Goal: Task Accomplishment & Management: Complete application form

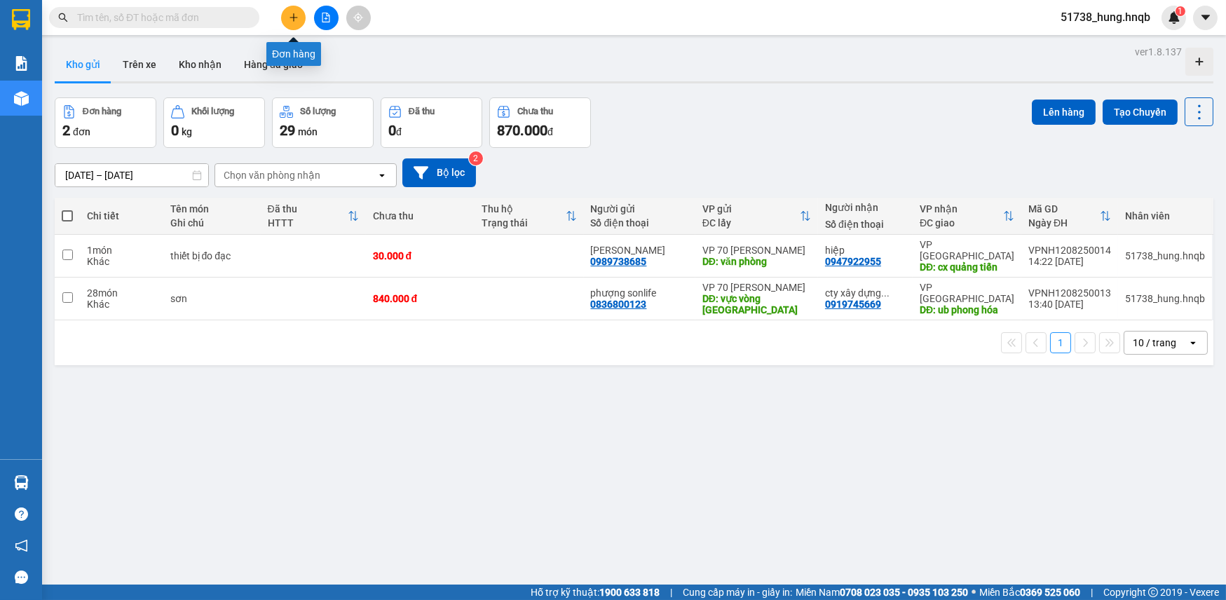
click at [289, 13] on icon "plus" at bounding box center [294, 18] width 10 height 10
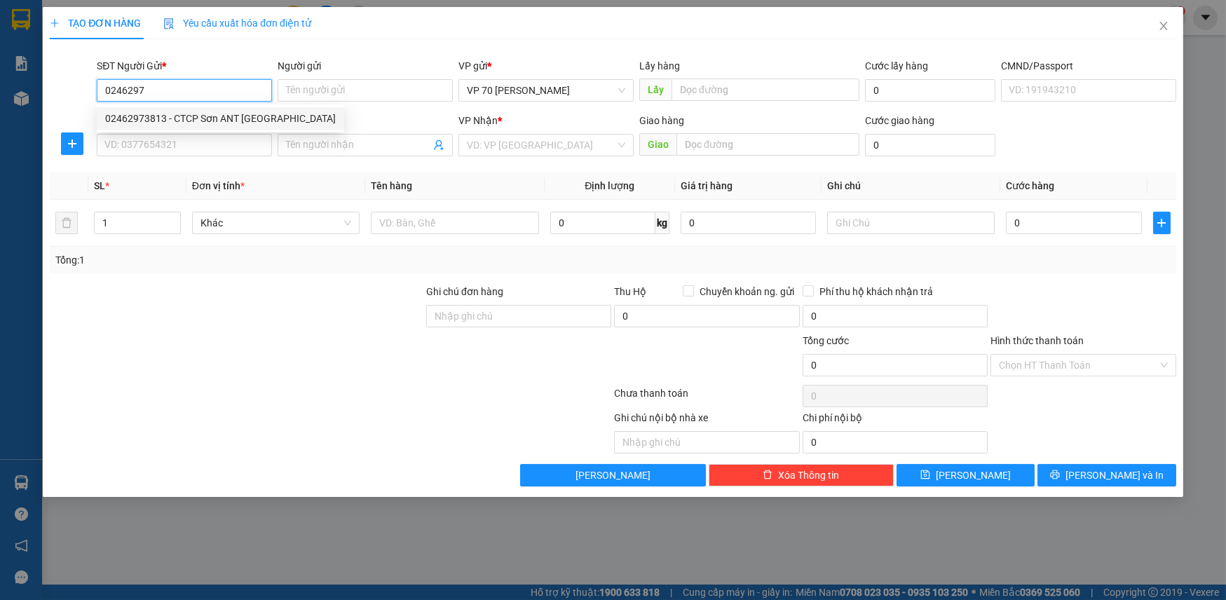
click at [222, 126] on div "02462973813 - CTCP Sơn ANT [GEOGRAPHIC_DATA]" at bounding box center [220, 118] width 231 height 15
type input "02462973813"
type input "CTCP Sơn ANT [GEOGRAPHIC_DATA]"
type input "VĂN PHÒNG"
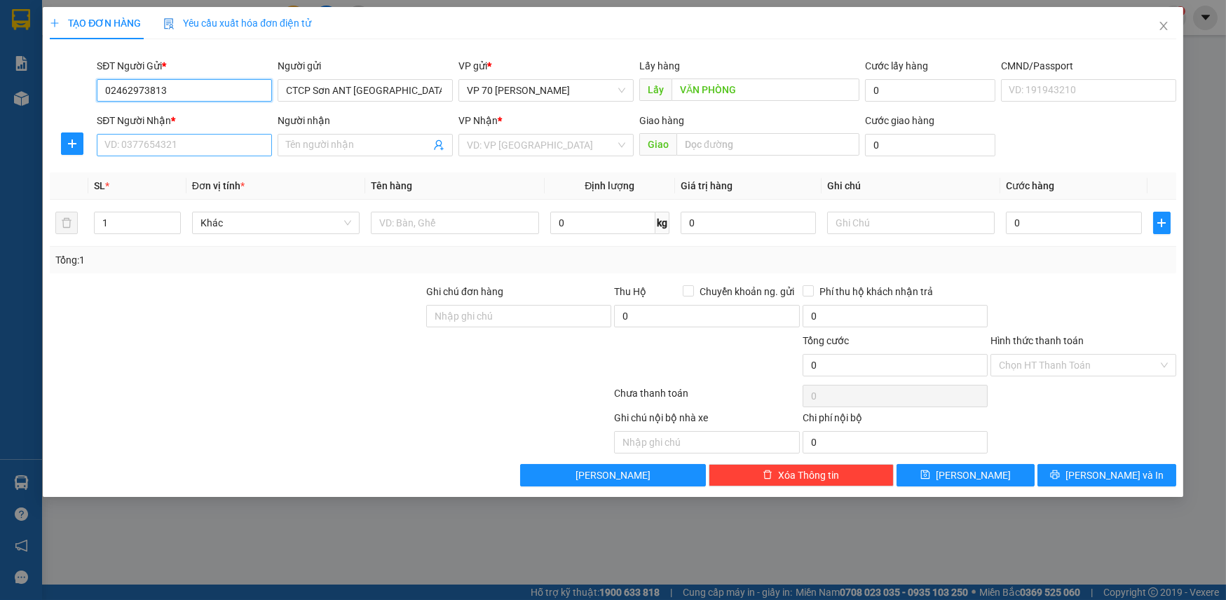
type input "02462973813"
click at [217, 154] on input "SĐT Người Nhận *" at bounding box center [184, 145] width 175 height 22
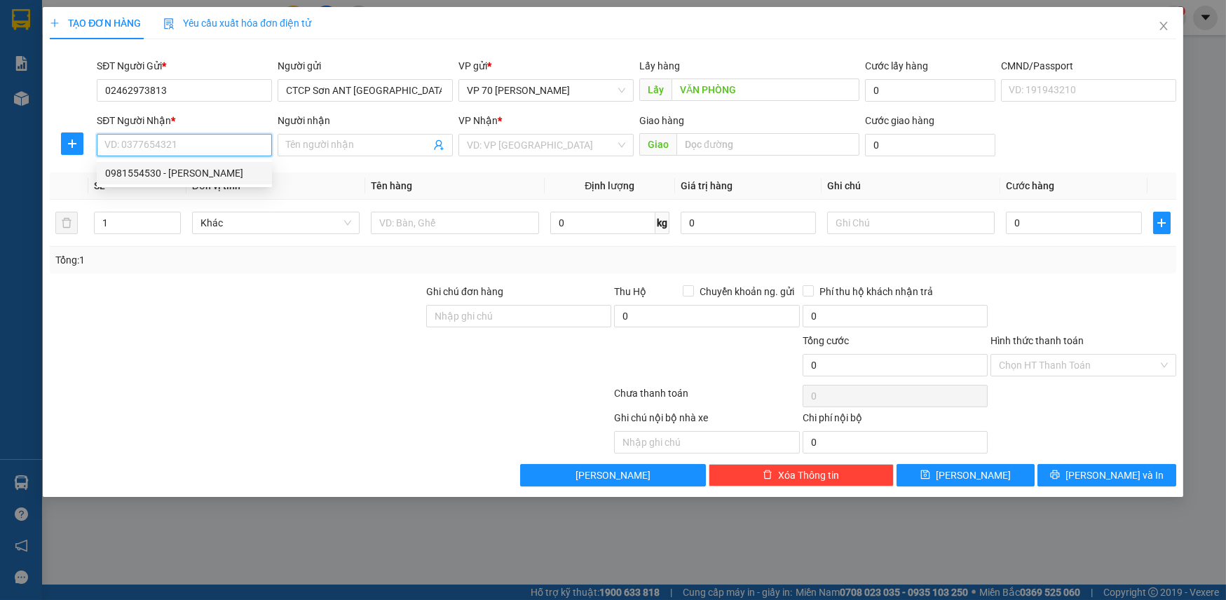
click at [182, 177] on div "0981554530 - [PERSON_NAME]" at bounding box center [184, 172] width 158 height 15
type input "0981554530"
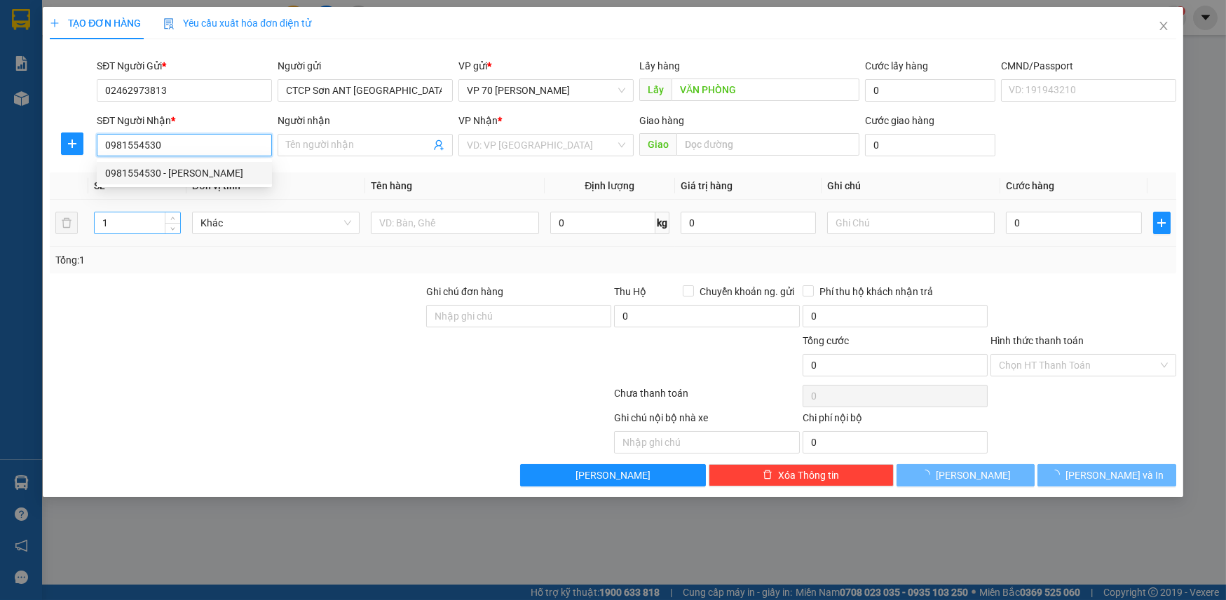
type input "[PERSON_NAME]"
type input "PHÙ [PERSON_NAME]"
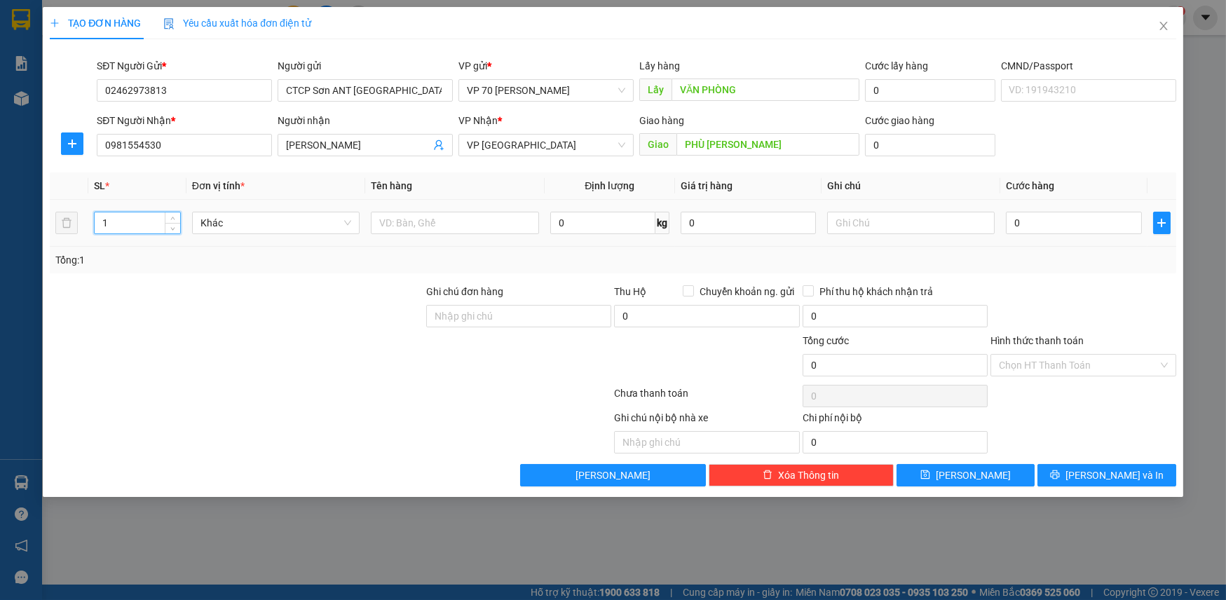
click at [140, 229] on input "1" at bounding box center [137, 222] width 85 height 21
type input "10"
click at [431, 228] on input "text" at bounding box center [455, 223] width 168 height 22
type input "8thungf 2cattong"
click at [1030, 222] on input "0" at bounding box center [1073, 223] width 135 height 22
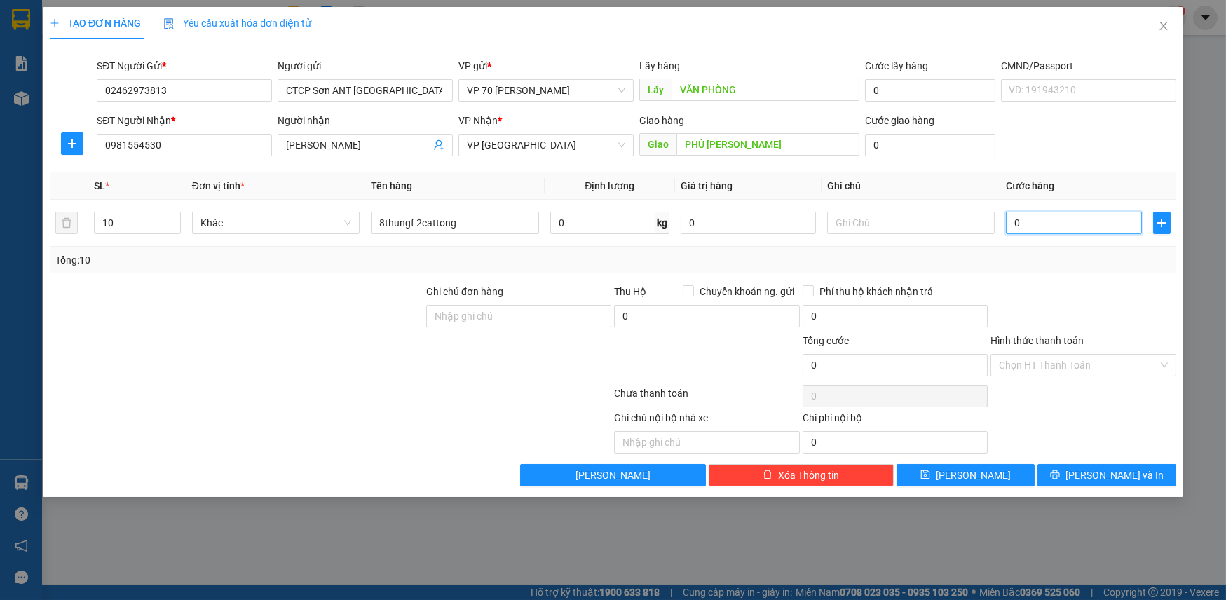
type input "4"
type input "44"
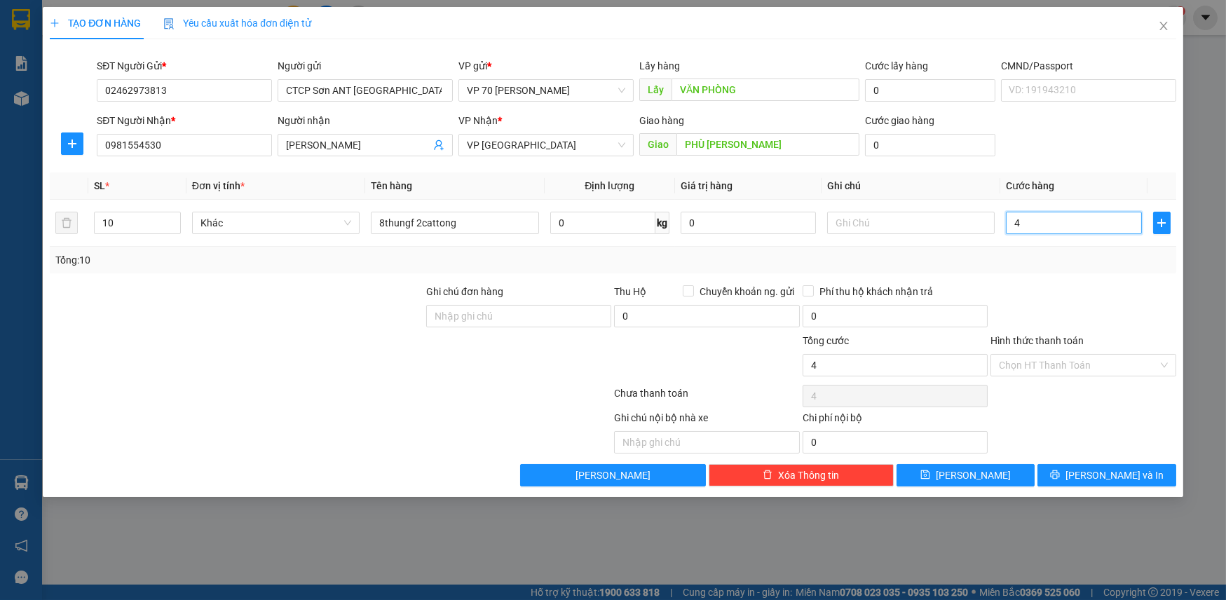
type input "44"
type input "440"
type input "4.400"
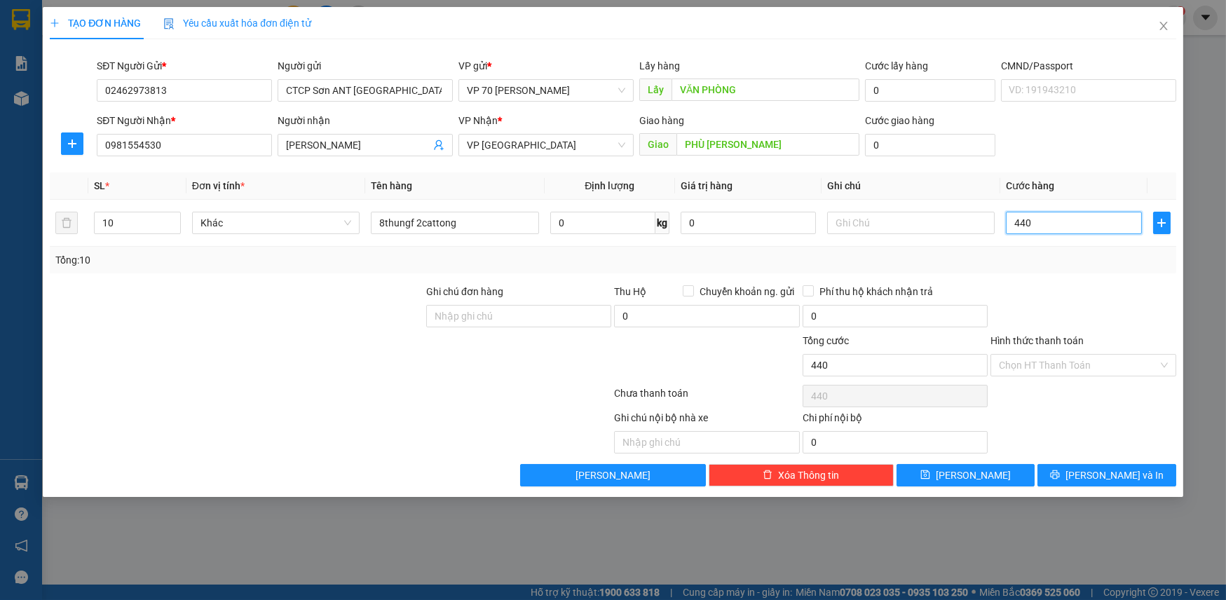
type input "4.400"
type input "44.000"
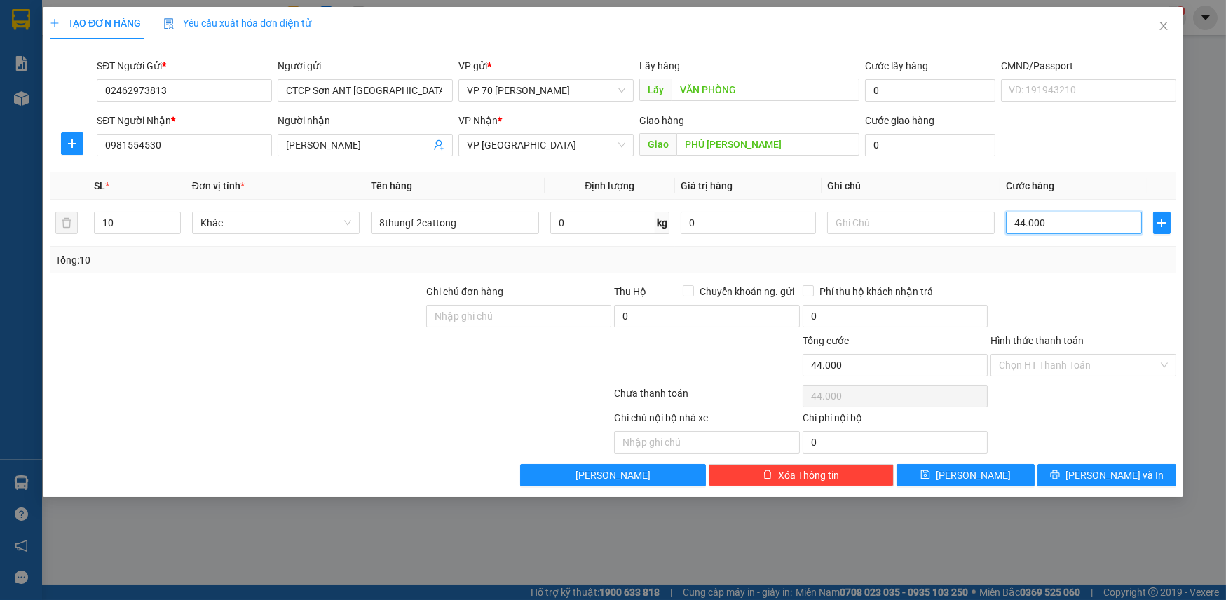
type input "440.000"
type input "44.000"
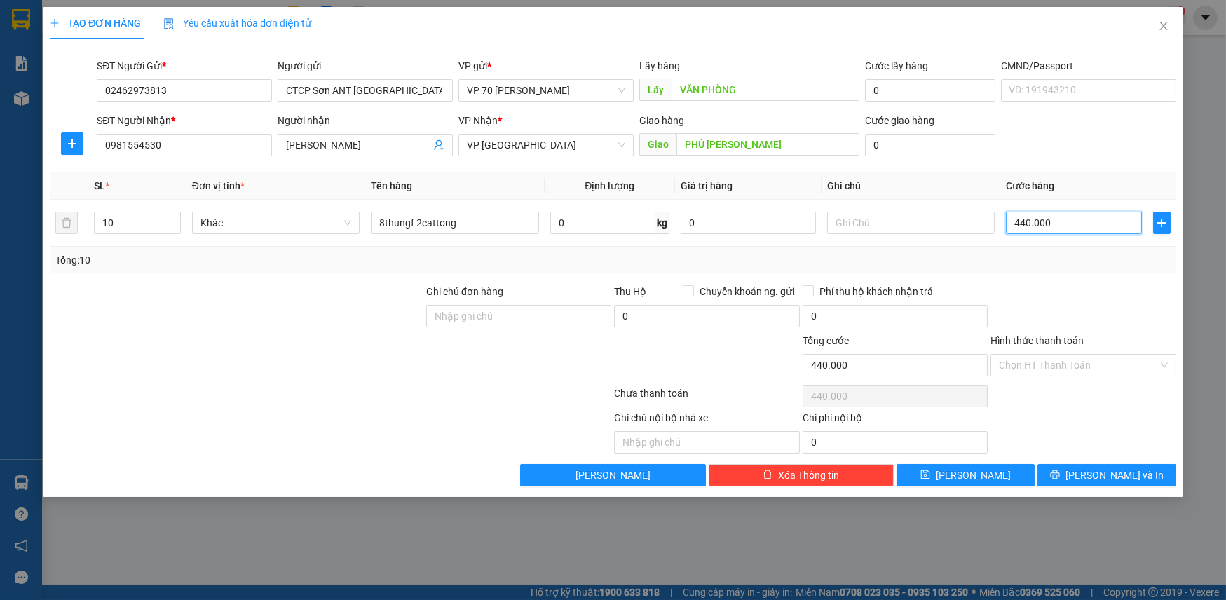
type input "44.000"
type input "4.400"
type input "440"
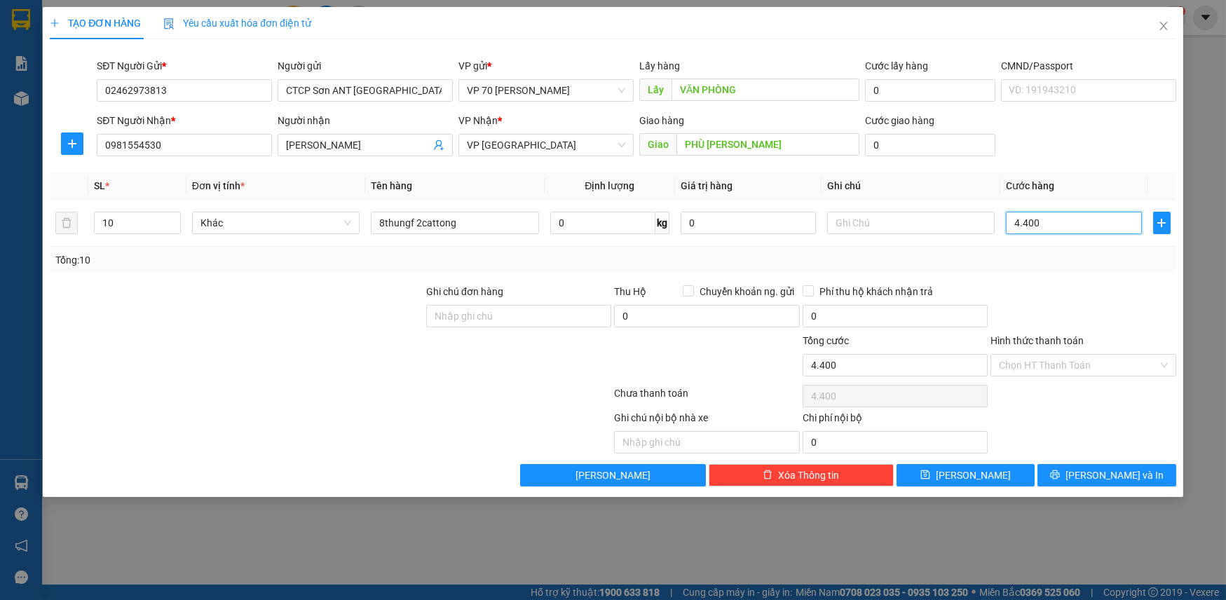
type input "440"
type input "44"
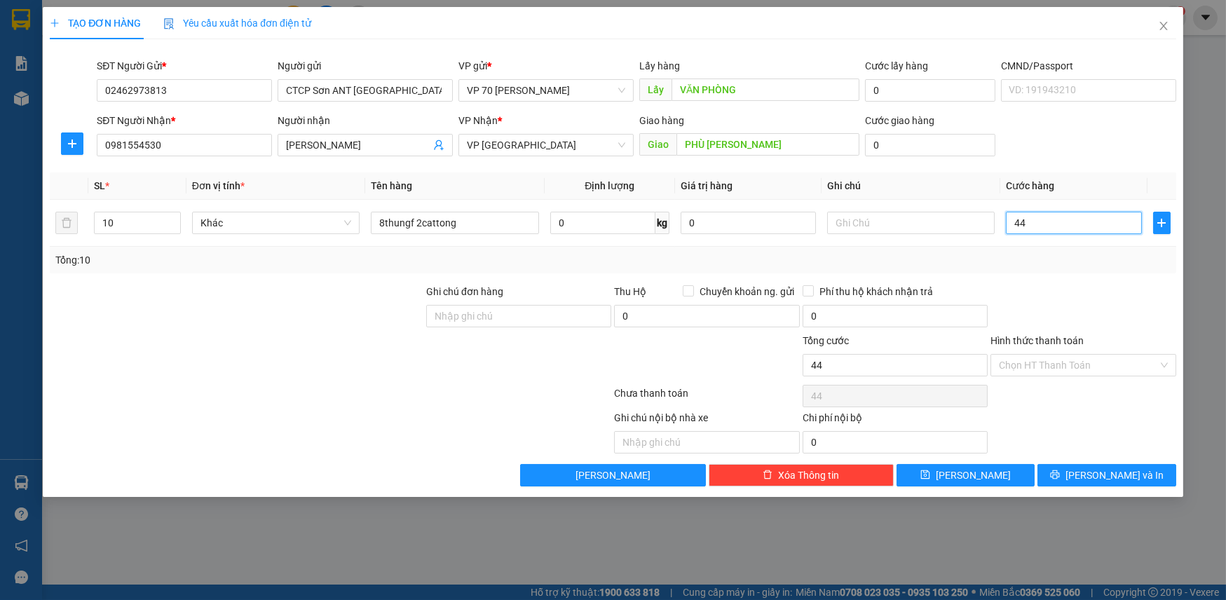
type input "4"
type input "40"
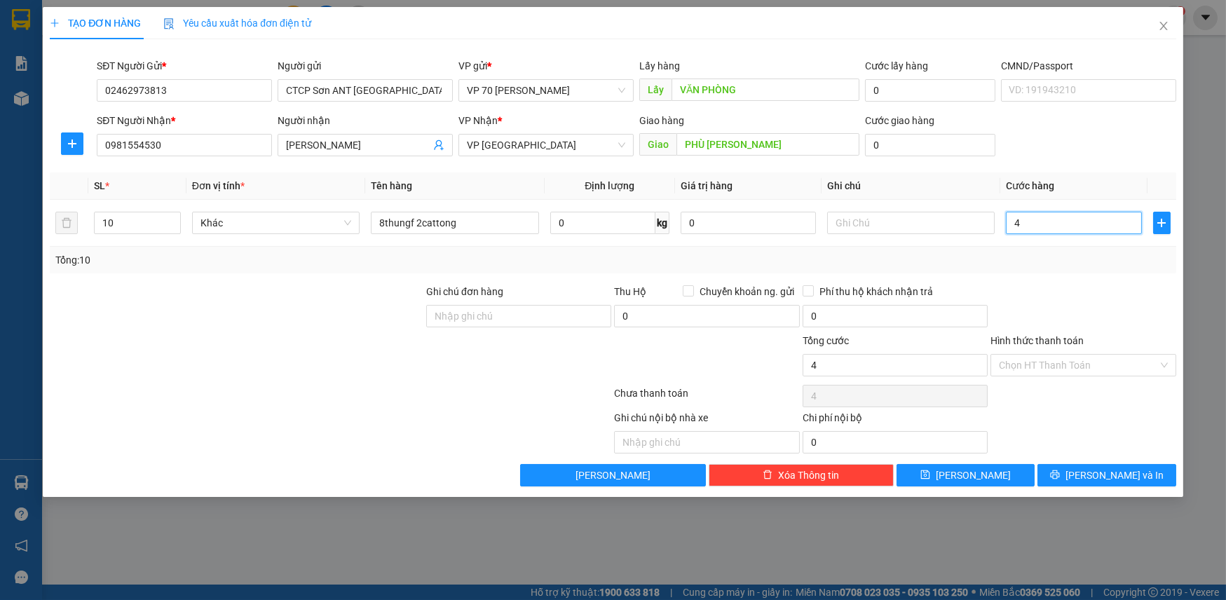
type input "40"
type input "400"
type input "4.000"
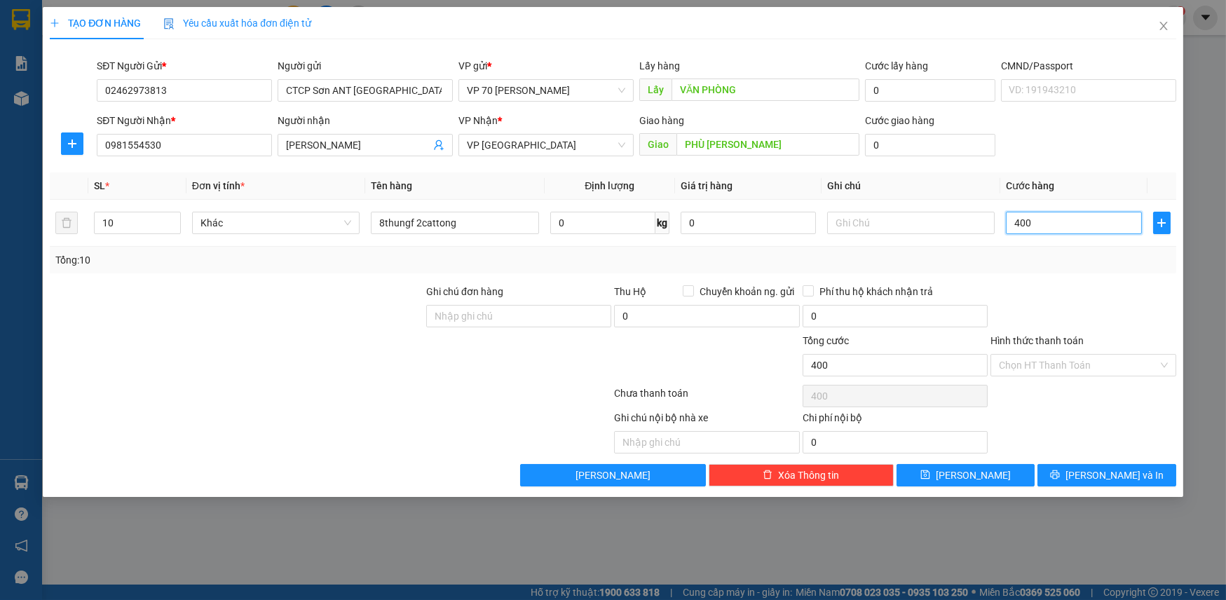
type input "4.000"
type input "40.000"
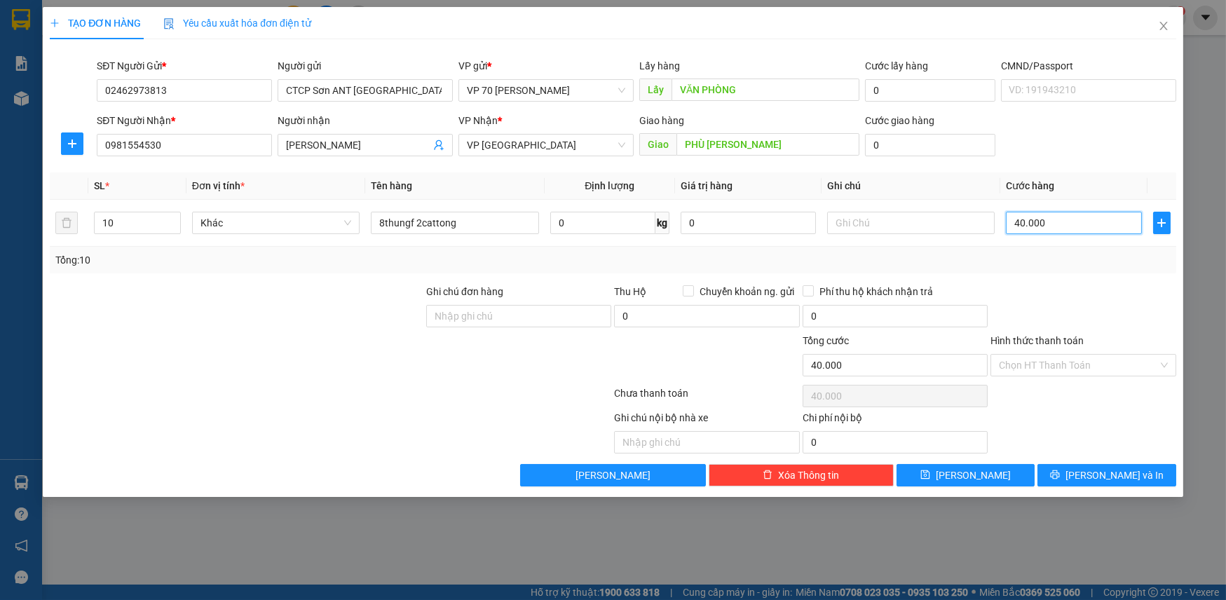
type input "400.000"
click at [668, 444] on input "text" at bounding box center [706, 442] width 185 height 22
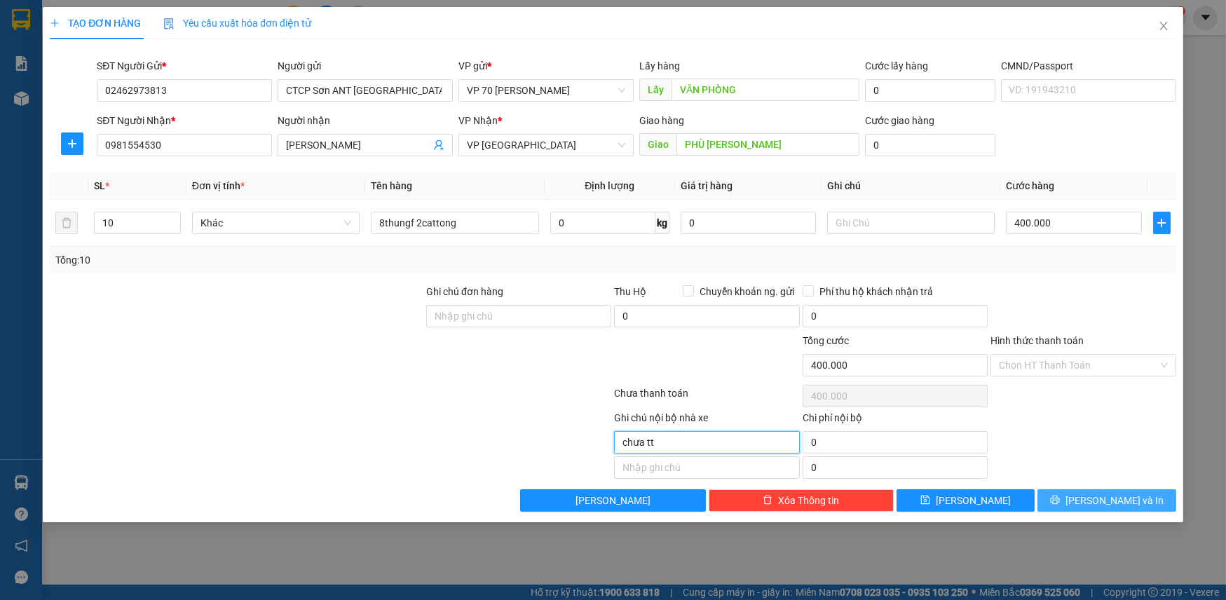
type input "chưa tt"
click at [1086, 489] on button "[PERSON_NAME] và In" at bounding box center [1107, 500] width 138 height 22
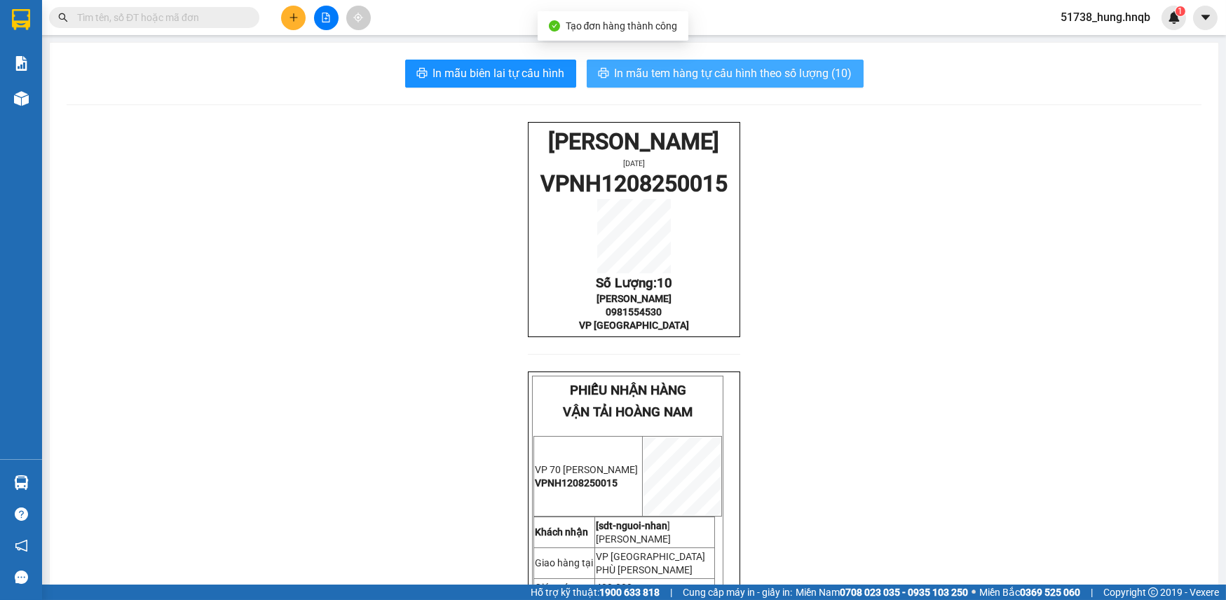
click at [695, 70] on span "In mẫu tem hàng tự cấu hình theo số lượng (10)" at bounding box center [734, 74] width 238 height 18
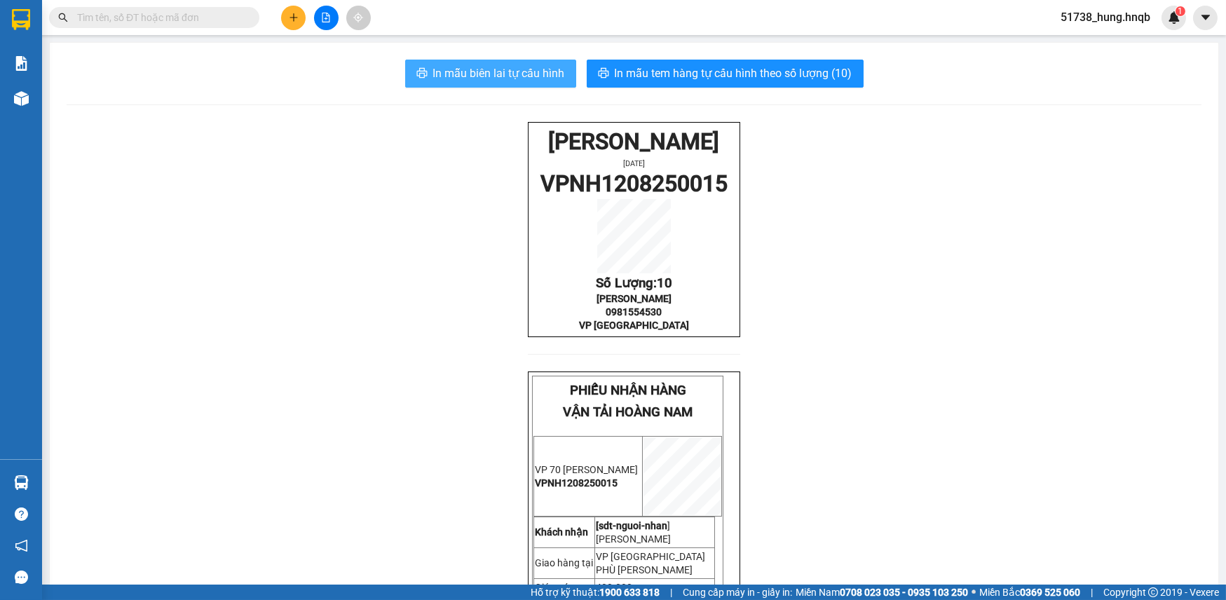
click at [519, 71] on span "In mẫu biên lai tự cấu hình" at bounding box center [499, 74] width 132 height 18
click at [299, 9] on button at bounding box center [293, 18] width 25 height 25
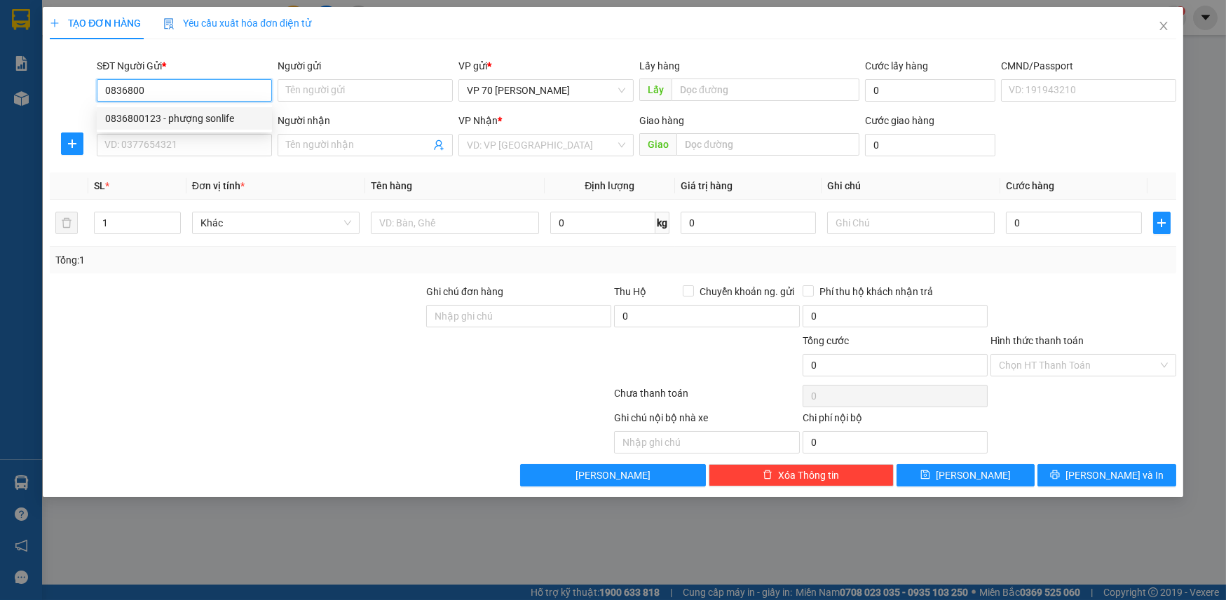
click at [175, 126] on div "0836800123 - phượng sonlife" at bounding box center [184, 118] width 158 height 15
type input "0836800123"
type input "phượng sonlife"
type input "vực vòng [GEOGRAPHIC_DATA]"
type input "0836800123"
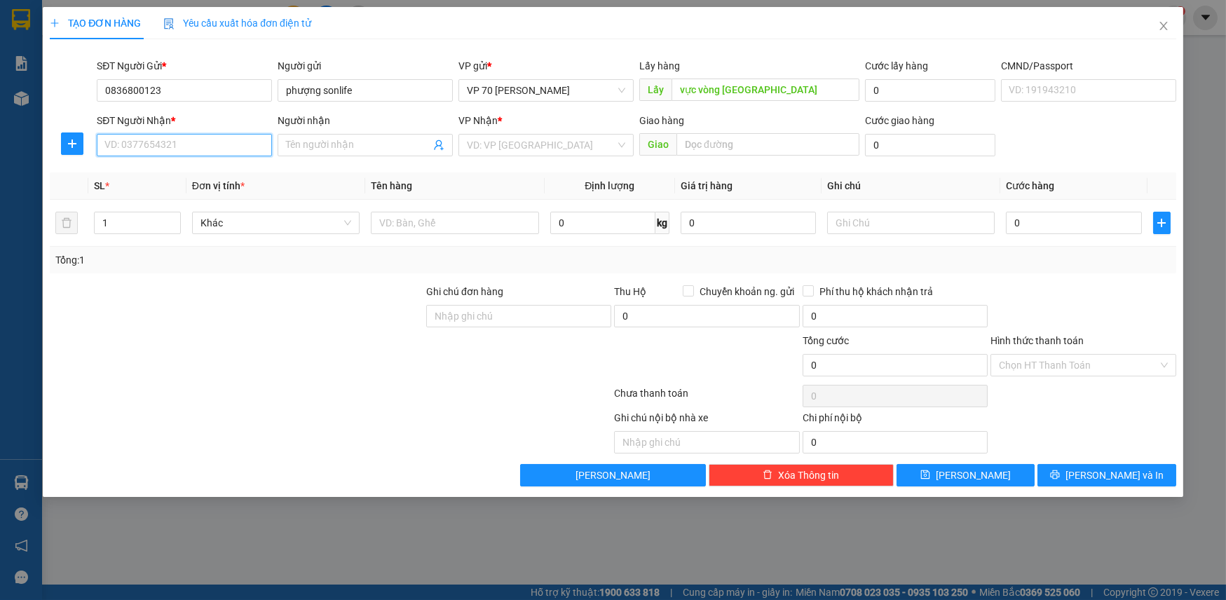
click at [172, 147] on input "SĐT Người Nhận *" at bounding box center [184, 145] width 175 height 22
click at [173, 192] on div "0814594999 - cty xây dựng quăng [PERSON_NAME]" at bounding box center [218, 195] width 226 height 15
type input "0814594999"
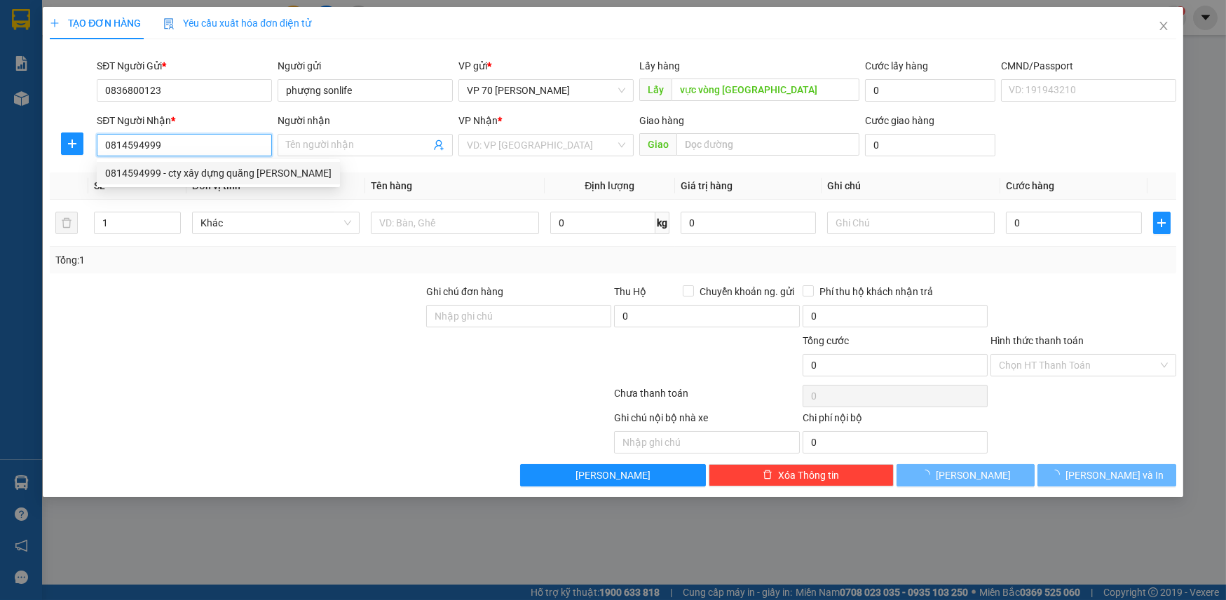
type input "cty xây dựng quăng trương"
type input "cầu châu hóa"
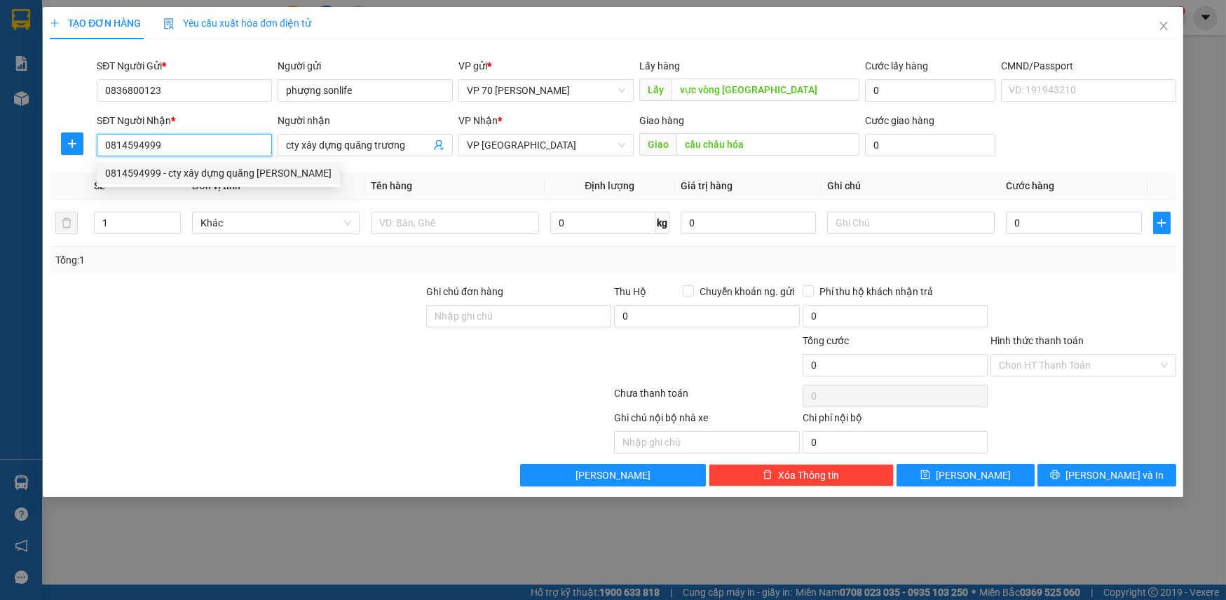
click at [144, 178] on div "0814594999 - cty xây dựng quăng [PERSON_NAME]" at bounding box center [218, 172] width 226 height 15
type input "0814594999"
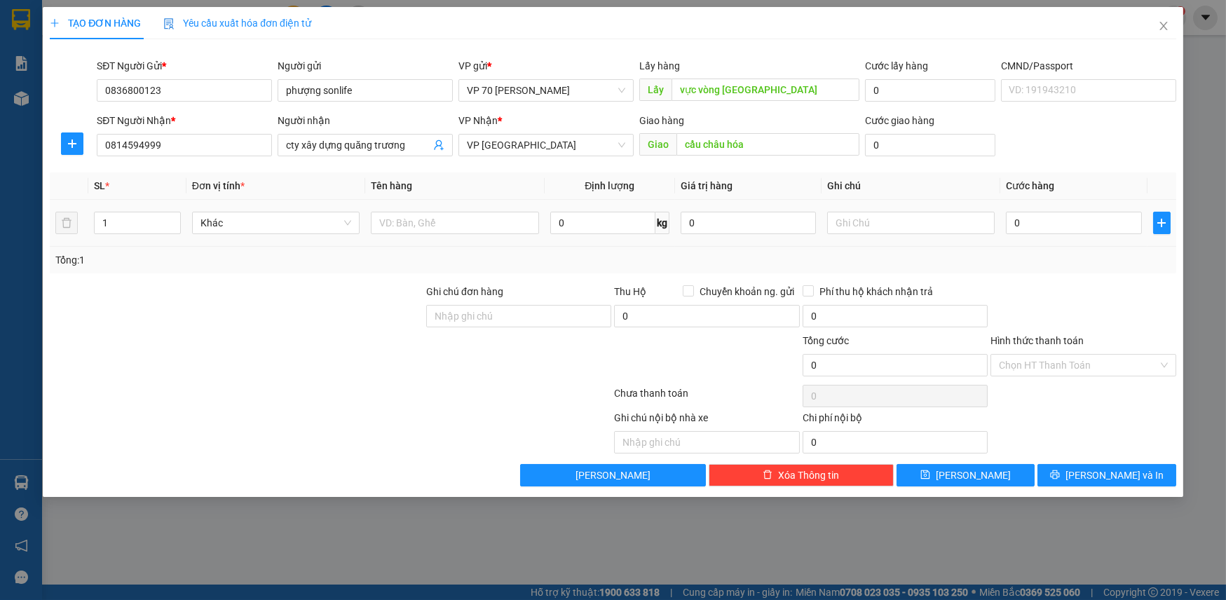
click at [137, 208] on td "1" at bounding box center [136, 223] width 97 height 47
click at [139, 221] on input "1" at bounding box center [137, 222] width 85 height 21
type input "3"
click at [402, 224] on input "text" at bounding box center [455, 223] width 168 height 22
type input "2 thùng 1cattong to"
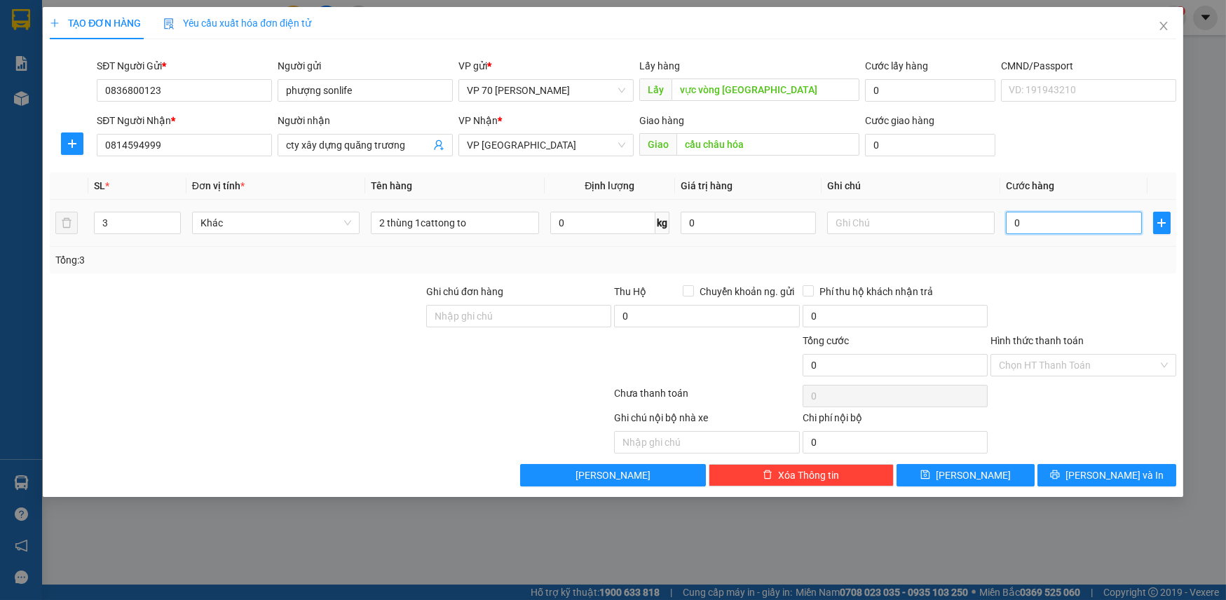
click at [1040, 220] on input "0" at bounding box center [1073, 223] width 135 height 22
type input "1"
type input "12"
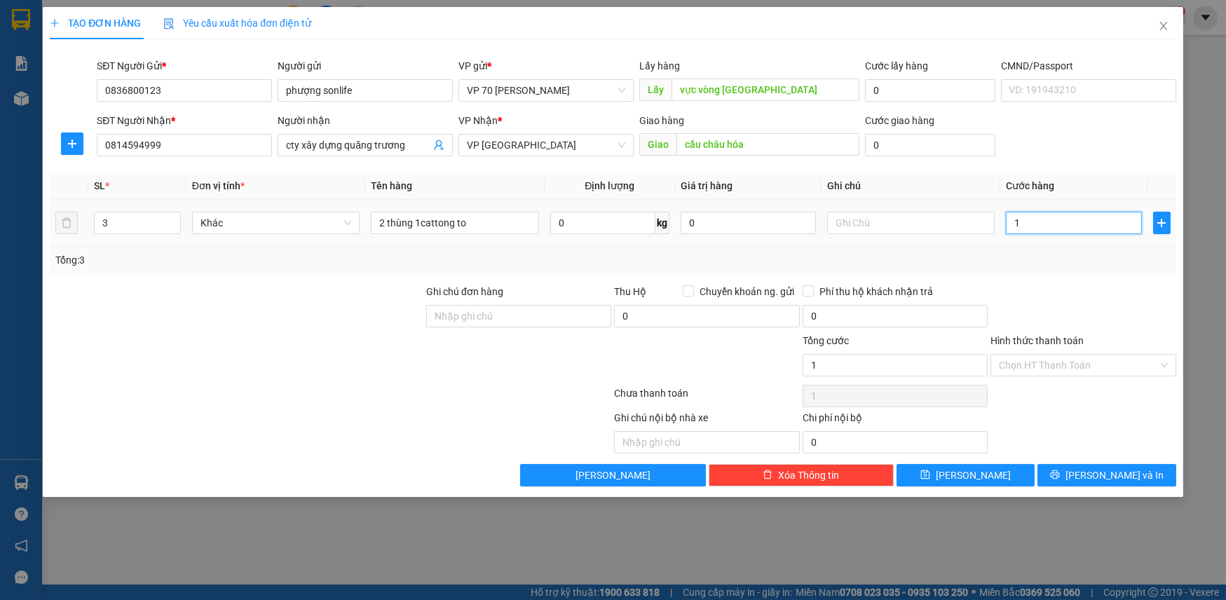
type input "12"
type input "120"
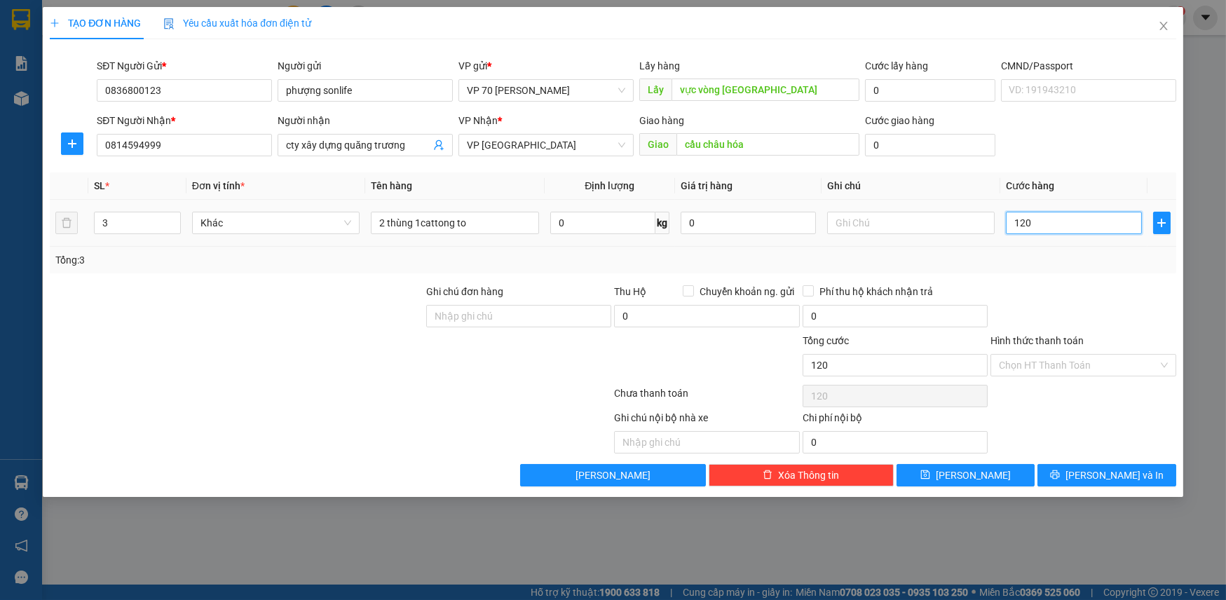
type input "1.200"
type input "12.000"
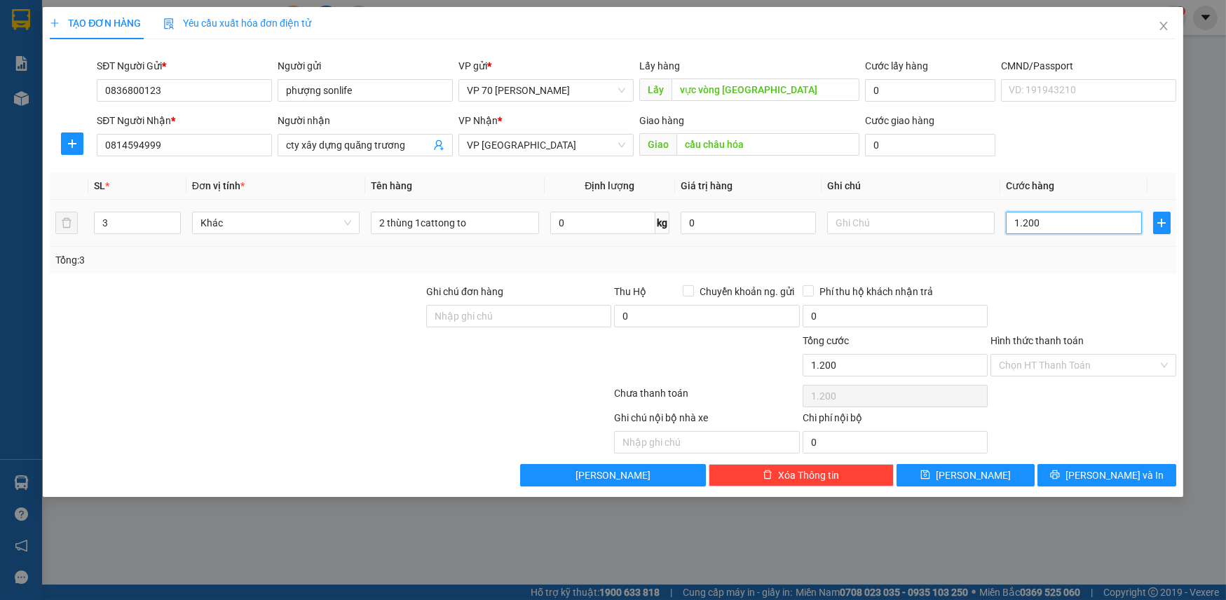
type input "12.000"
type input "120.000"
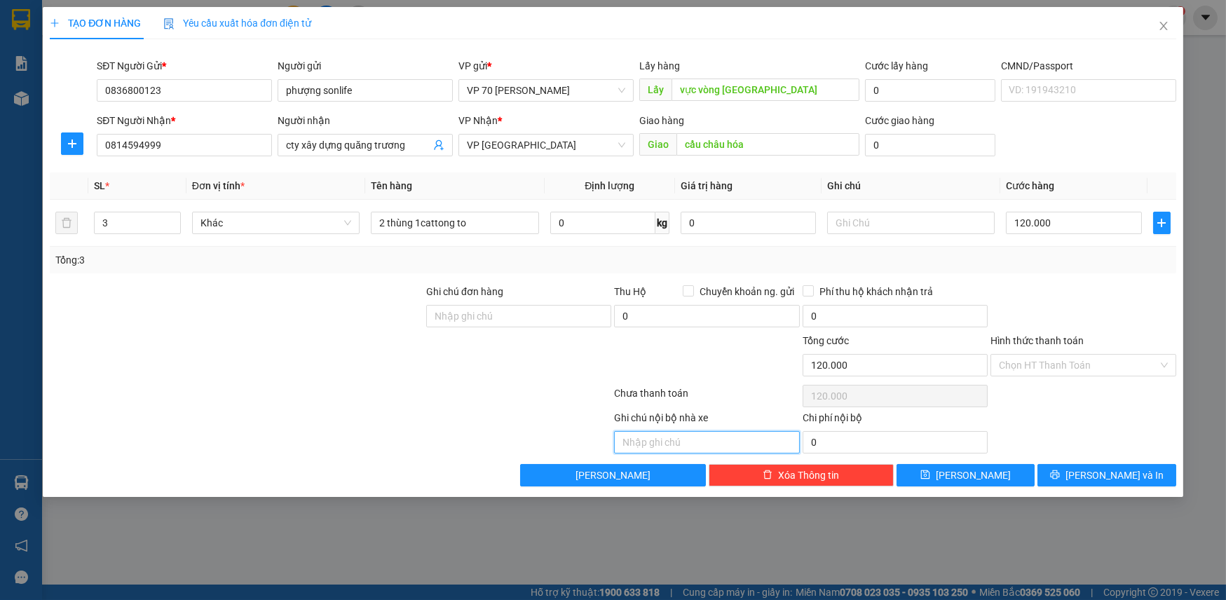
click at [685, 445] on input "text" at bounding box center [706, 442] width 185 height 22
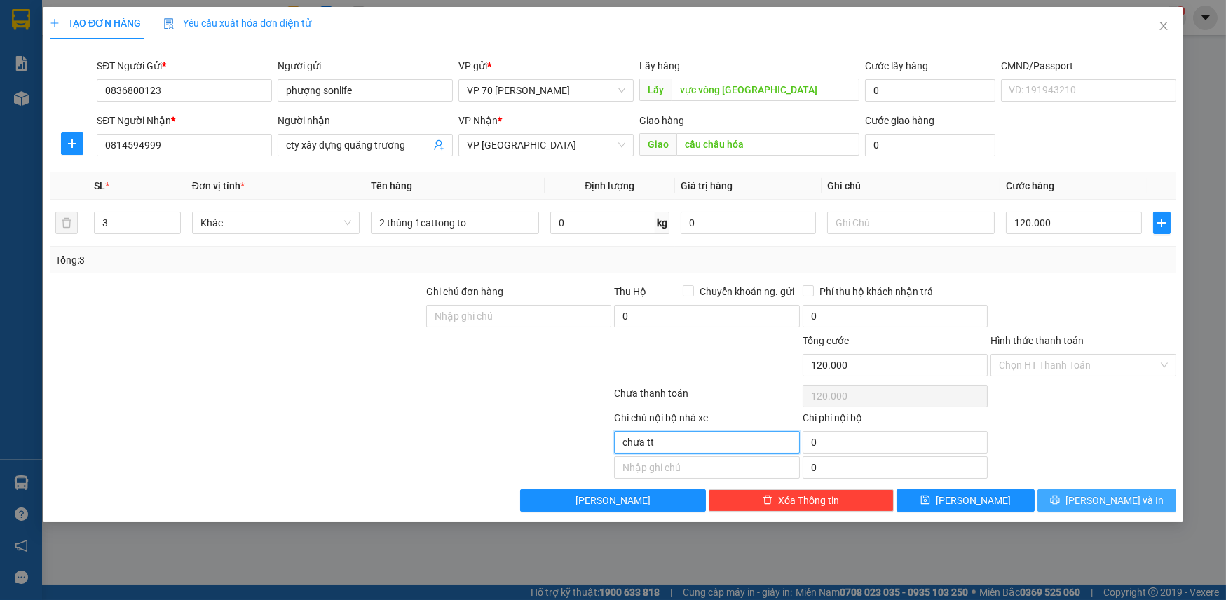
type input "chưa tt"
click at [1114, 508] on button "[PERSON_NAME] và In" at bounding box center [1107, 500] width 138 height 22
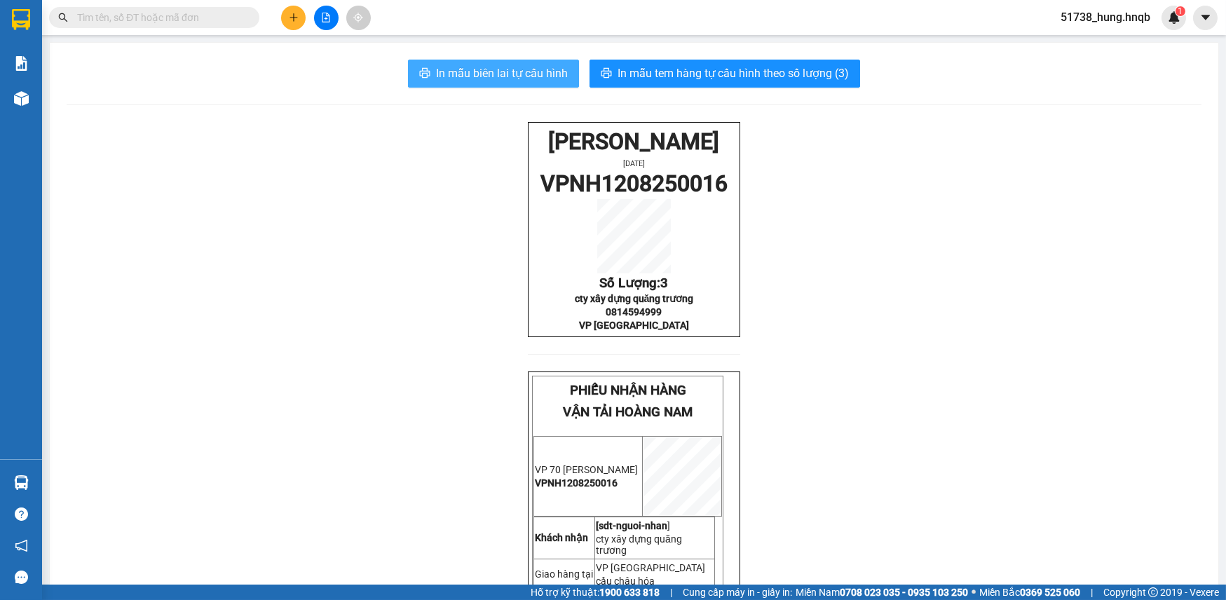
click at [539, 78] on span "In mẫu biên lai tự cấu hình" at bounding box center [502, 74] width 132 height 18
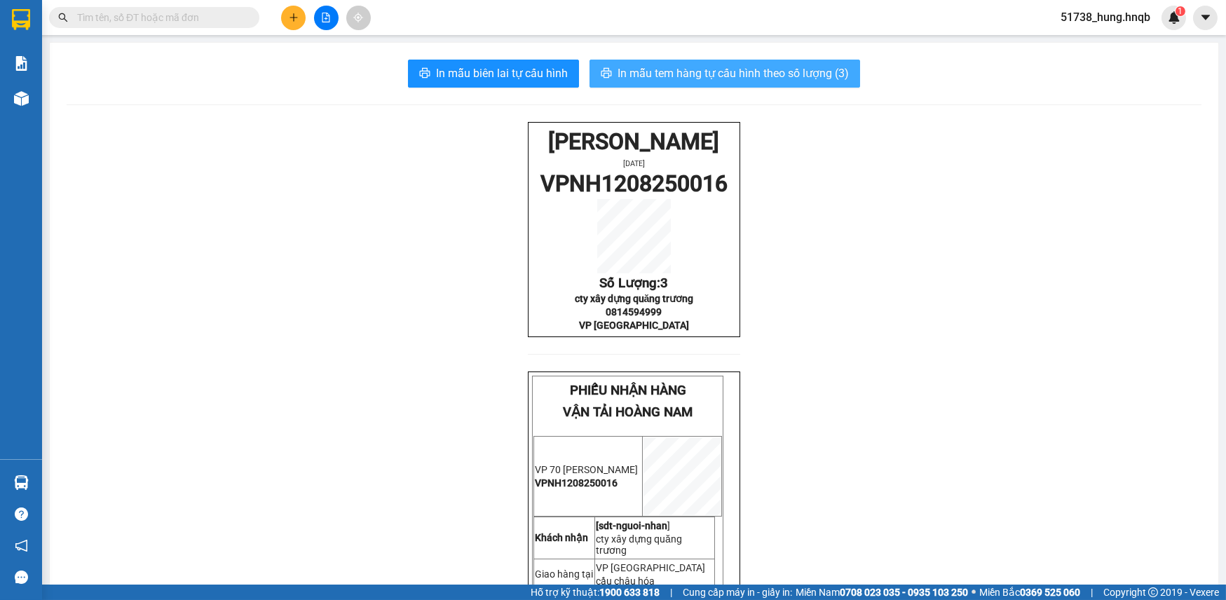
click at [769, 74] on span "In mẫu tem hàng tự cấu hình theo số lượng (3)" at bounding box center [733, 74] width 231 height 18
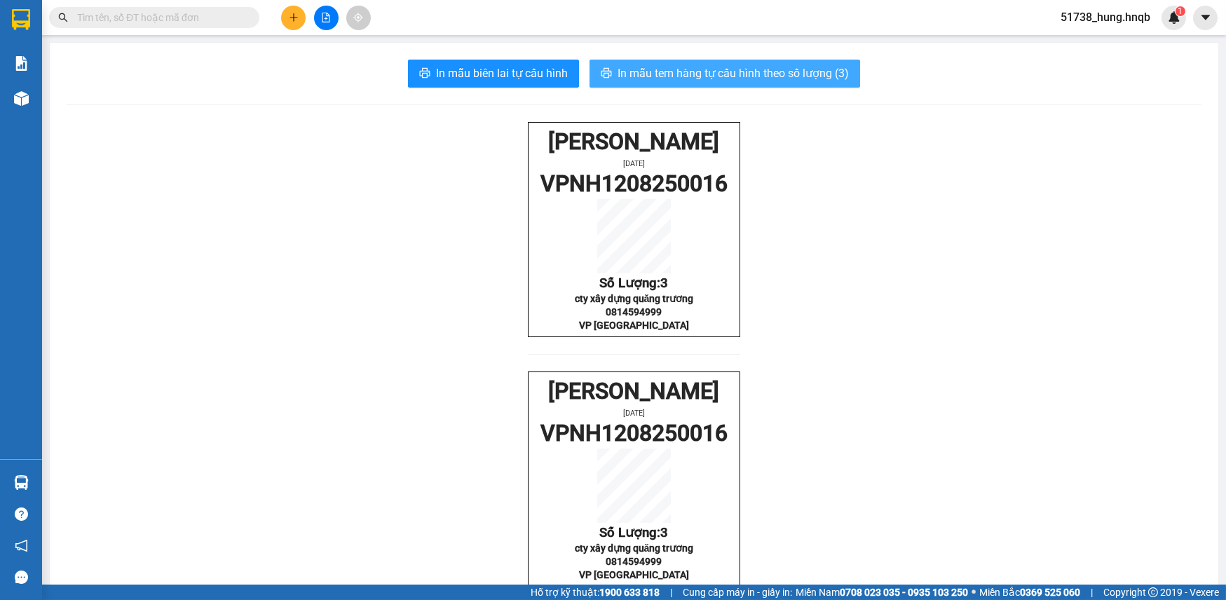
click at [757, 83] on button "In mẫu tem hàng tự cấu hình theo số lượng (3)" at bounding box center [725, 74] width 271 height 28
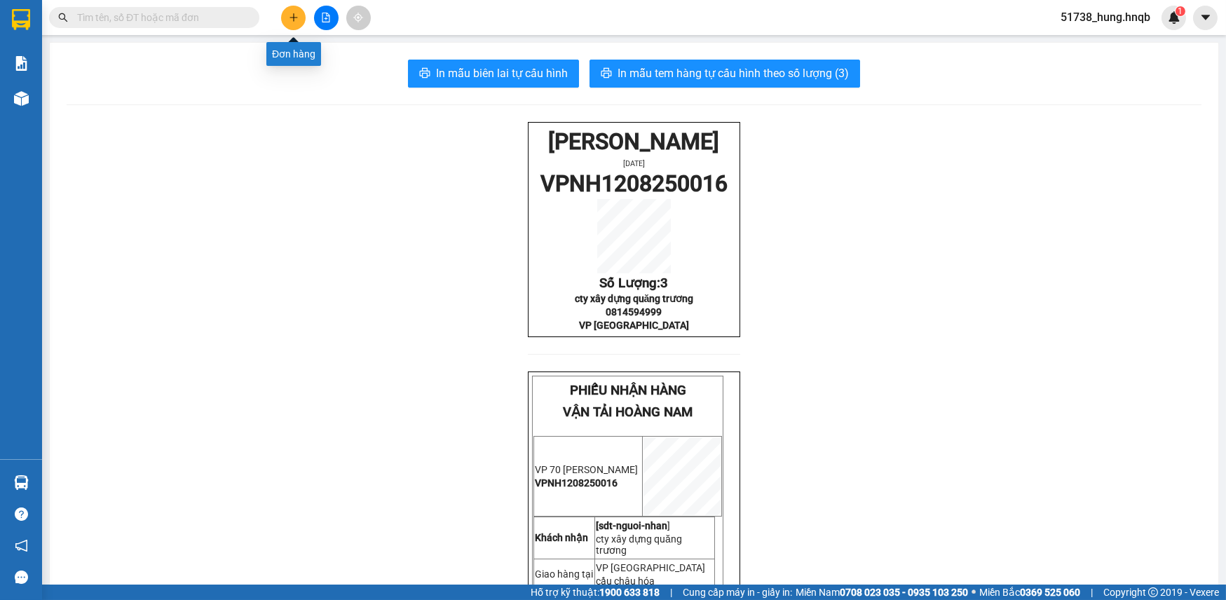
click at [291, 15] on icon "plus" at bounding box center [294, 18] width 10 height 10
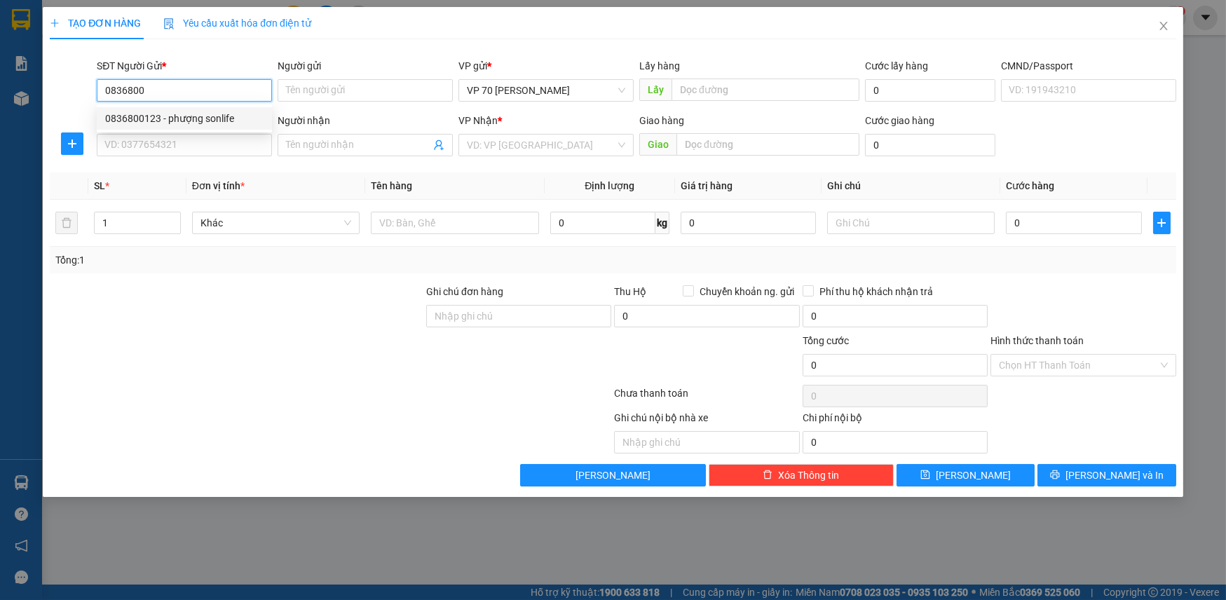
click at [158, 119] on div "0836800123 - phượng sonlife" at bounding box center [184, 118] width 158 height 15
type input "0836800123"
type input "phượng sonlife"
type input "vực vòng [GEOGRAPHIC_DATA]"
type input "0836800123"
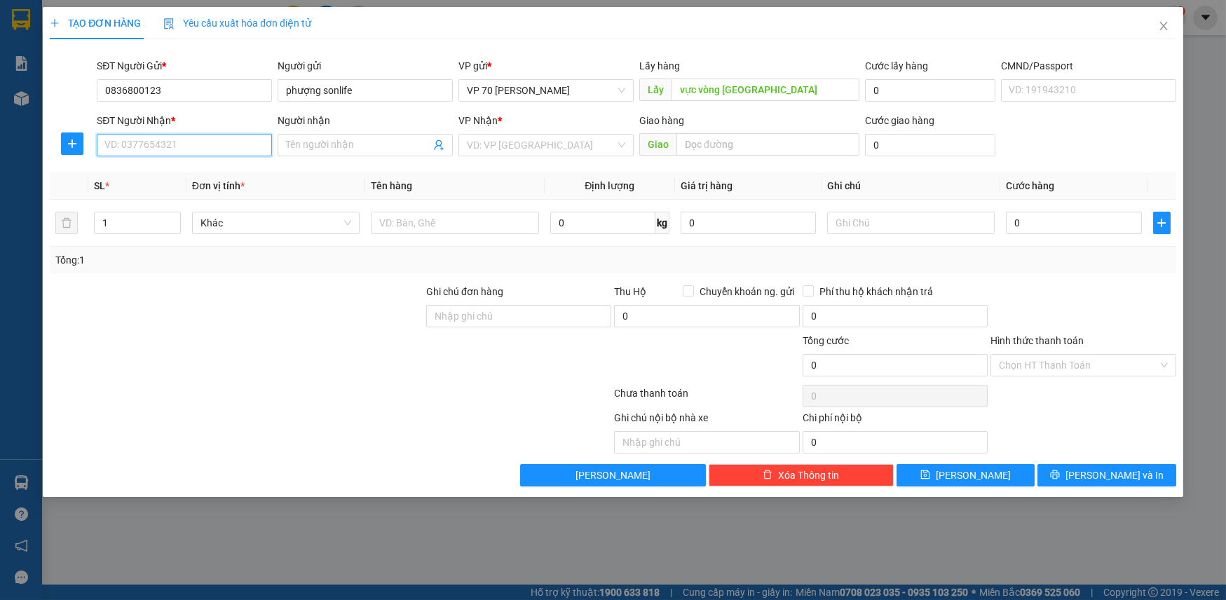
click at [161, 137] on input "SĐT Người Nhận *" at bounding box center [184, 145] width 175 height 22
click at [171, 170] on div "0389862188 - cty xd [PERSON_NAME]" at bounding box center [188, 172] width 166 height 15
type input "0389862188"
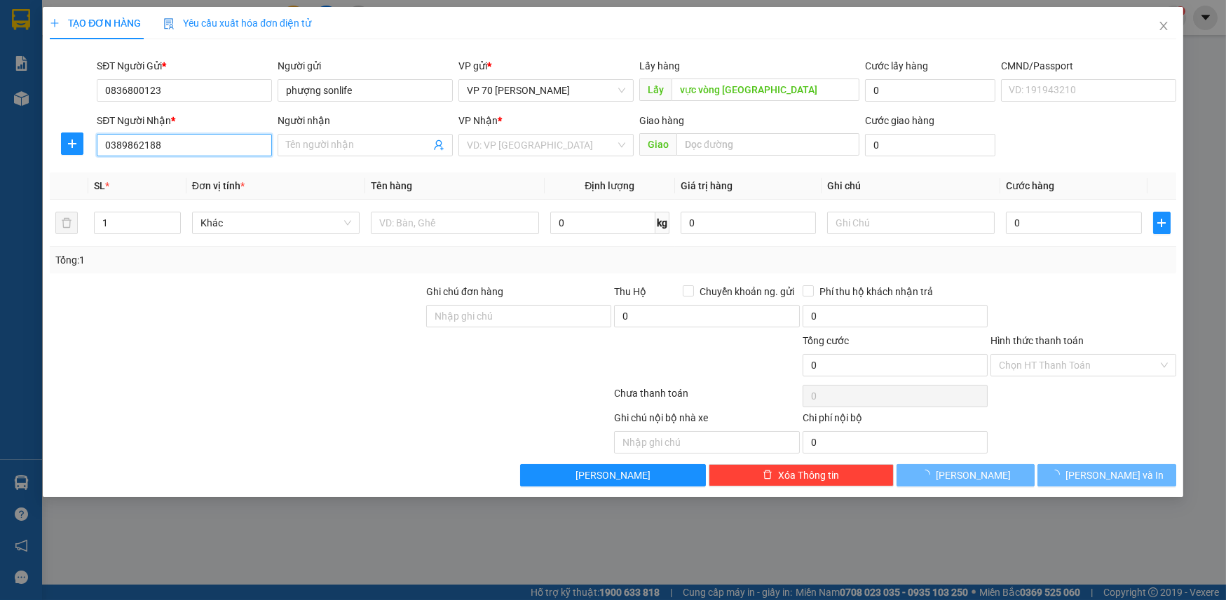
type input "cty xd [PERSON_NAME]"
type input "agribank minh cầm"
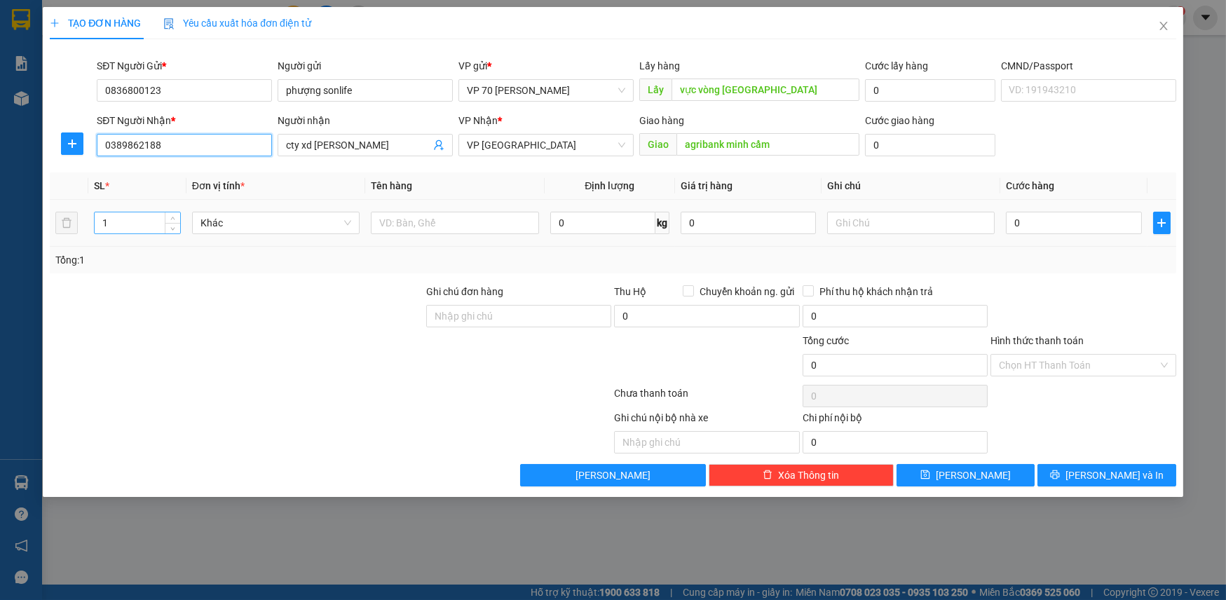
type input "0389862188"
click at [150, 222] on input "1" at bounding box center [137, 222] width 85 height 21
type input "23"
click at [435, 220] on input "text" at bounding box center [455, 223] width 168 height 22
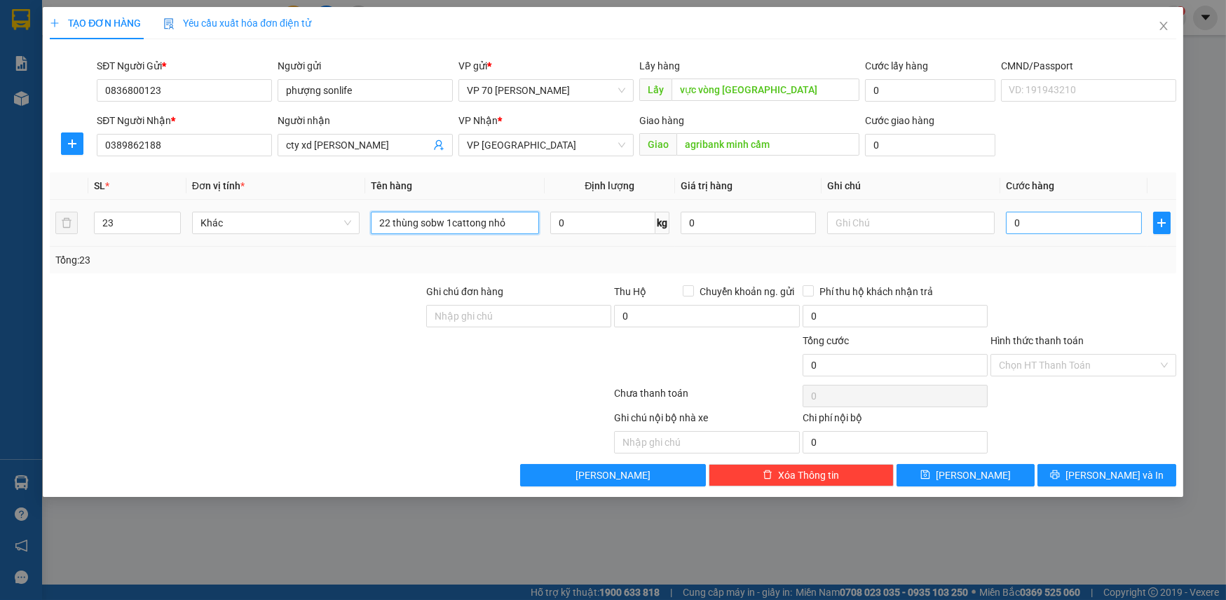
type input "22 thùng sobw 1cattong nhỏ"
click at [1030, 224] on input "0" at bounding box center [1073, 223] width 135 height 22
type input "7"
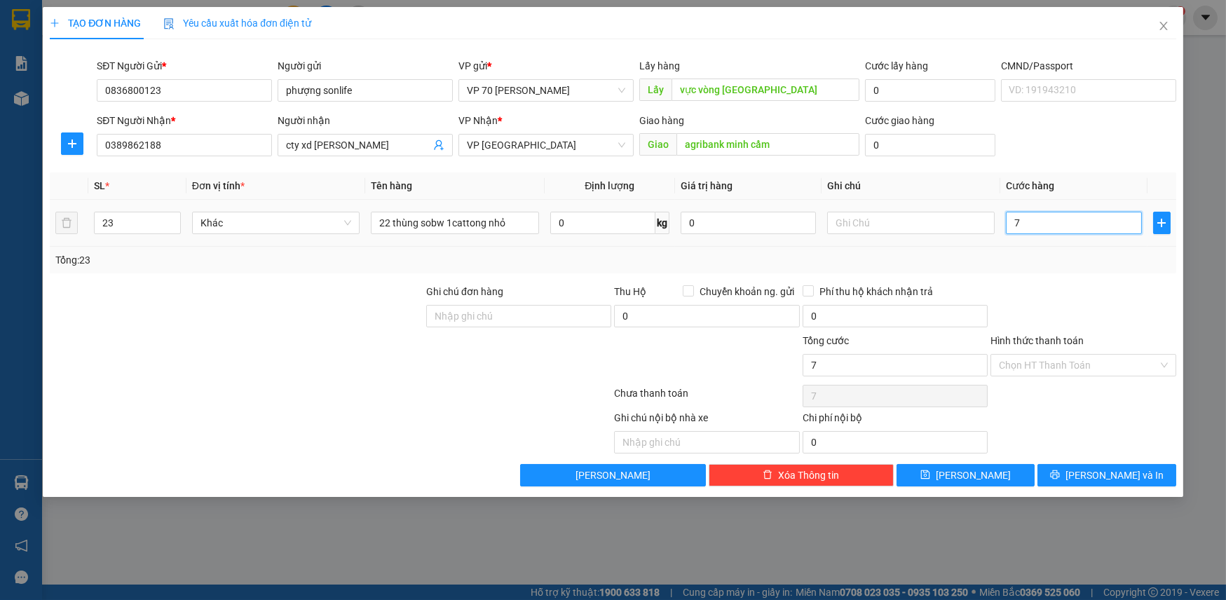
type input "70"
type input "700"
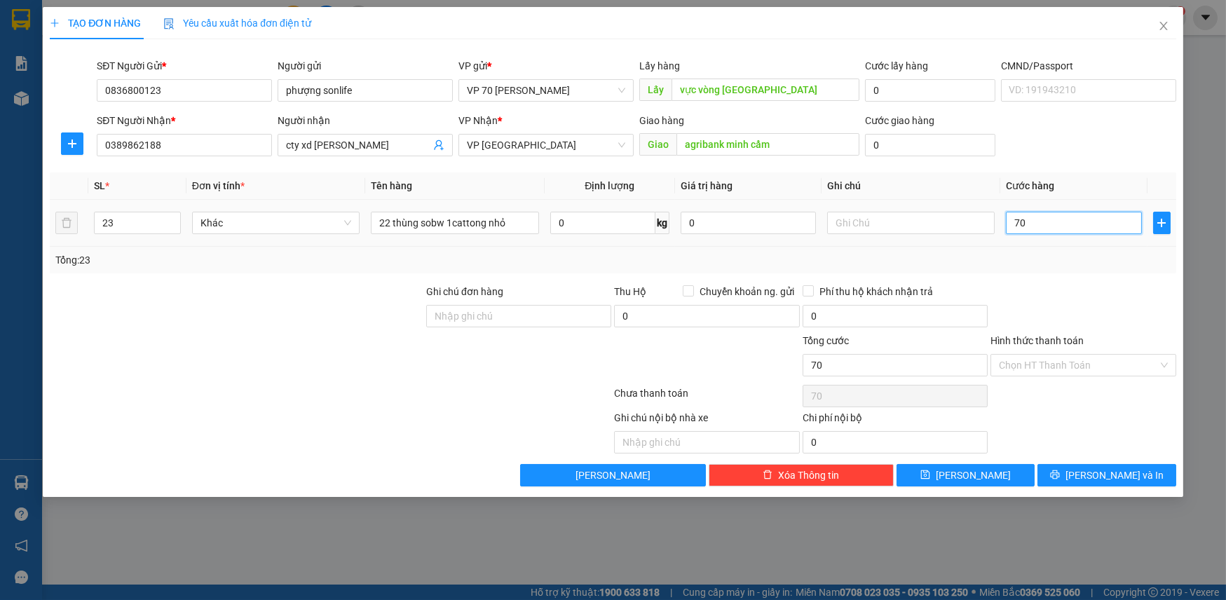
type input "700"
type input "7.000"
type input "70.000"
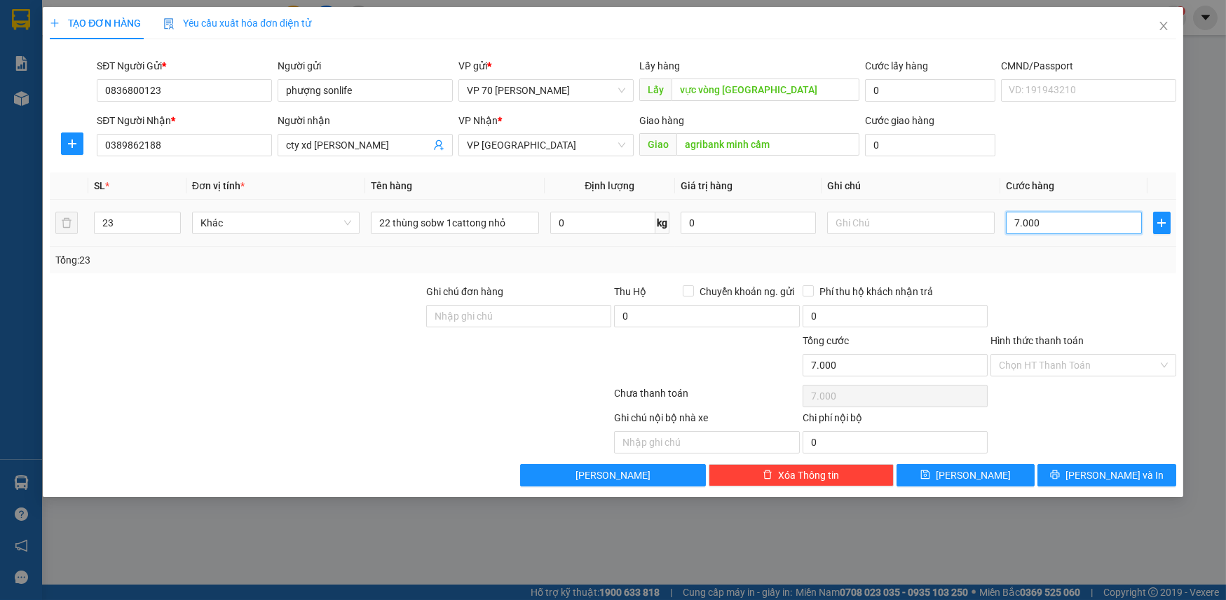
type input "70.000"
type input "700.000"
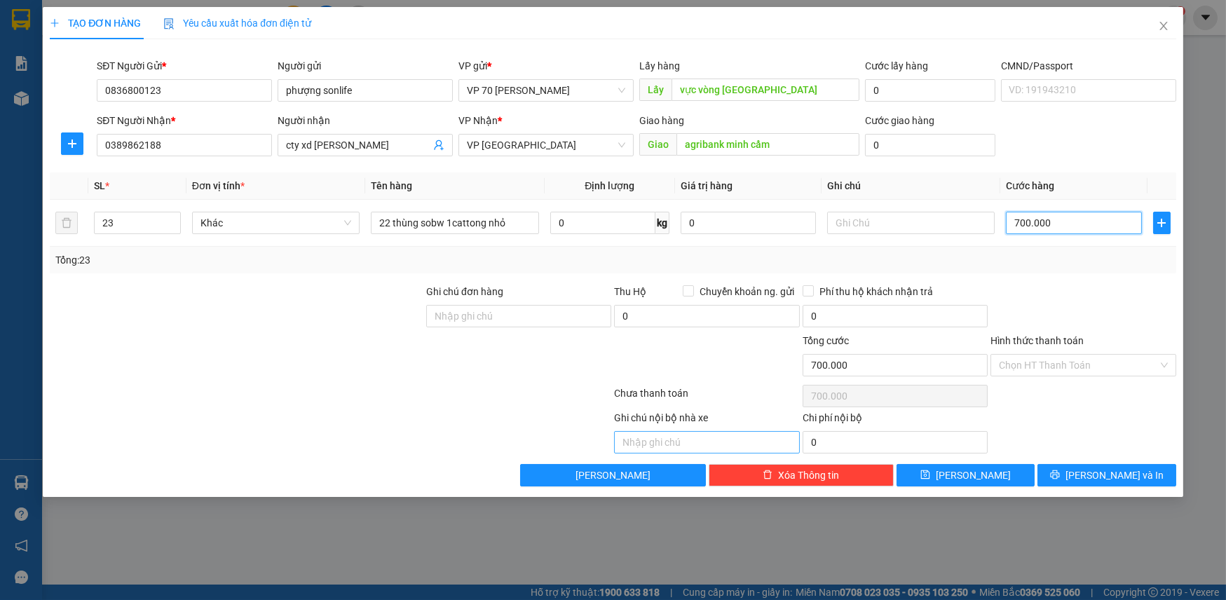
type input "700.000"
click at [668, 442] on input "text" at bounding box center [706, 442] width 185 height 22
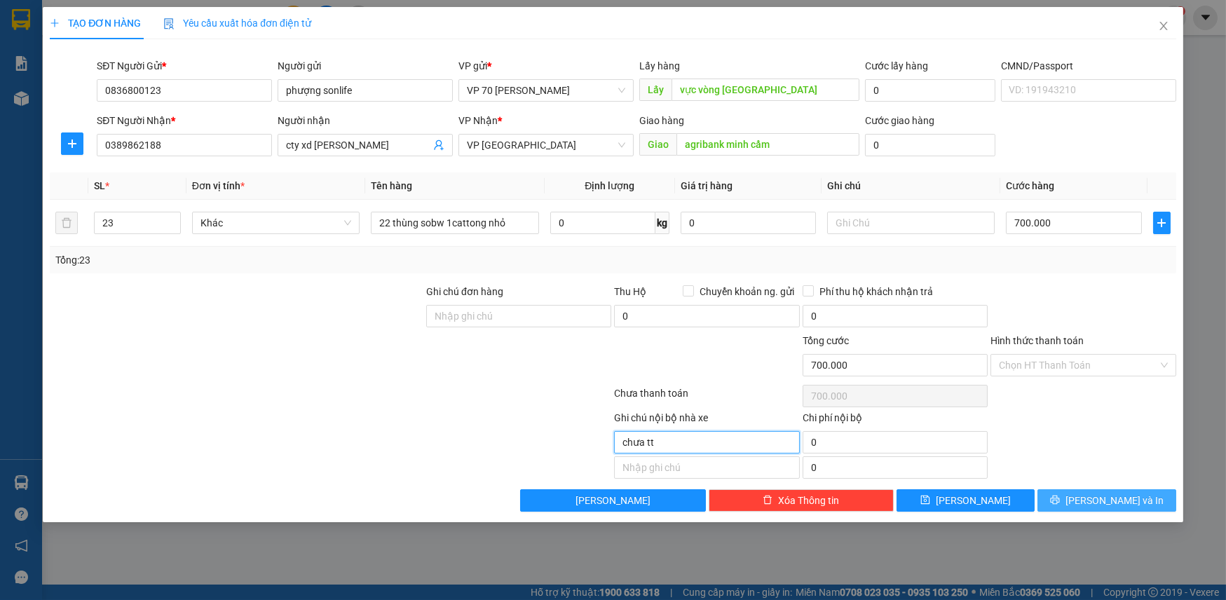
type input "chưa tt"
click at [1092, 503] on button "[PERSON_NAME] và In" at bounding box center [1107, 500] width 138 height 22
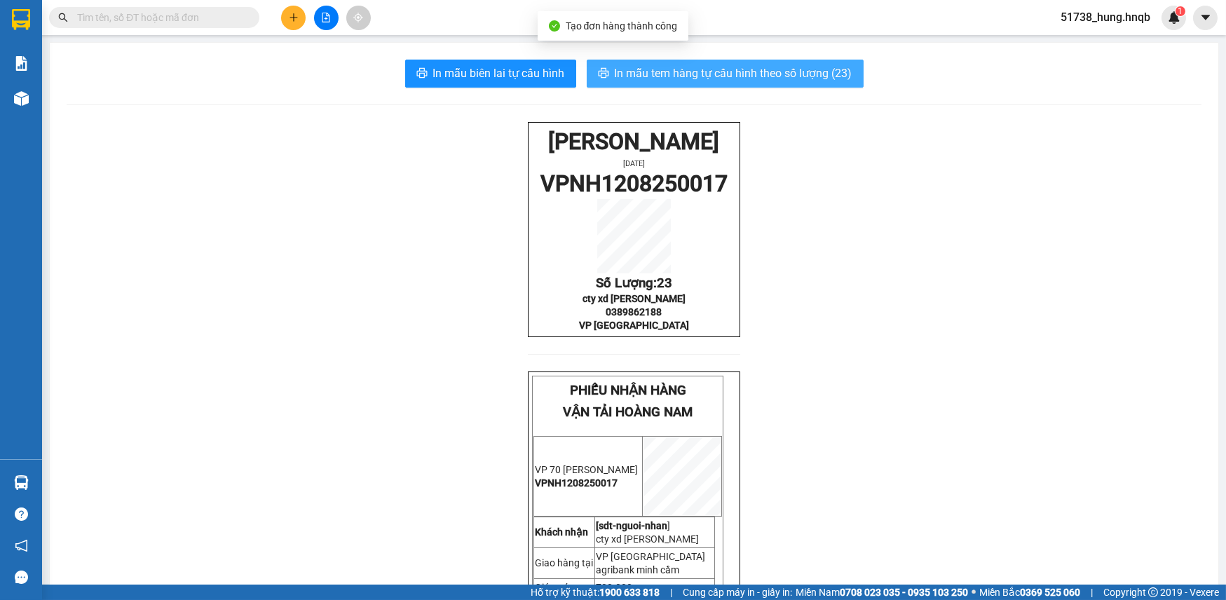
click at [721, 74] on span "In mẫu tem hàng tự cấu hình theo số lượng (23)" at bounding box center [734, 74] width 238 height 18
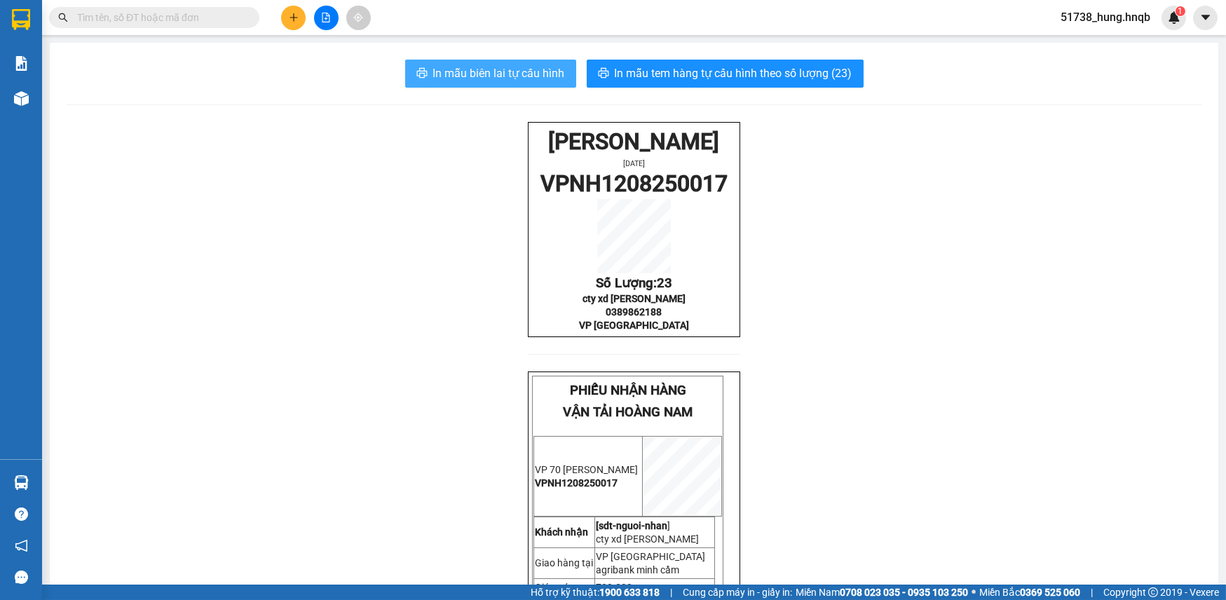
click at [530, 83] on button "In mẫu biên lai tự cấu hình" at bounding box center [490, 74] width 171 height 28
click at [290, 18] on icon "plus" at bounding box center [294, 18] width 10 height 10
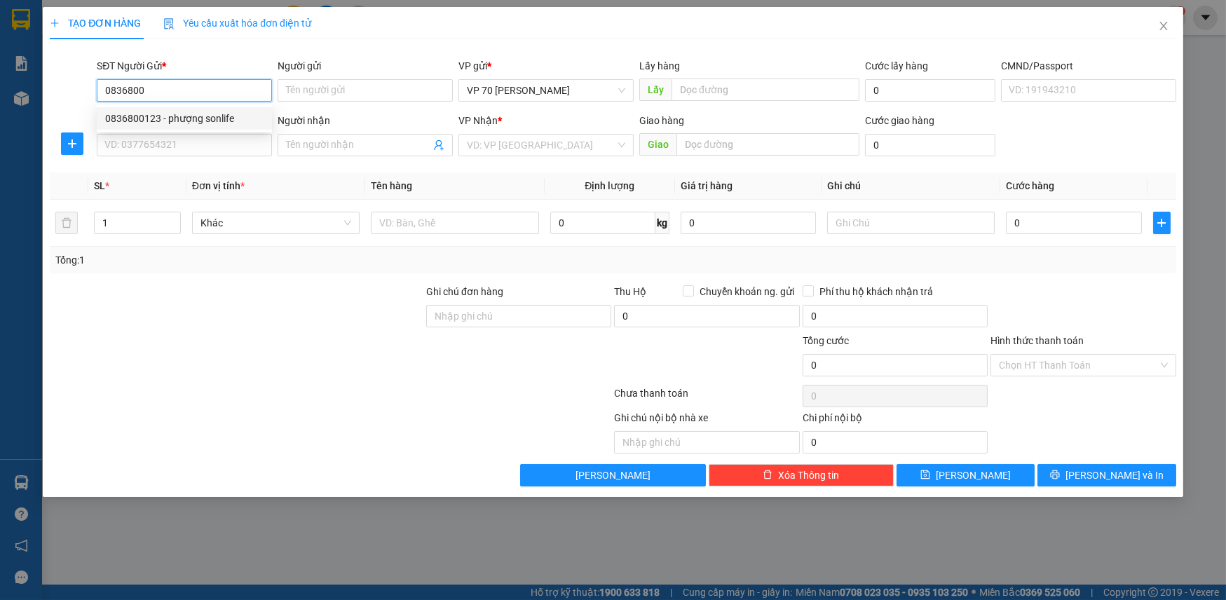
click at [230, 113] on div "0836800123 - phượng sonlife" at bounding box center [184, 118] width 158 height 15
type input "0836800123"
type input "phượng sonlife"
type input "vực vòng [GEOGRAPHIC_DATA]"
type input "0836800123"
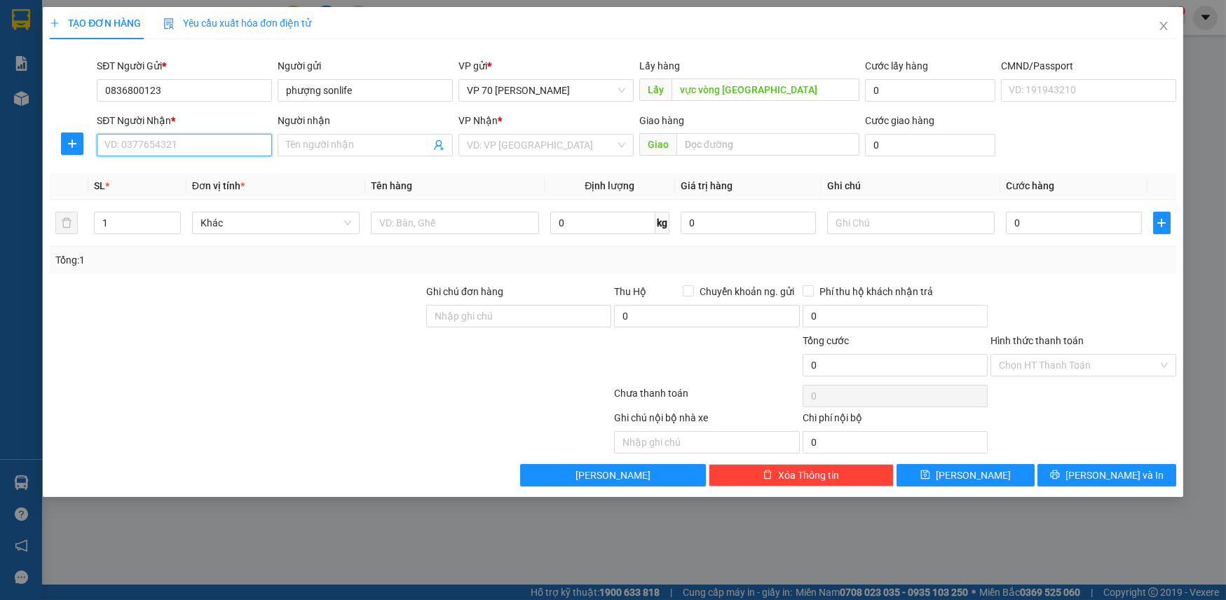
click at [208, 146] on input "SĐT Người Nhận *" at bounding box center [184, 145] width 175 height 22
click at [203, 184] on div "0984452678 - NPP [PERSON_NAME]" at bounding box center [185, 173] width 177 height 22
type input "0984452678"
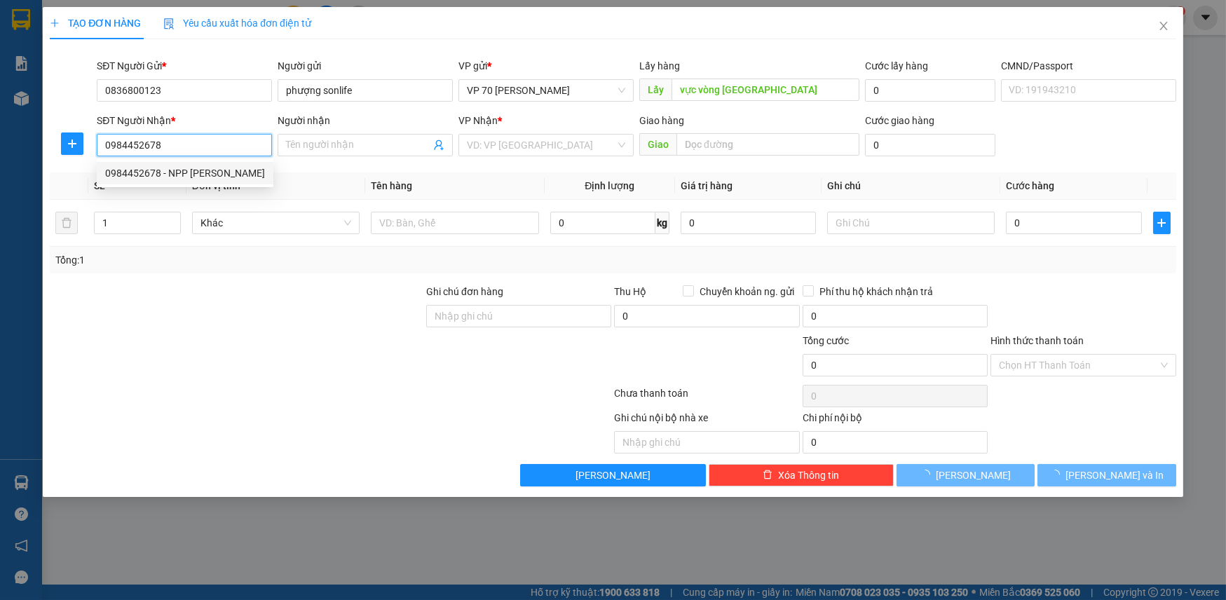
type input "NPP [PERSON_NAME]"
type input "cổng làng [GEOGRAPHIC_DATA] ([GEOGRAPHIC_DATA] )"
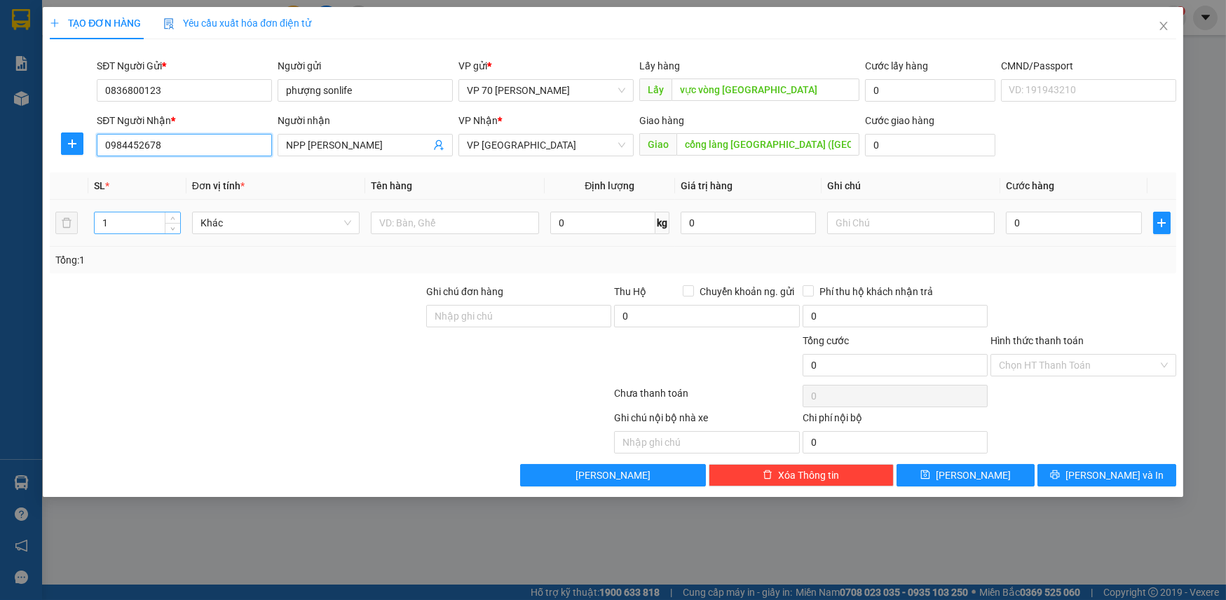
type input "0984452678"
click at [121, 227] on input "1" at bounding box center [137, 222] width 85 height 21
type input "5"
click at [453, 226] on input "text" at bounding box center [455, 223] width 168 height 22
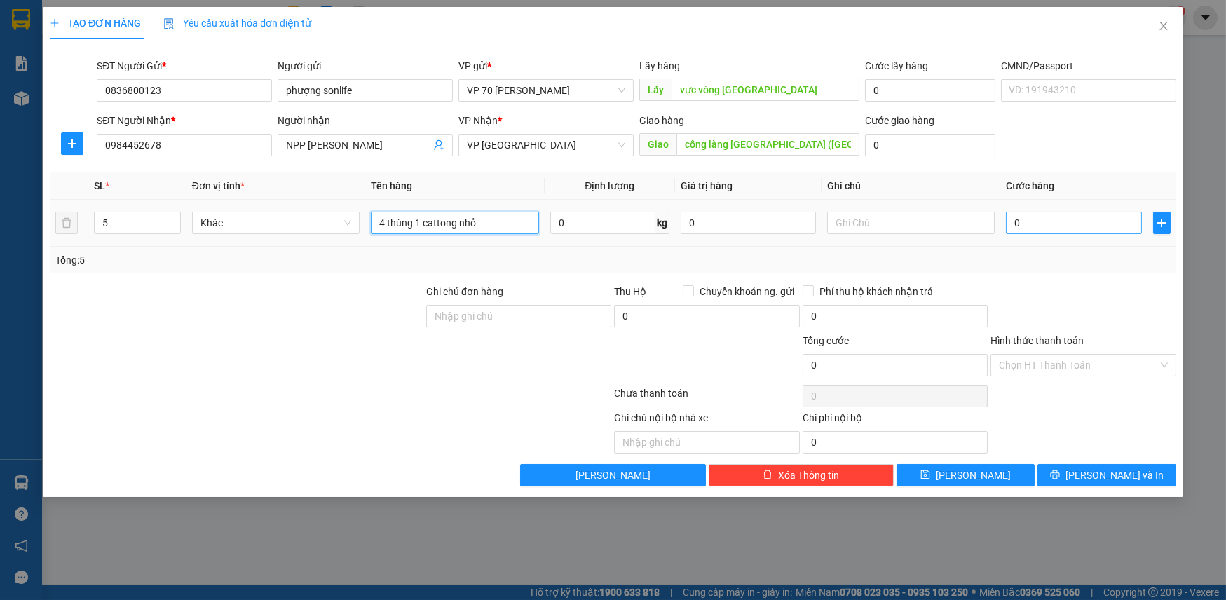
type input "4 thùng 1 cattong nhỏ"
click at [1040, 212] on input "0" at bounding box center [1073, 223] width 135 height 22
type input "1"
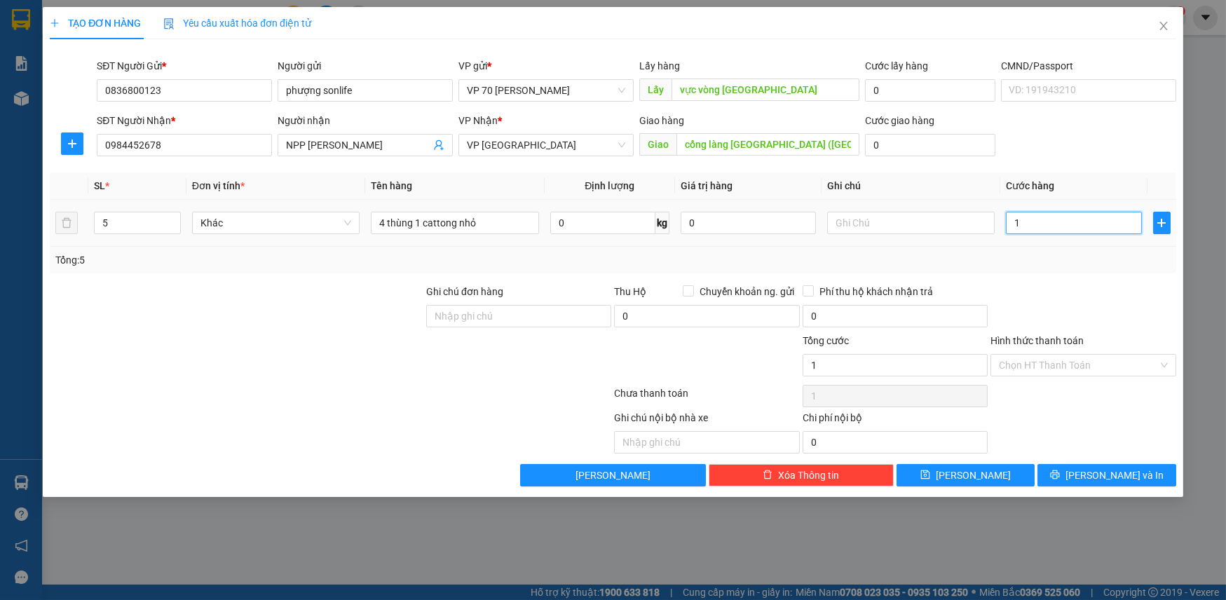
type input "18"
type input "180"
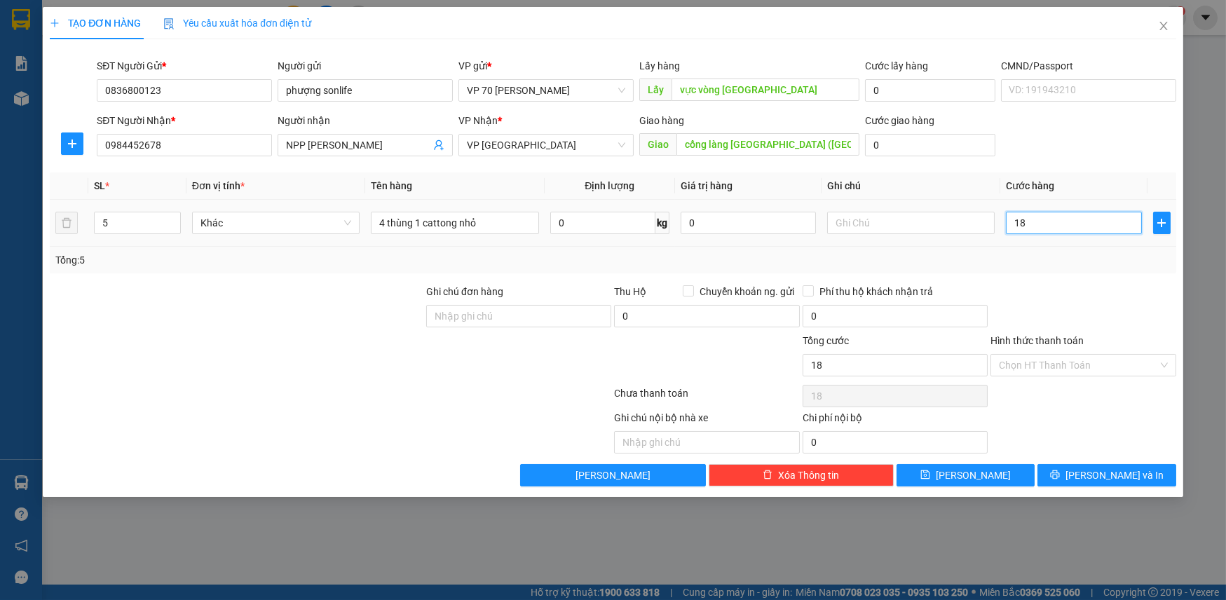
type input "180"
type input "1.800"
type input "18.000"
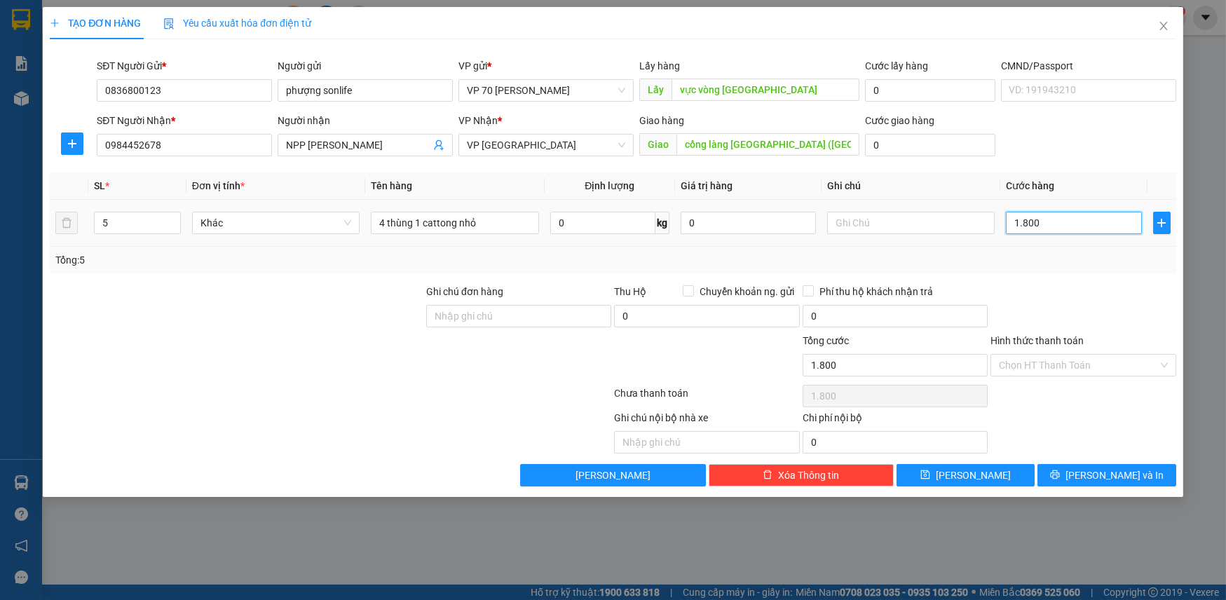
type input "18.000"
type input "180.000"
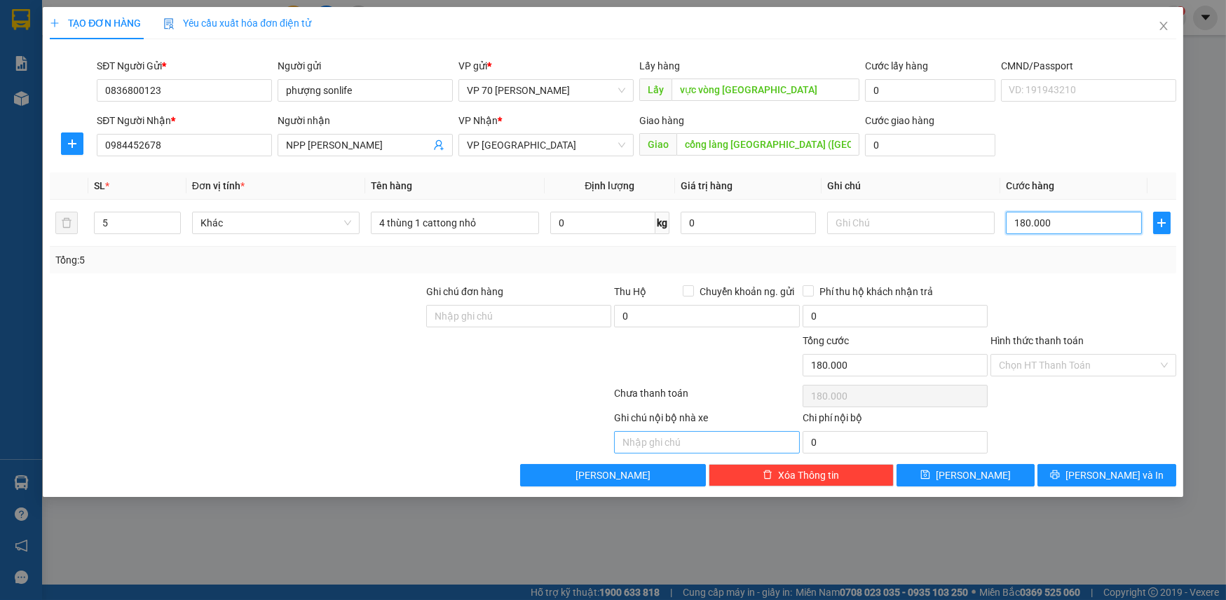
type input "180.000"
click at [742, 438] on input "text" at bounding box center [706, 442] width 185 height 22
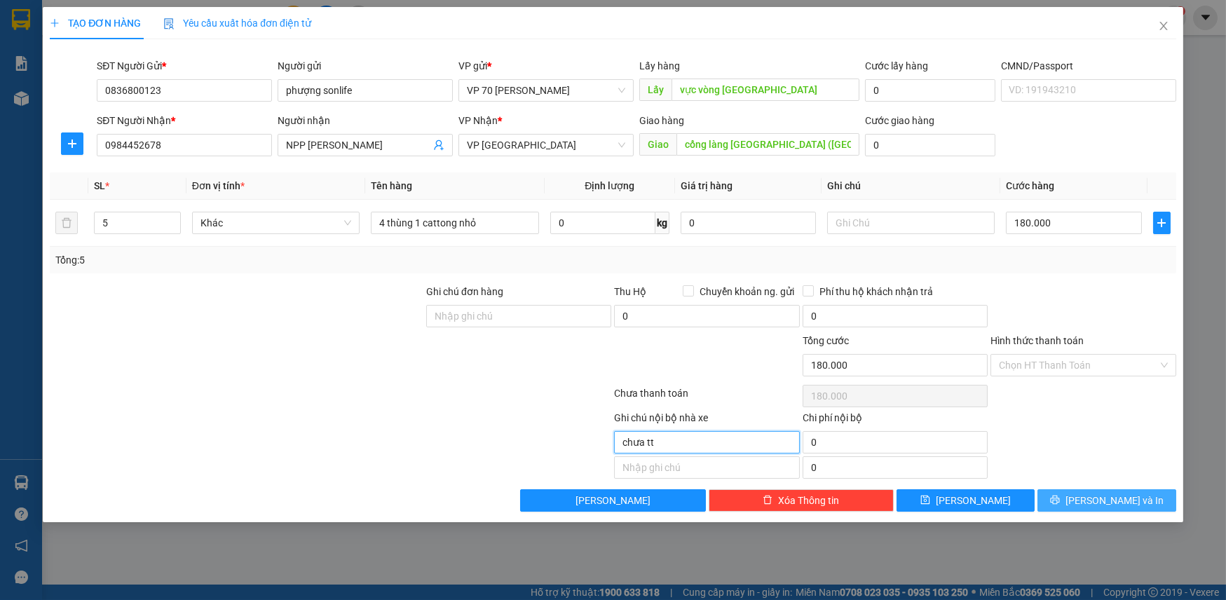
type input "chưa tt"
click at [1131, 495] on span "[PERSON_NAME] và In" at bounding box center [1115, 500] width 98 height 15
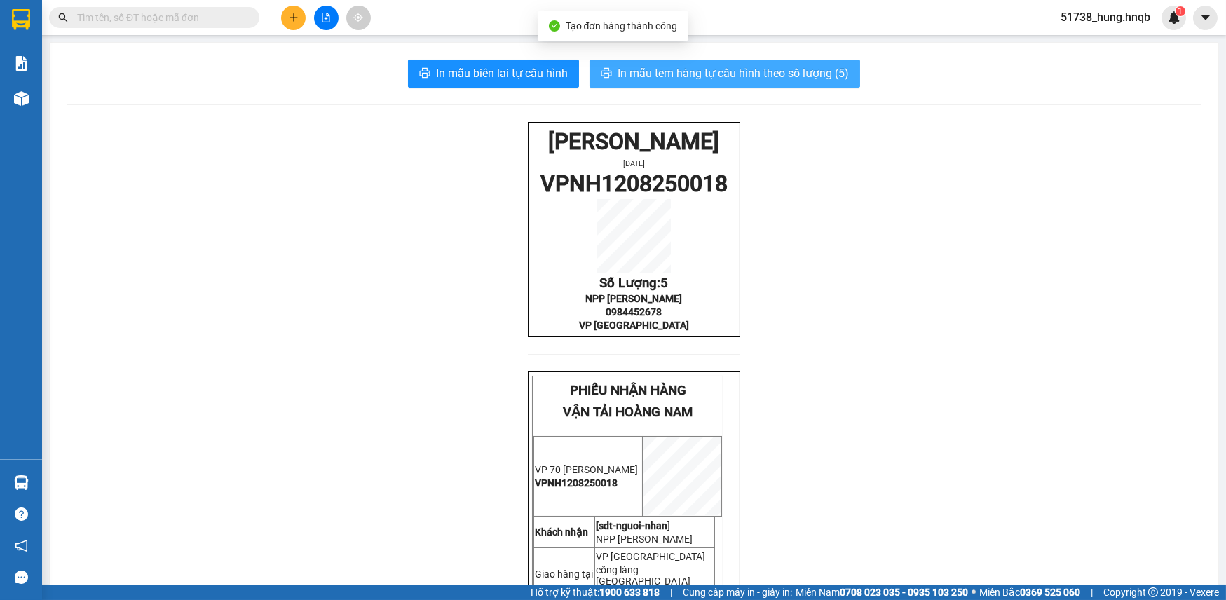
click at [677, 61] on button "In mẫu tem hàng tự cấu hình theo số lượng (5)" at bounding box center [725, 74] width 271 height 28
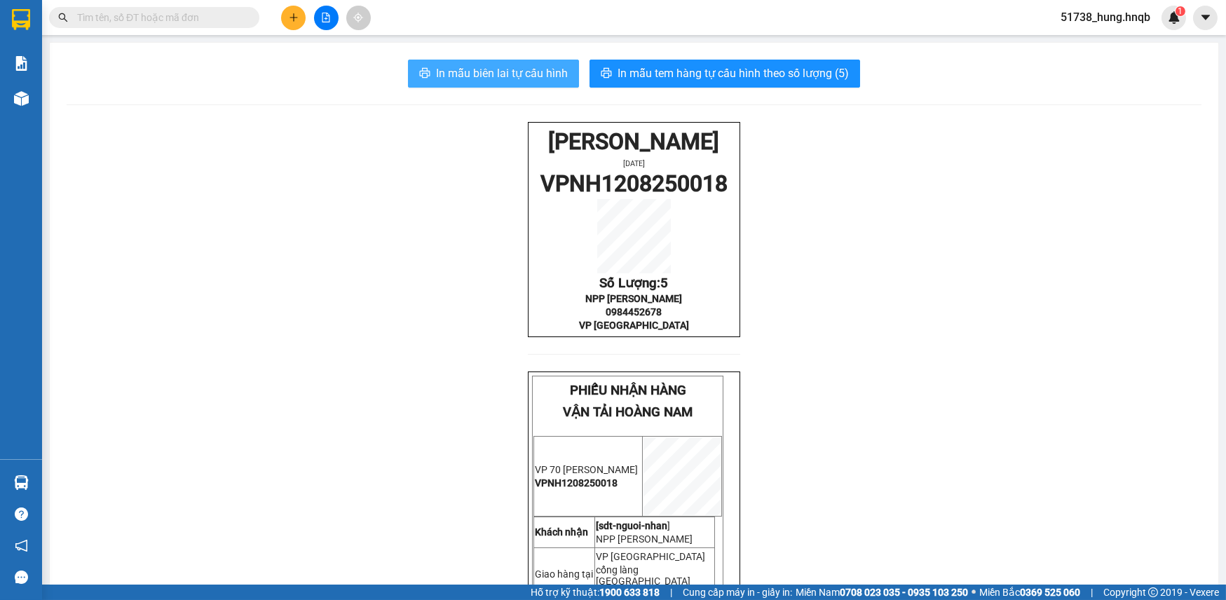
click at [513, 75] on span "In mẫu biên lai tự cấu hình" at bounding box center [502, 74] width 132 height 18
click at [287, 20] on button at bounding box center [293, 18] width 25 height 25
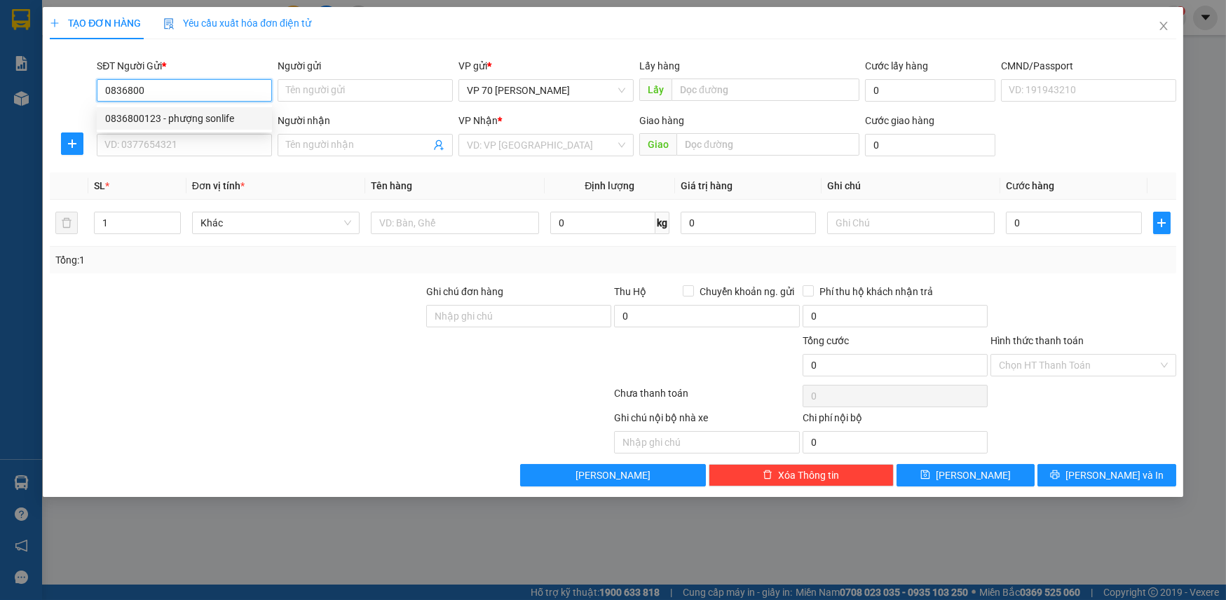
click at [168, 109] on div "0836800123 - phượng sonlife" at bounding box center [184, 118] width 175 height 22
type input "0836800123"
type input "phượng sonlife"
type input "vực vòng [GEOGRAPHIC_DATA]"
type input "0836800123"
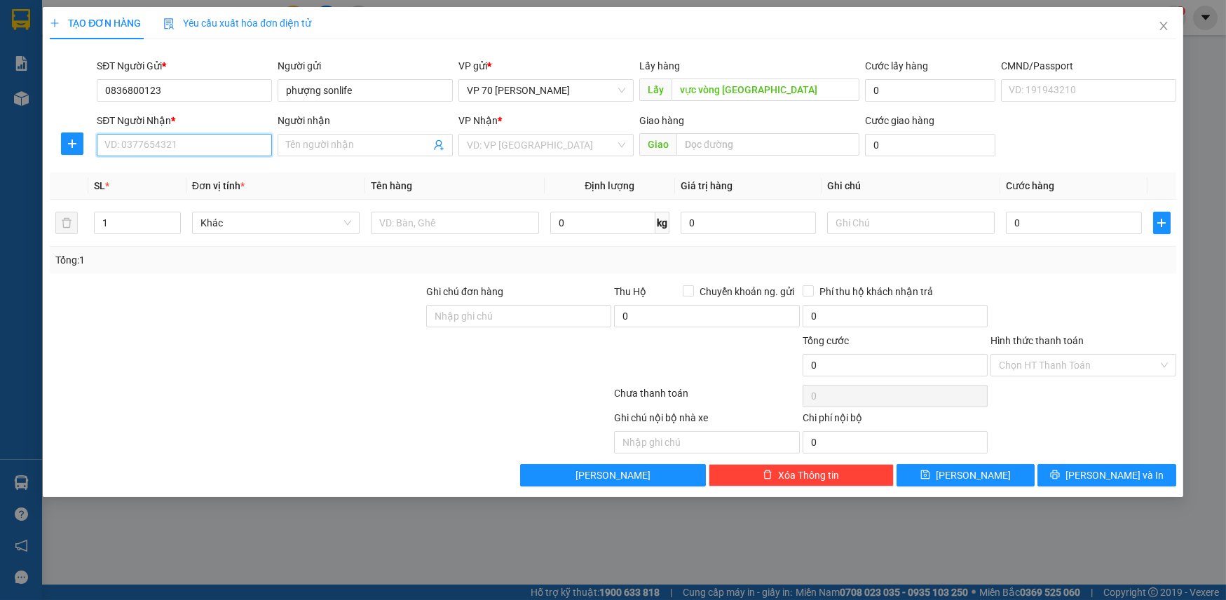
click at [155, 134] on input "SĐT Người Nhận *" at bounding box center [184, 145] width 175 height 22
type input "0886607768"
click at [316, 144] on input "Người nhận" at bounding box center [358, 144] width 144 height 15
type input "B"
type input "NPP Thắng Lành"
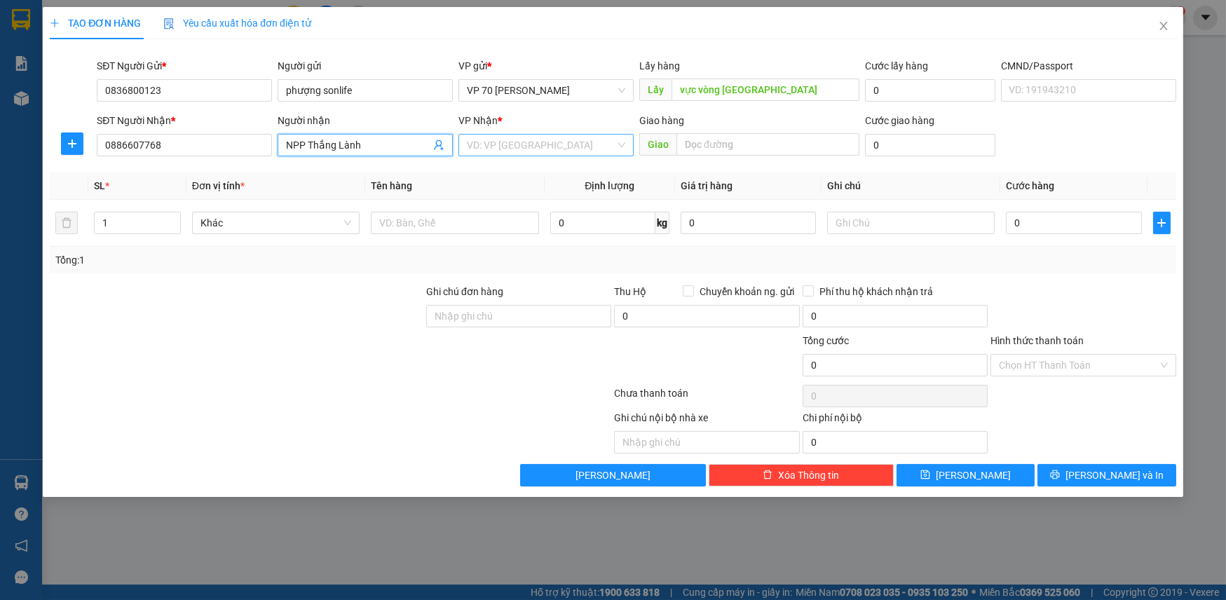
click at [548, 152] on input "search" at bounding box center [541, 145] width 149 height 21
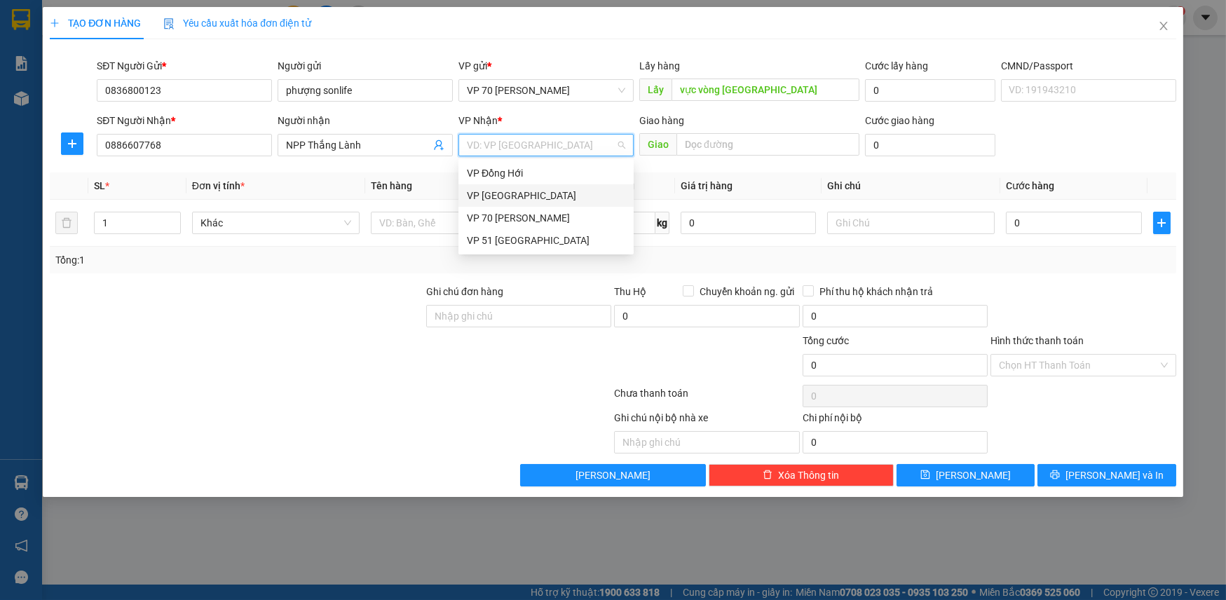
click at [497, 191] on div "VP [GEOGRAPHIC_DATA]" at bounding box center [546, 195] width 158 height 15
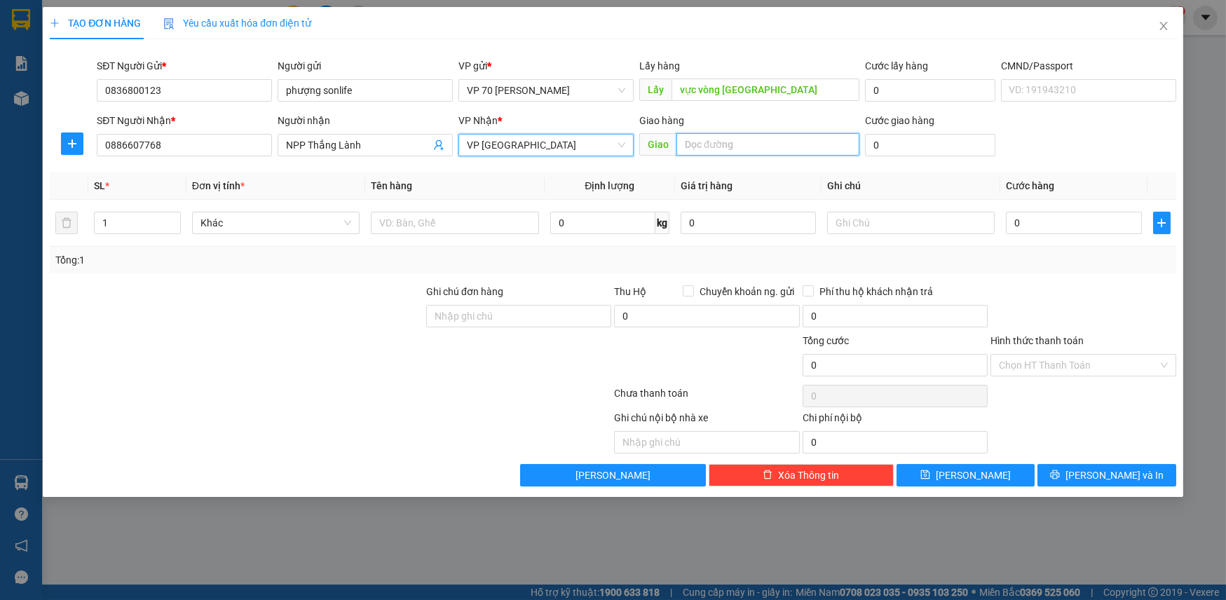
click at [732, 145] on input "text" at bounding box center [768, 144] width 183 height 22
type input "vp ba đồn"
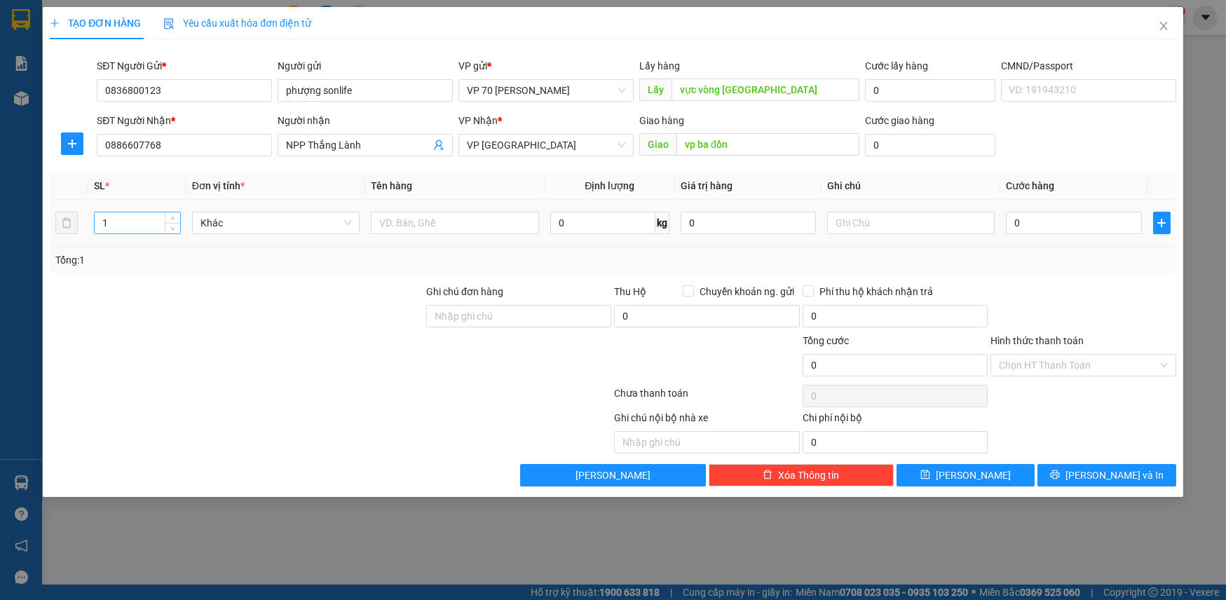
click at [127, 229] on input "1" at bounding box center [137, 222] width 85 height 21
type input "6"
click at [397, 221] on input "text" at bounding box center [455, 223] width 168 height 22
type input "thùng sơn"
click at [1057, 222] on input "0" at bounding box center [1073, 223] width 135 height 22
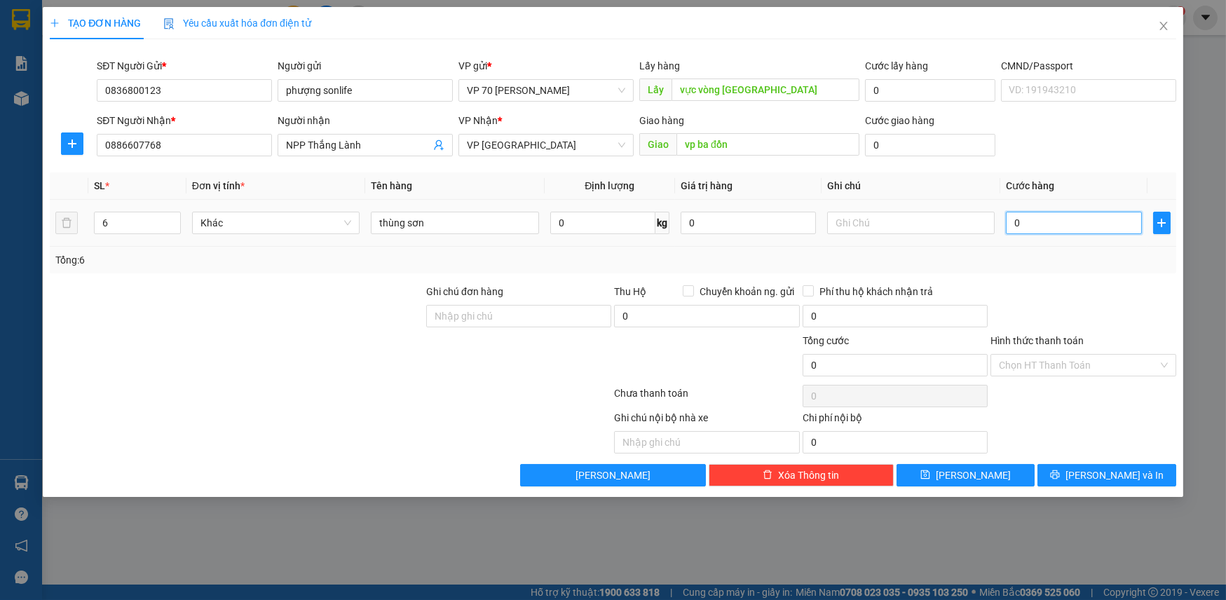
type input "1"
type input "18"
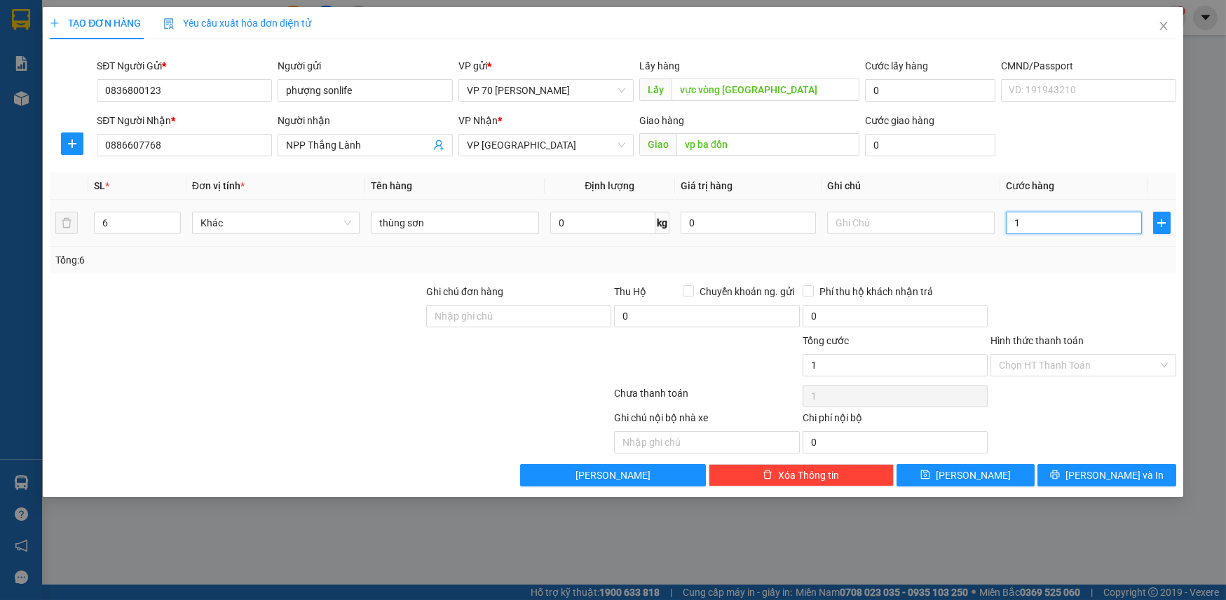
type input "18"
type input "180"
type input "1.800"
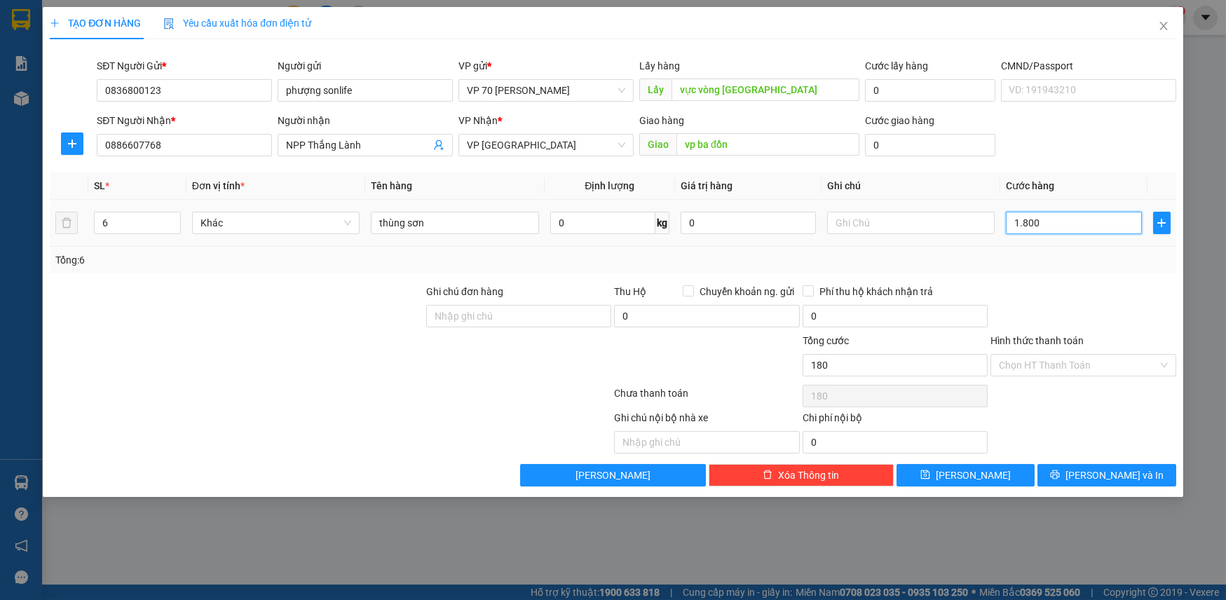
type input "1.800"
type input "18.000"
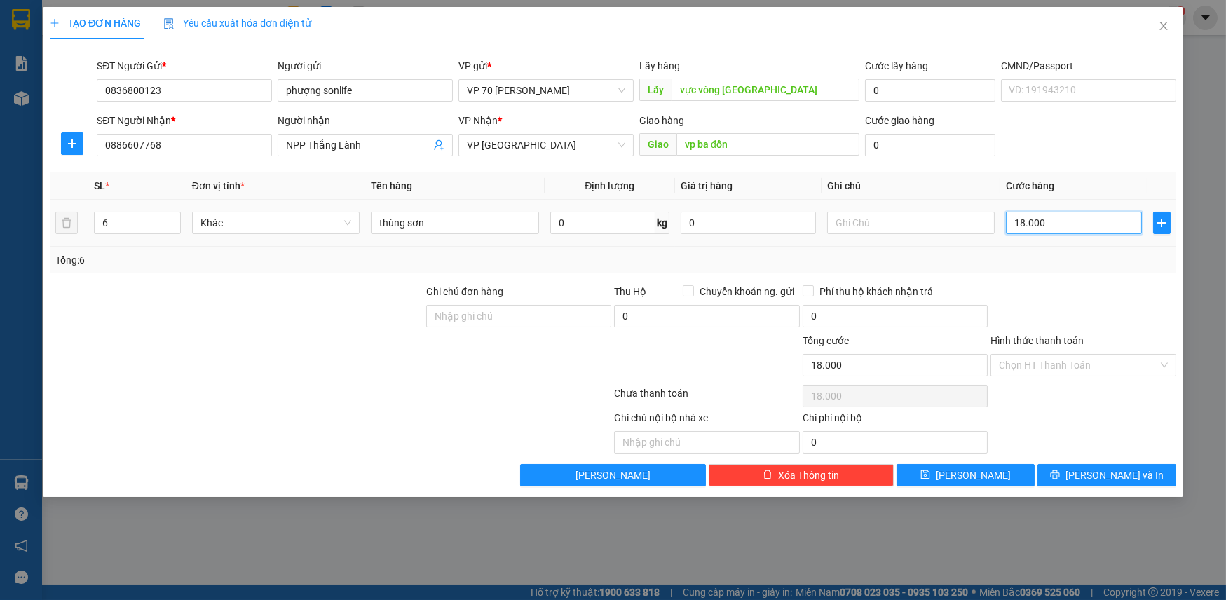
type input "180.000"
click at [668, 436] on input "text" at bounding box center [706, 442] width 185 height 22
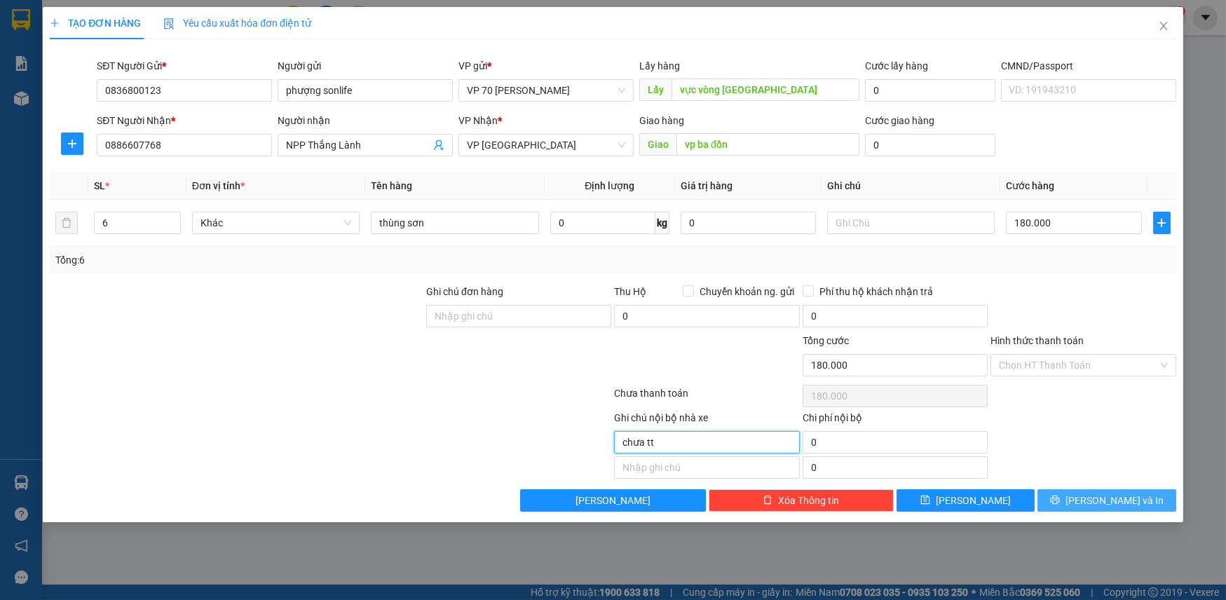
type input "chưa tt"
click at [1120, 508] on button "[PERSON_NAME] và In" at bounding box center [1107, 500] width 138 height 22
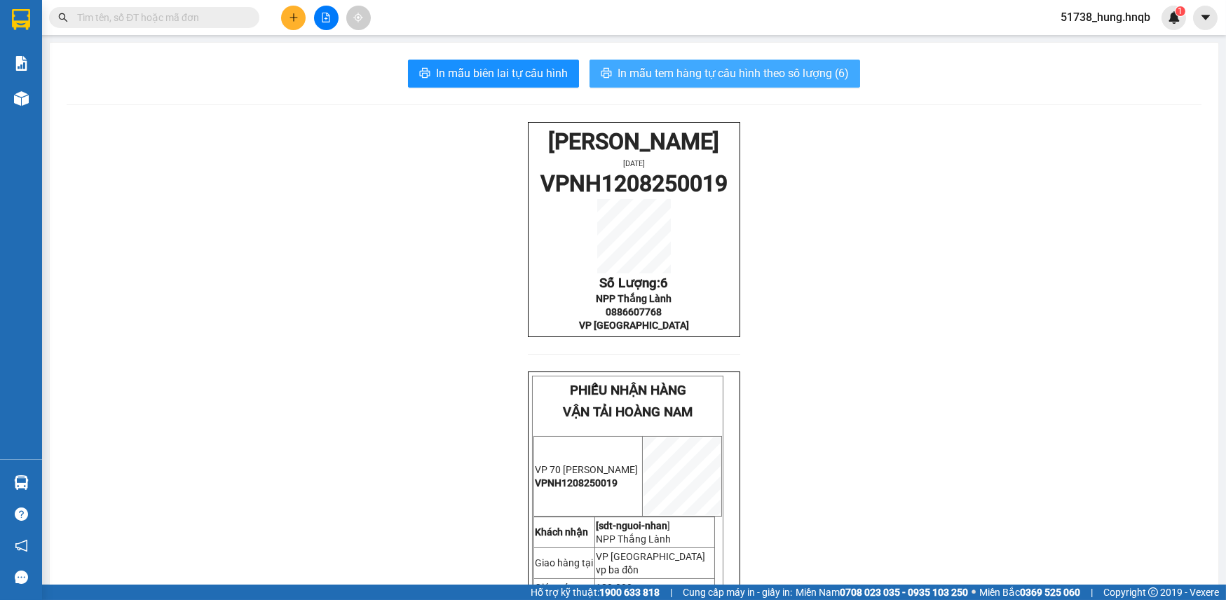
click at [695, 71] on span "In mẫu tem hàng tự cấu hình theo số lượng (6)" at bounding box center [733, 74] width 231 height 18
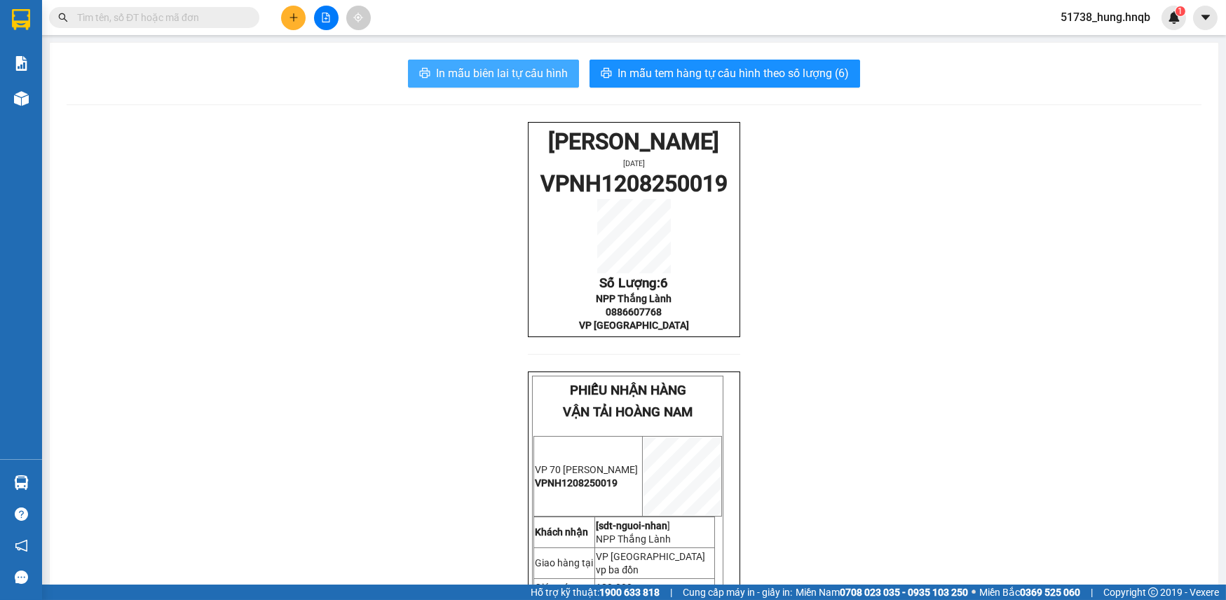
click at [525, 78] on span "In mẫu biên lai tự cấu hình" at bounding box center [502, 74] width 132 height 18
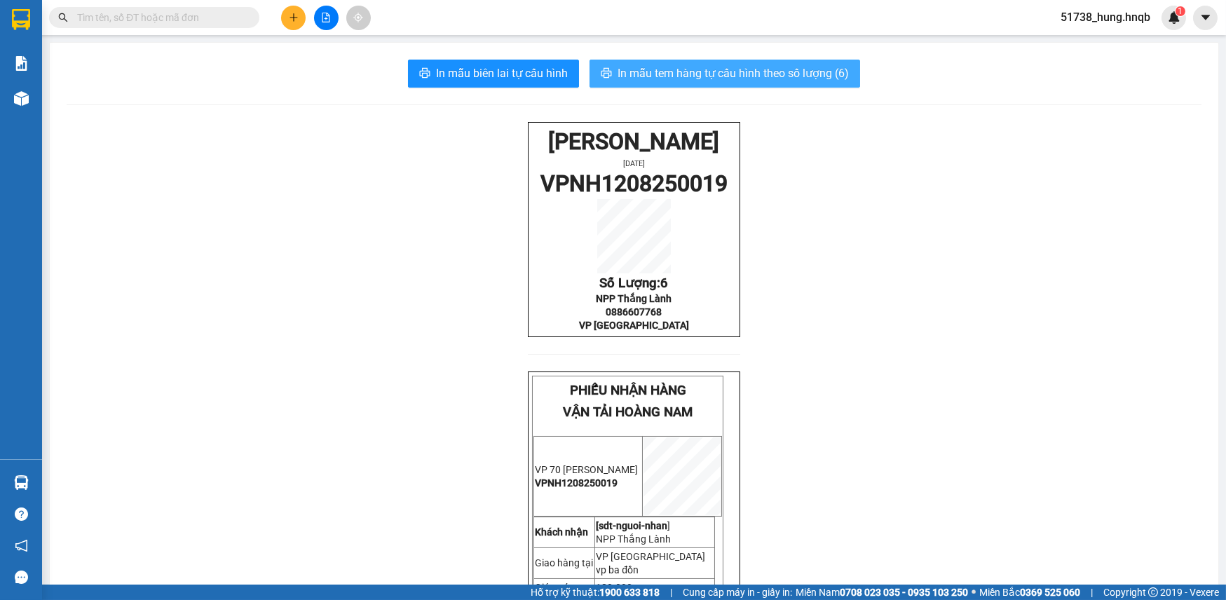
click at [785, 73] on span "In mẫu tem hàng tự cấu hình theo số lượng (6)" at bounding box center [733, 74] width 231 height 18
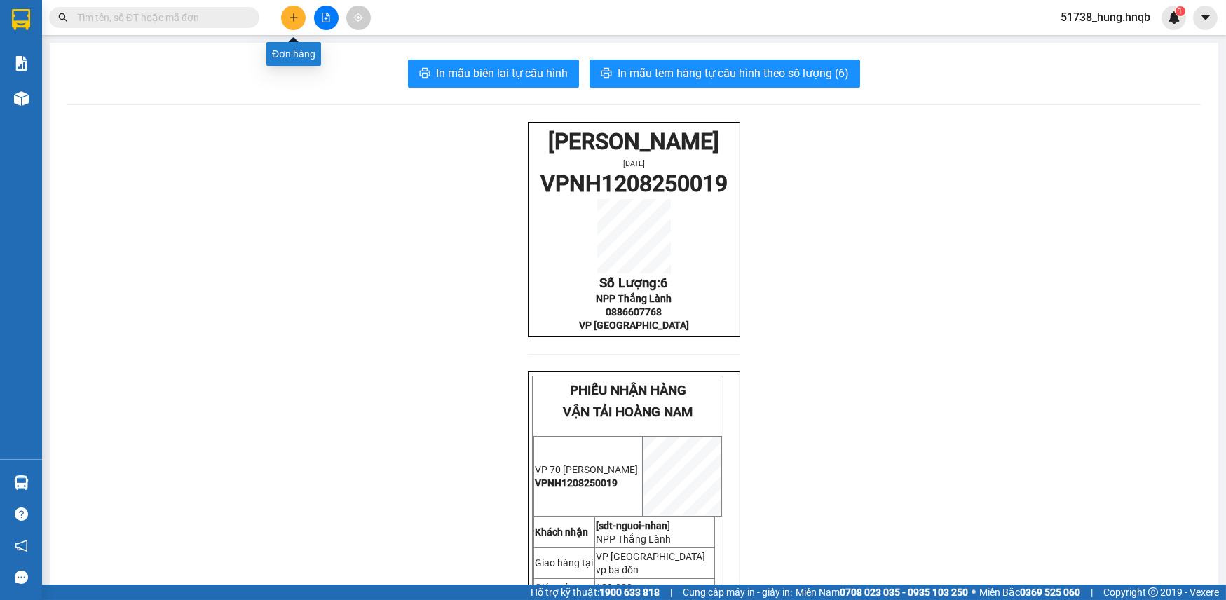
click at [297, 27] on button at bounding box center [293, 18] width 25 height 25
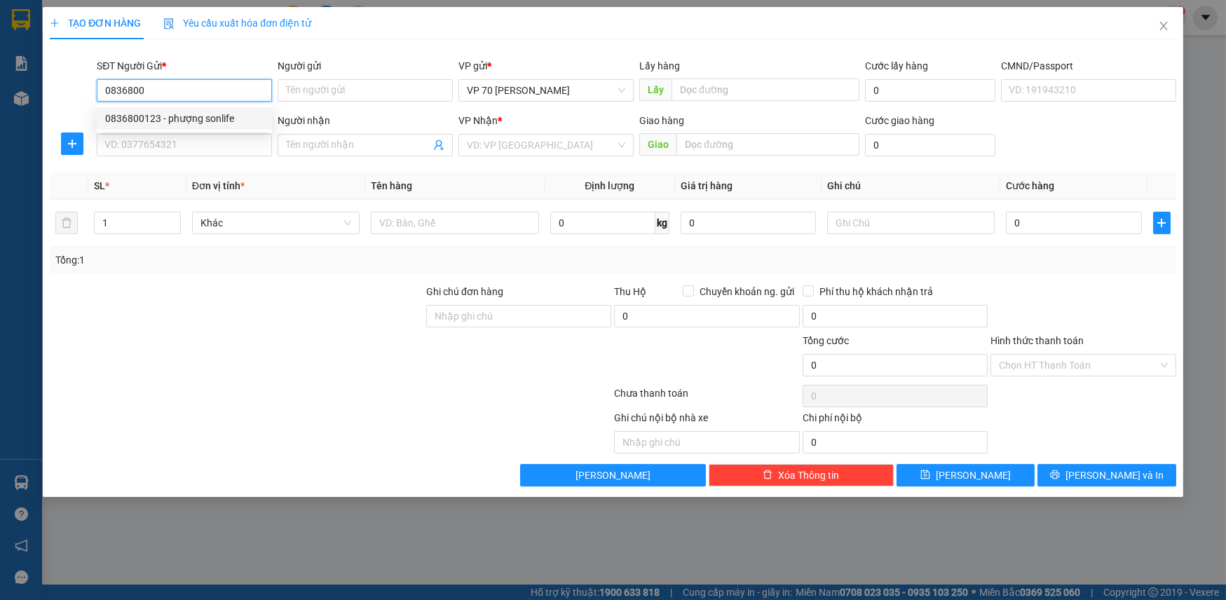
click at [218, 117] on div "0836800123 - phượng sonlife" at bounding box center [184, 118] width 158 height 15
type input "0836800123"
type input "phượng sonlife"
type input "vực vòng [GEOGRAPHIC_DATA]"
type input "0836800123"
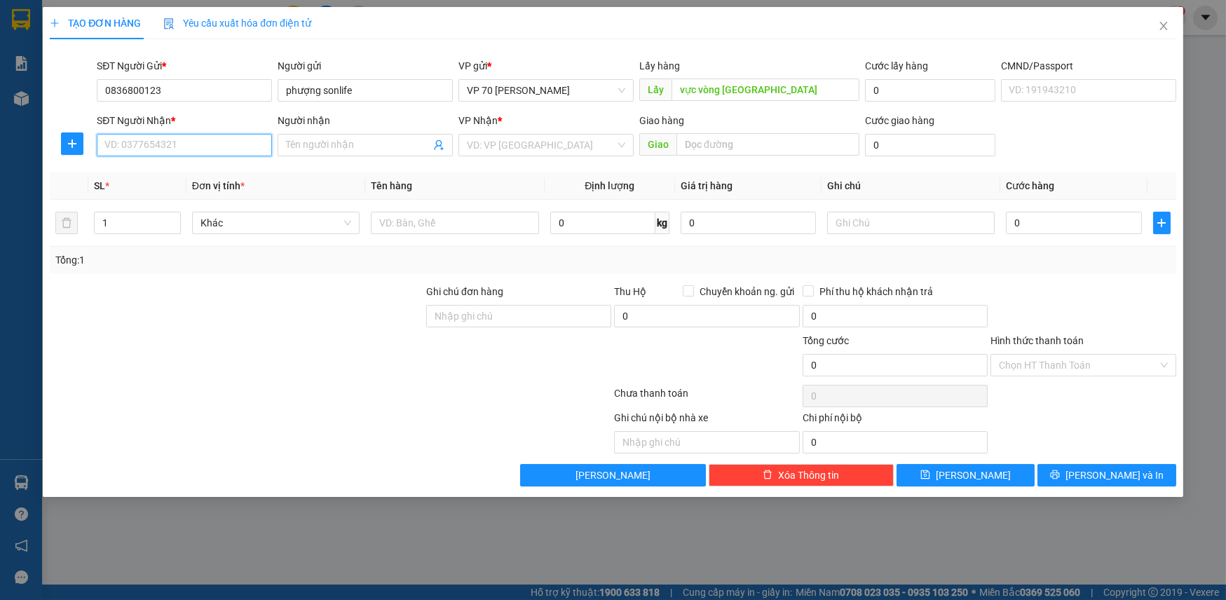
click at [205, 137] on input "SĐT Người Nhận *" at bounding box center [184, 145] width 175 height 22
type input "0855355609"
click at [356, 134] on span at bounding box center [365, 145] width 175 height 22
type input "anh trường"
click at [575, 142] on input "search" at bounding box center [541, 145] width 149 height 21
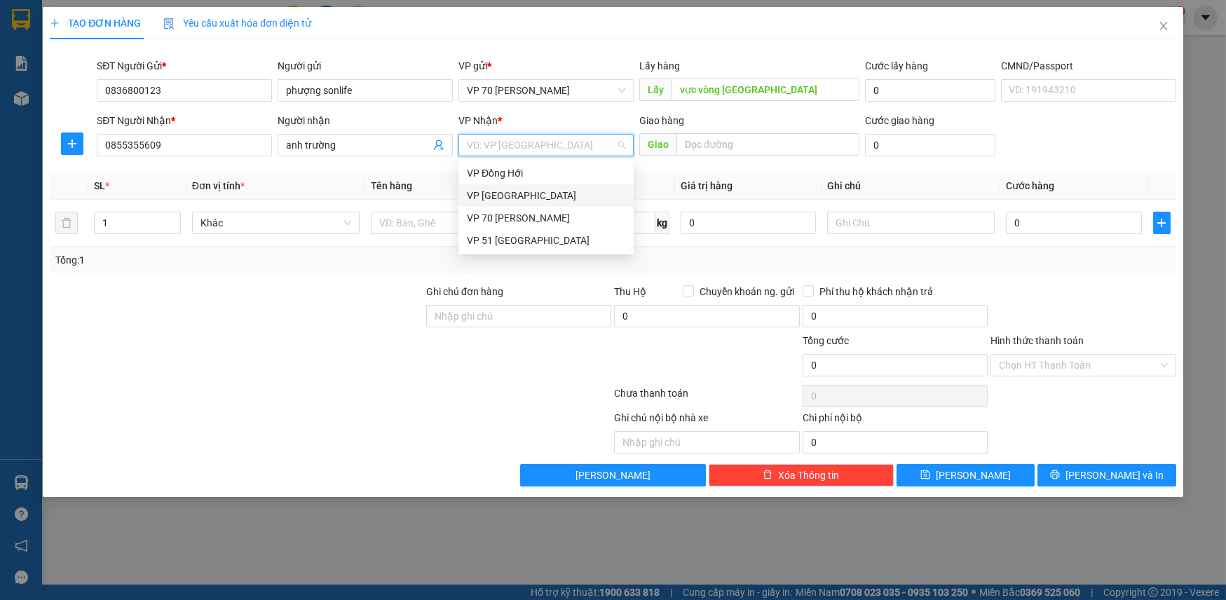
click at [533, 189] on div "VP [GEOGRAPHIC_DATA]" at bounding box center [546, 195] width 158 height 15
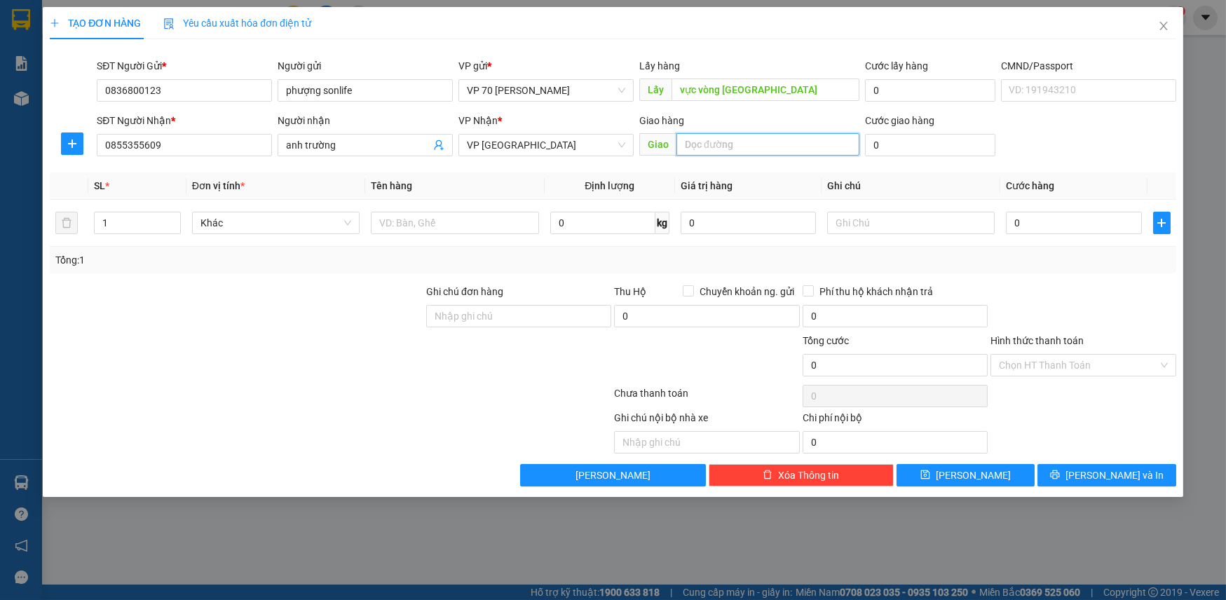
click at [733, 145] on input "text" at bounding box center [768, 144] width 183 height 22
type input "v"
type input "cl trung thôn"
click at [130, 226] on input "1" at bounding box center [137, 222] width 85 height 21
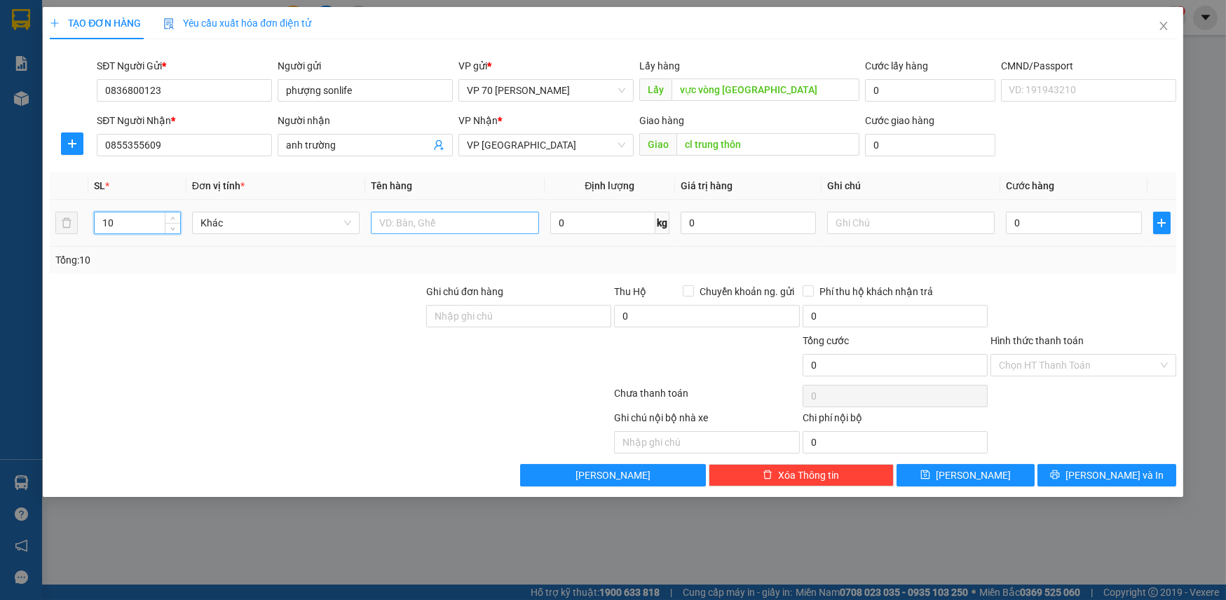
type input "10"
click at [470, 231] on input "text" at bounding box center [455, 223] width 168 height 22
type input "8 thùng 1cattong to 1lon"
click at [1090, 229] on input "0" at bounding box center [1073, 223] width 135 height 22
type input "3"
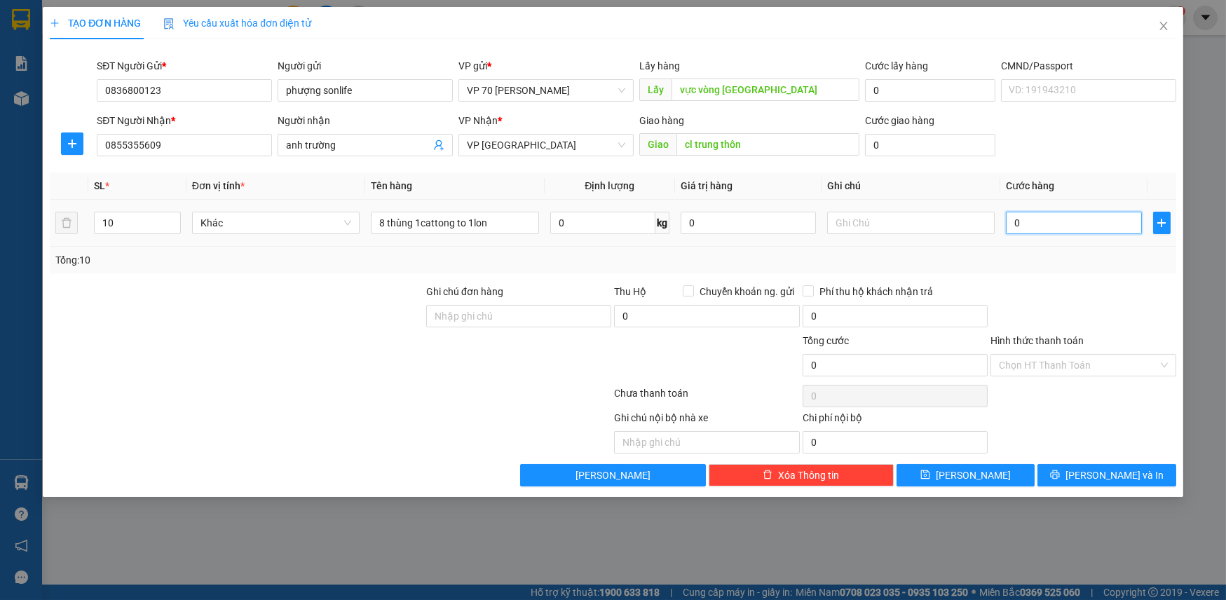
type input "3"
type input "33"
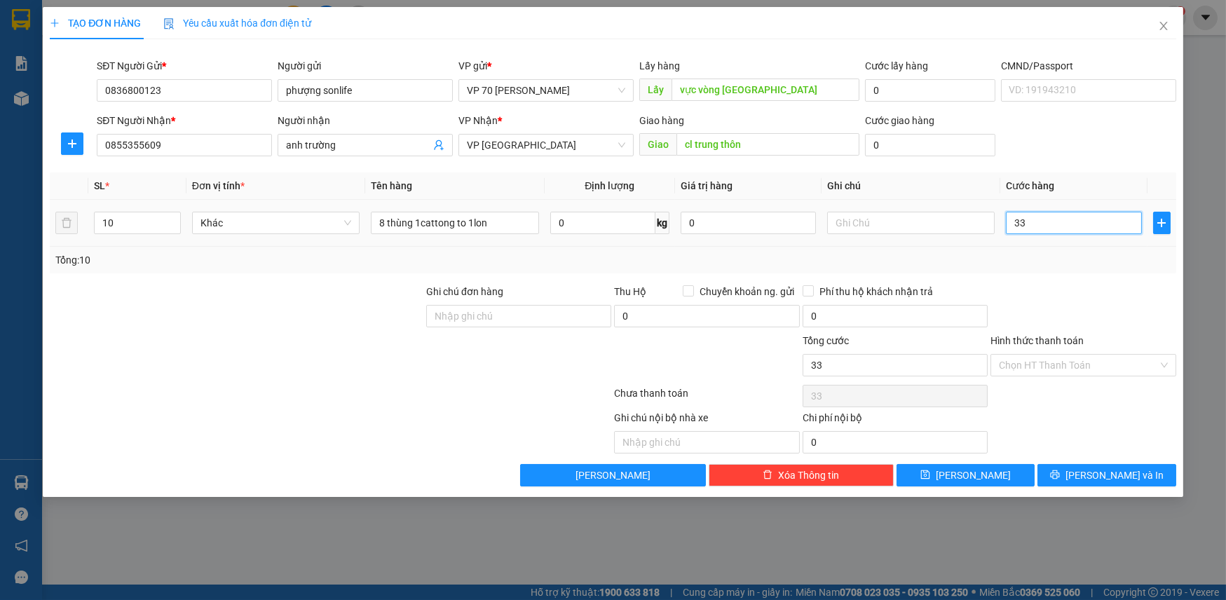
type input "330"
type input "3.300"
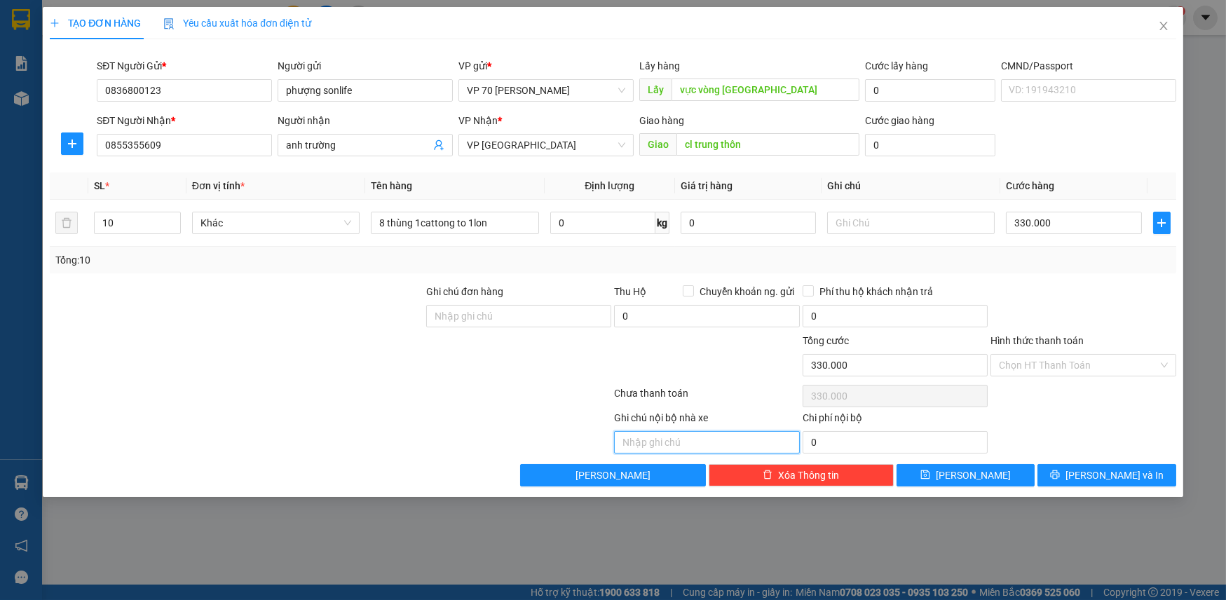
click at [722, 438] on input "text" at bounding box center [706, 442] width 185 height 22
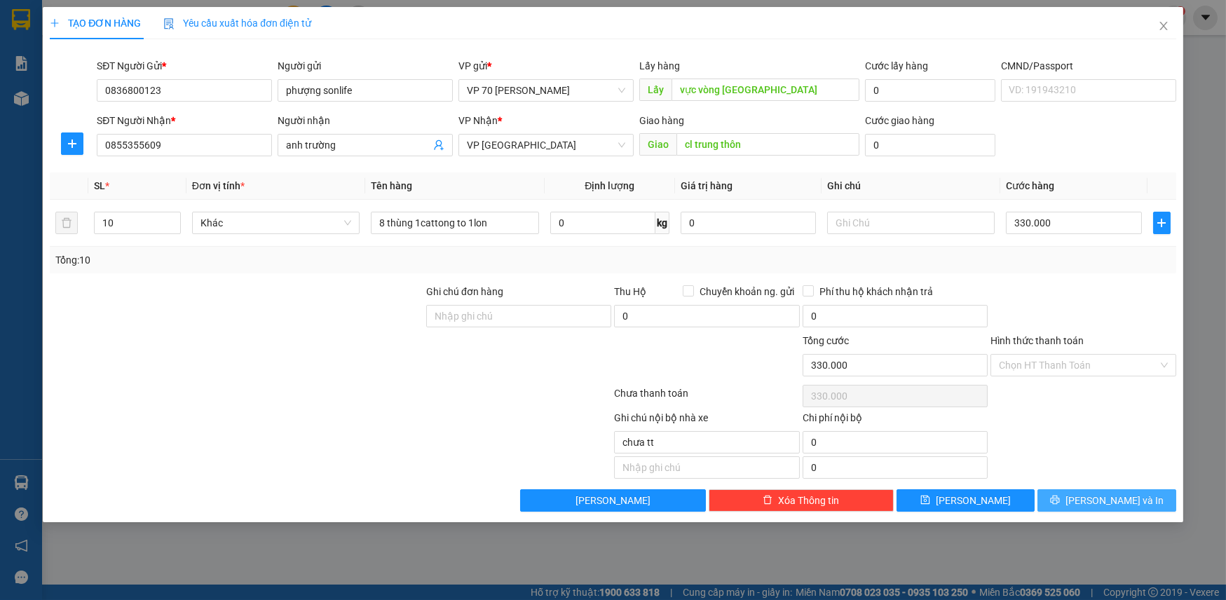
click at [1074, 494] on button "[PERSON_NAME] và In" at bounding box center [1107, 500] width 138 height 22
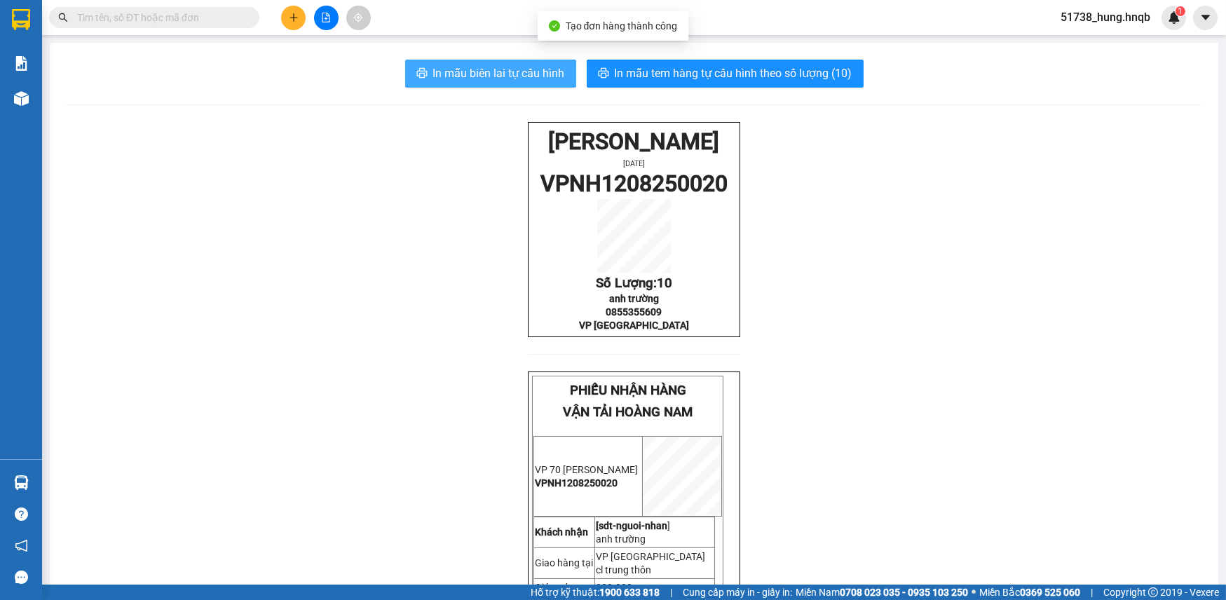
click at [517, 76] on span "In mẫu biên lai tự cấu hình" at bounding box center [499, 74] width 132 height 18
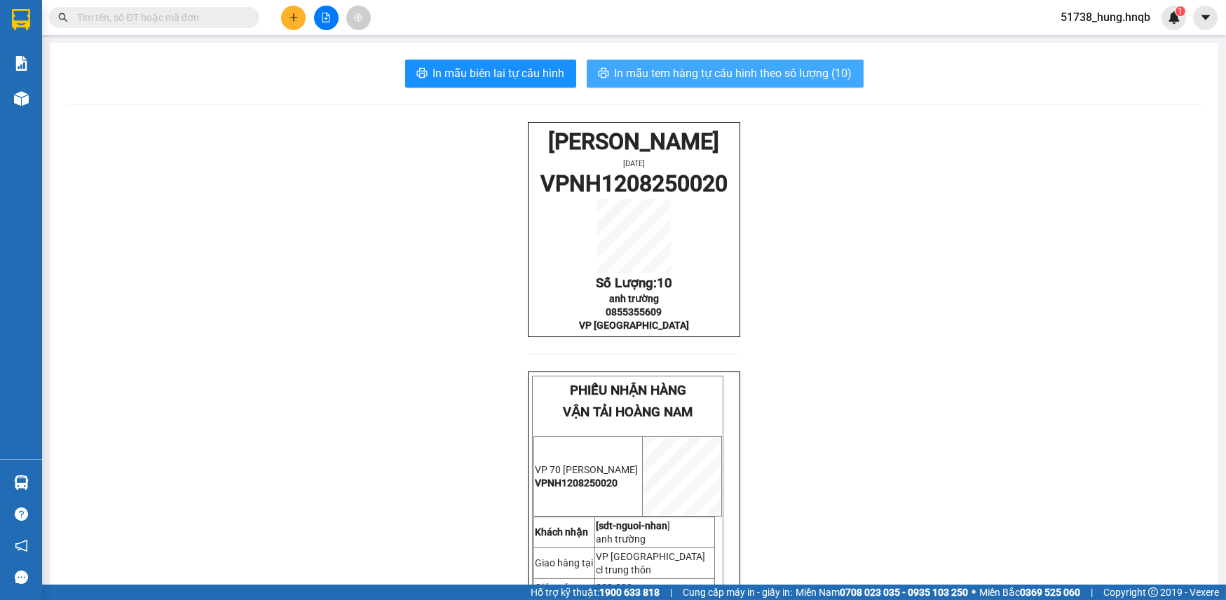
click at [708, 69] on span "In mẫu tem hàng tự cấu hình theo số lượng (10)" at bounding box center [734, 74] width 238 height 18
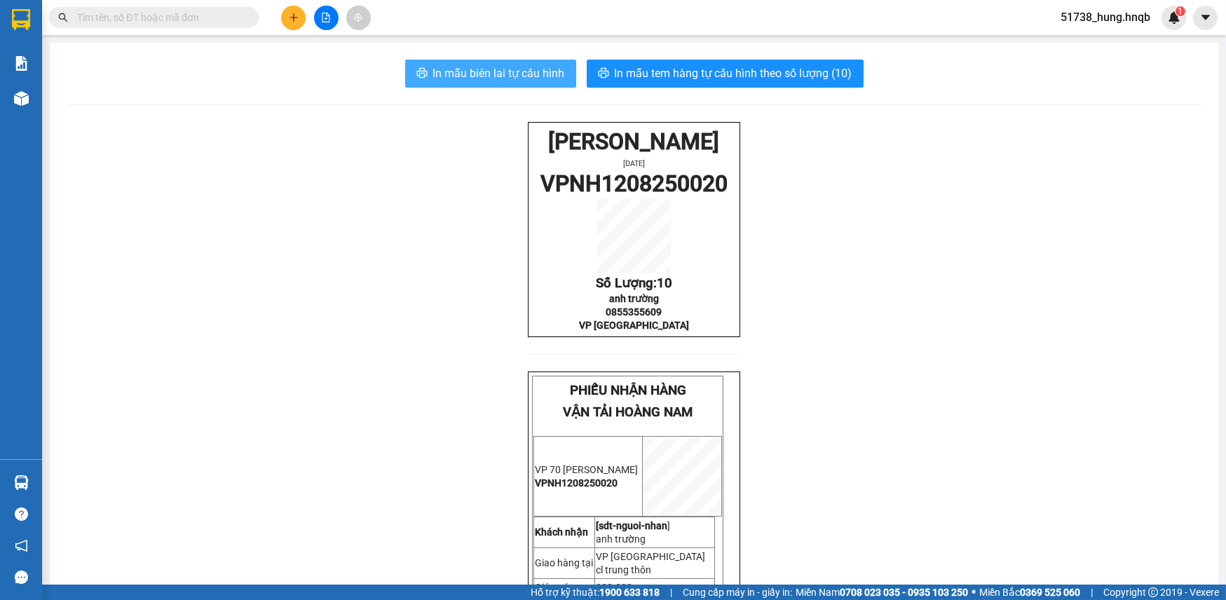
click at [496, 81] on span "In mẫu biên lai tự cấu hình" at bounding box center [499, 74] width 132 height 18
click at [288, 26] on button at bounding box center [293, 18] width 25 height 25
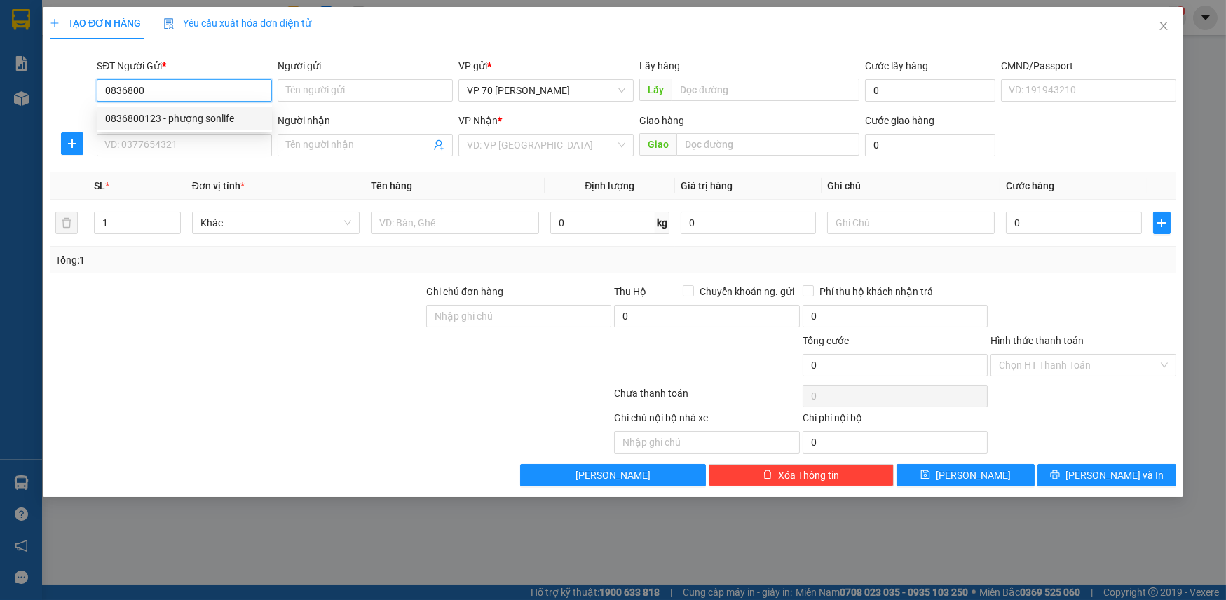
click at [175, 119] on div "0836800123 - phượng sonlife" at bounding box center [184, 118] width 158 height 15
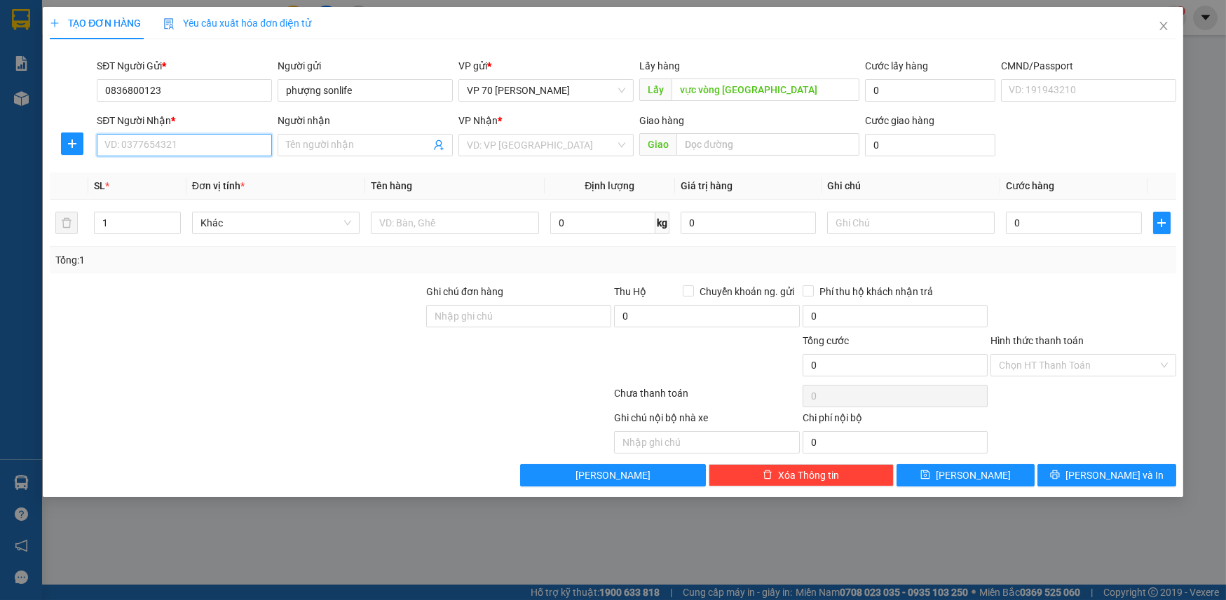
click at [175, 144] on input "SĐT Người Nhận *" at bounding box center [184, 145] width 175 height 22
click at [143, 170] on div "0911495888 - tổng [PERSON_NAME]" at bounding box center [185, 172] width 161 height 15
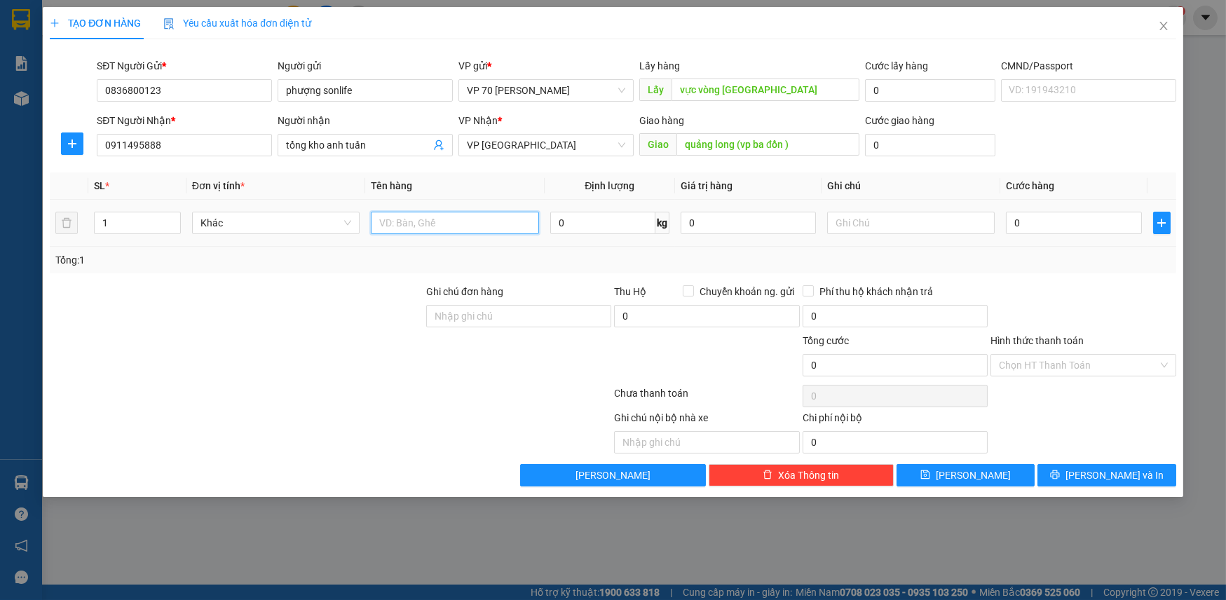
click at [414, 220] on input "text" at bounding box center [455, 223] width 168 height 22
click at [738, 144] on input "quảng long (vp ba đồn )" at bounding box center [768, 144] width 183 height 22
click at [504, 219] on input "text" at bounding box center [455, 223] width 168 height 22
click at [1041, 225] on input "0" at bounding box center [1073, 223] width 135 height 22
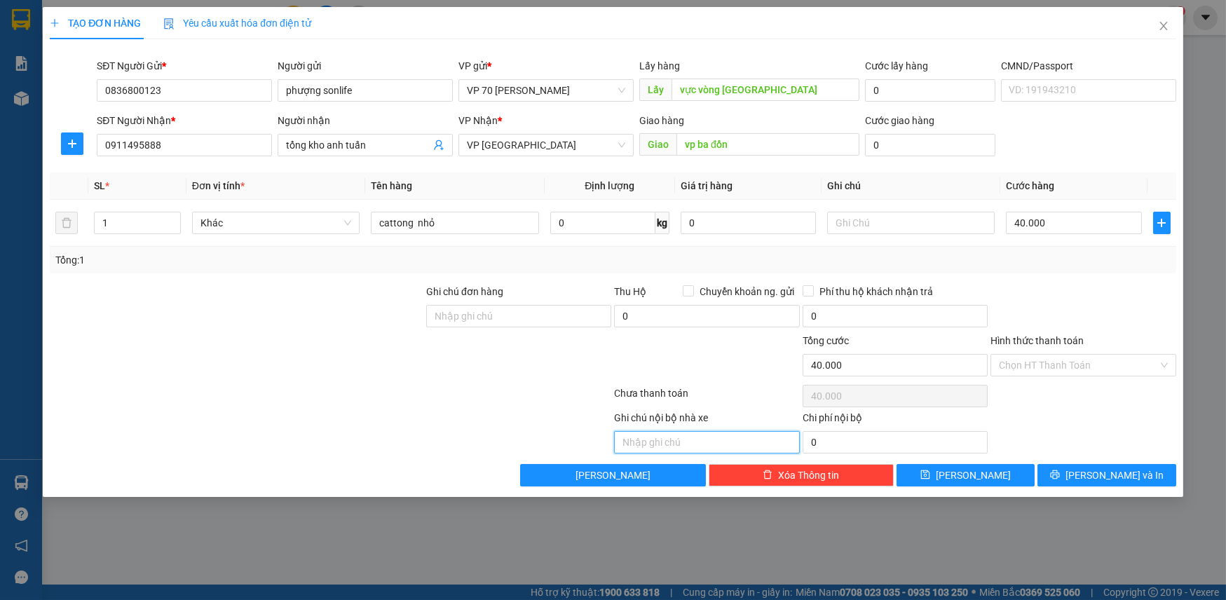
click at [637, 433] on input "text" at bounding box center [706, 442] width 185 height 22
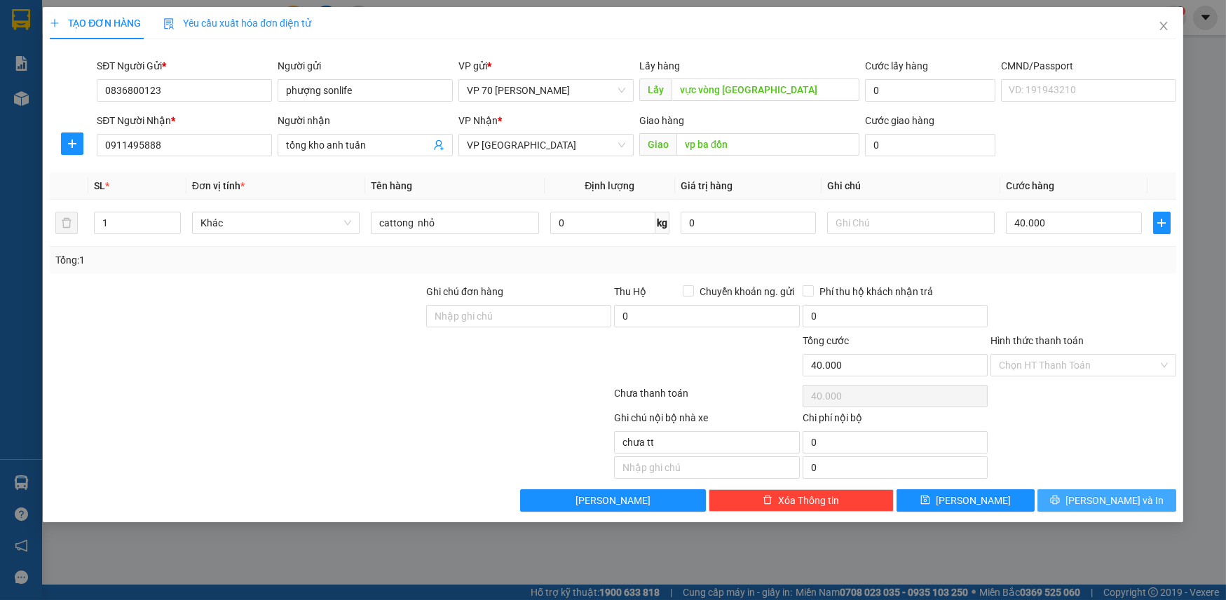
click at [1149, 503] on button "[PERSON_NAME] và In" at bounding box center [1107, 500] width 138 height 22
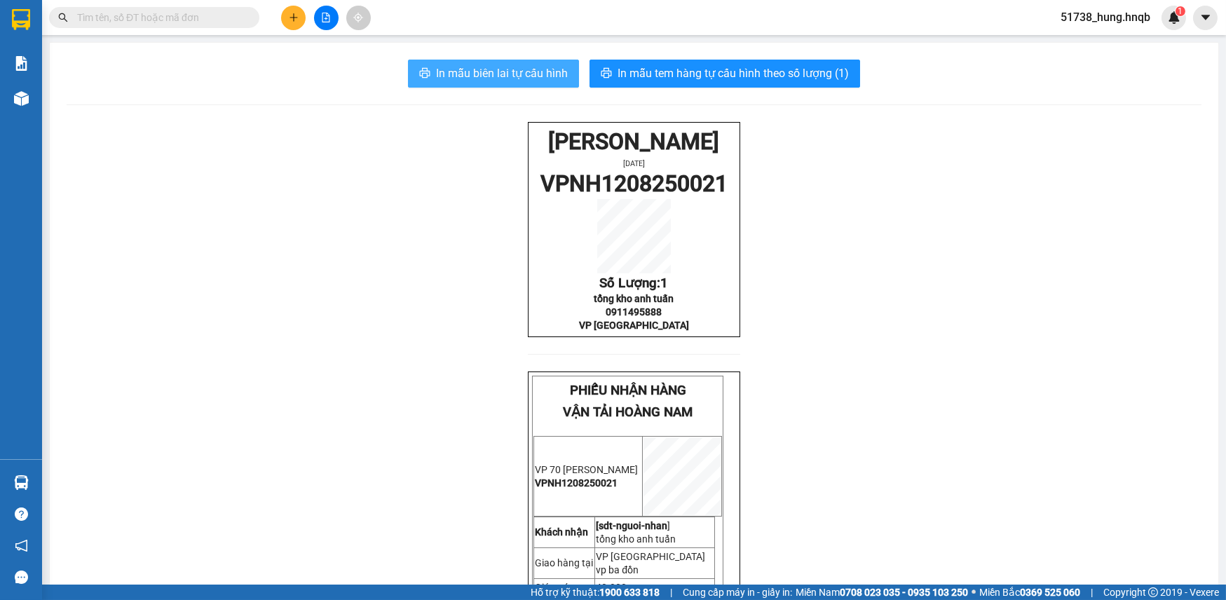
click at [509, 76] on span "In mẫu biên lai tự cấu hình" at bounding box center [502, 74] width 132 height 18
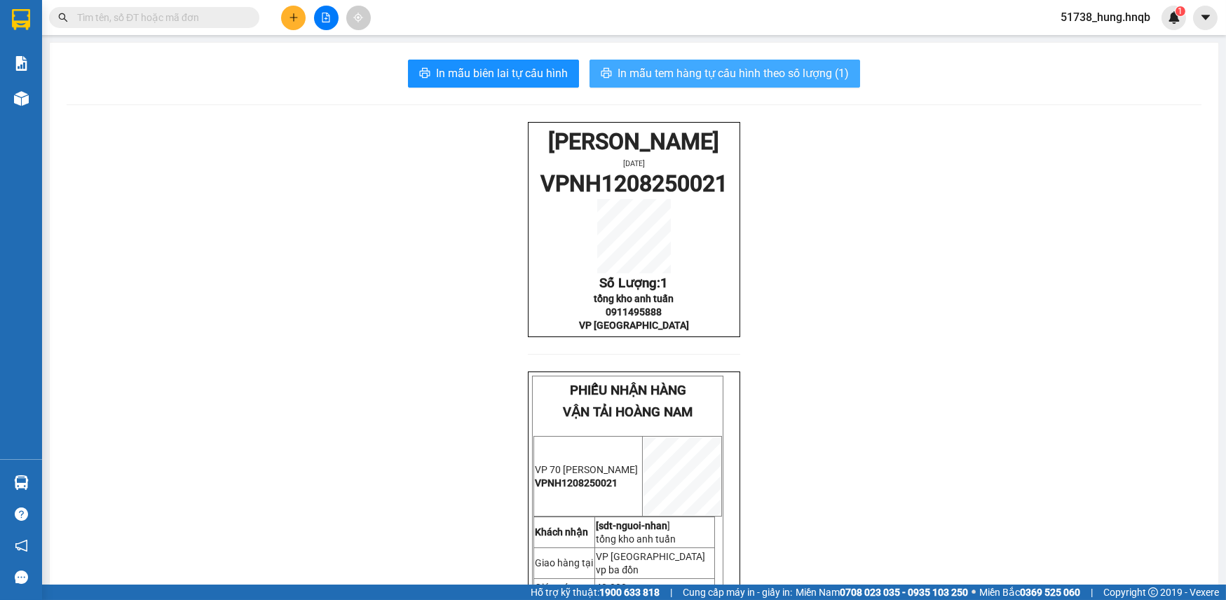
click at [733, 76] on span "In mẫu tem hàng tự cấu hình theo số lượng (1)" at bounding box center [733, 74] width 231 height 18
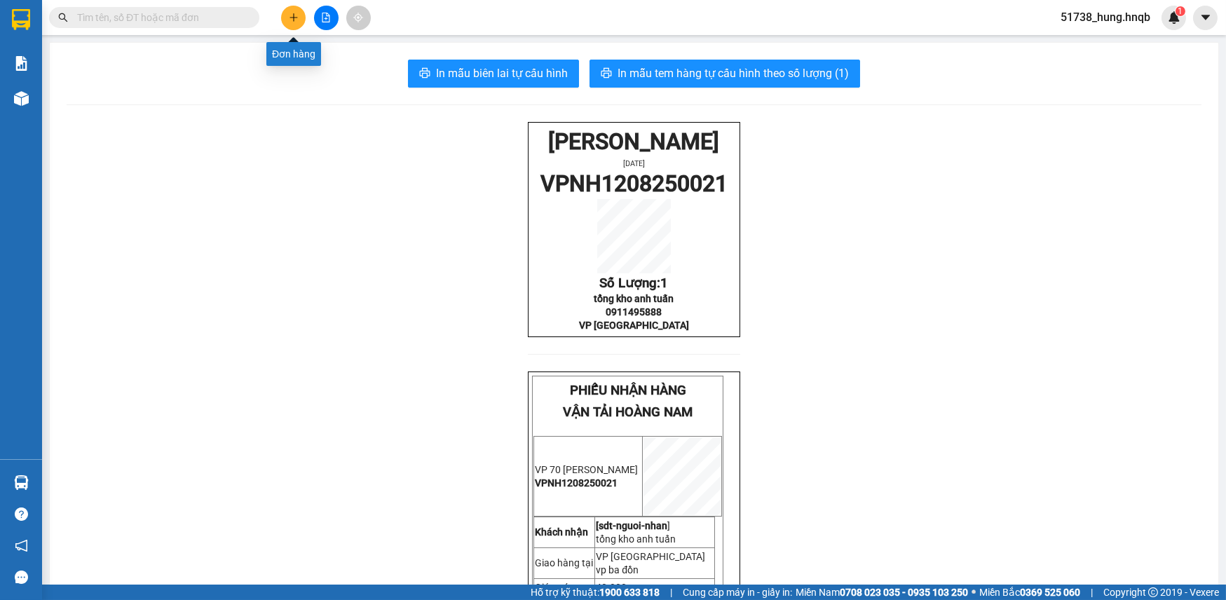
click at [287, 24] on button at bounding box center [293, 18] width 25 height 25
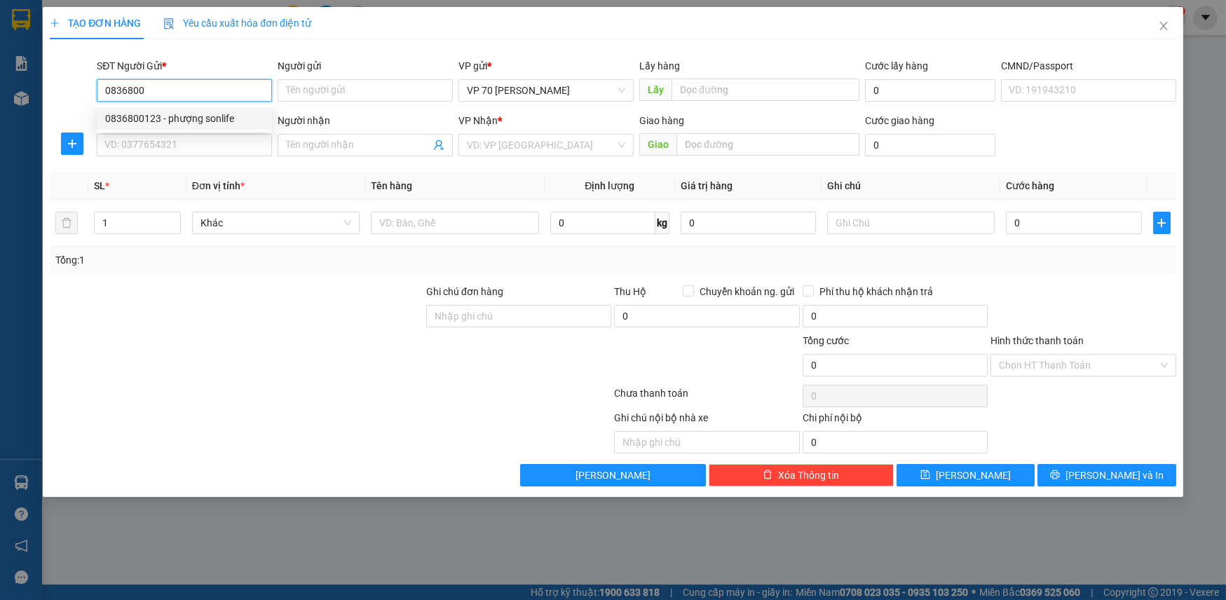
click at [171, 115] on div "0836800123 - phượng sonlife" at bounding box center [184, 118] width 158 height 15
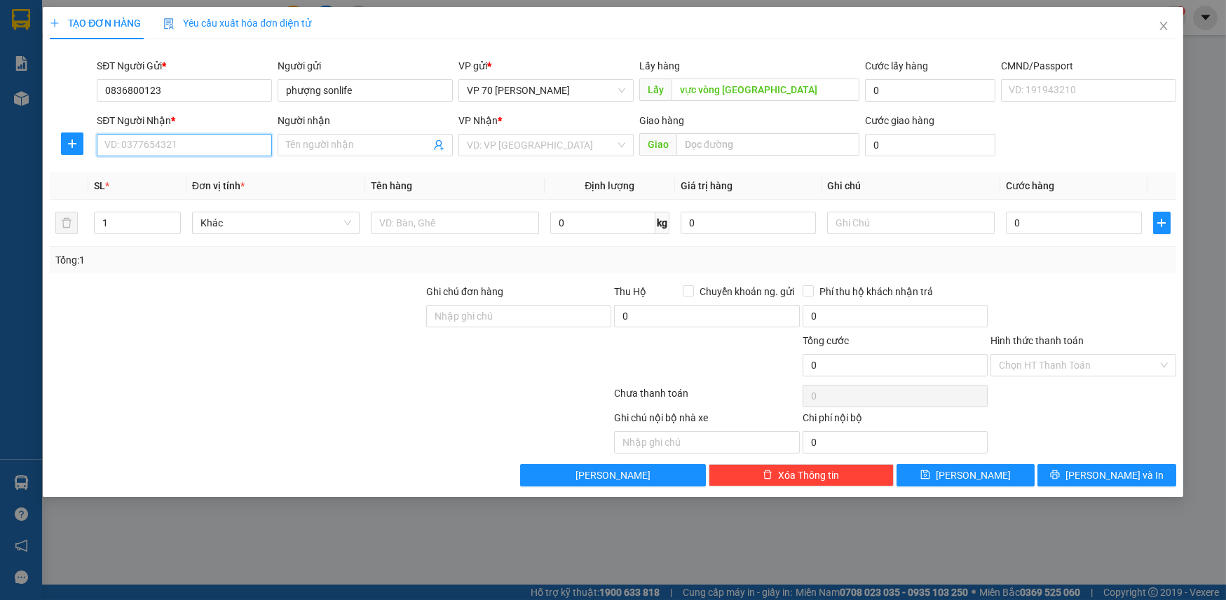
click at [162, 144] on input "SĐT Người Nhận *" at bounding box center [184, 145] width 175 height 22
click at [142, 170] on div "0917679315 - anh tâm" at bounding box center [184, 172] width 158 height 15
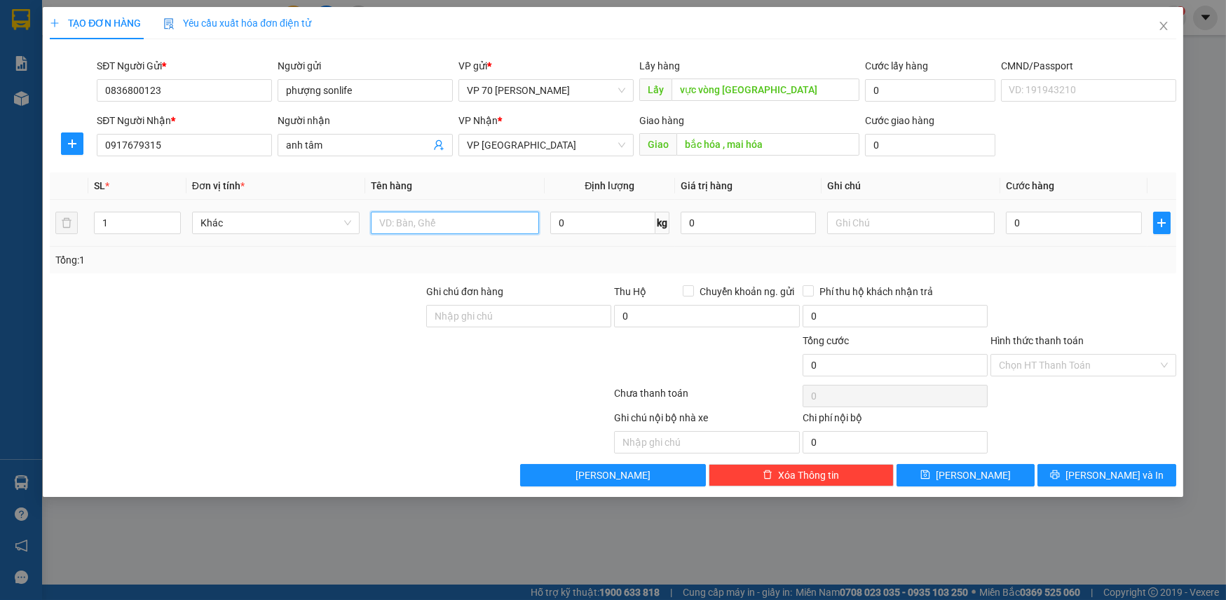
click at [426, 217] on input "text" at bounding box center [455, 223] width 168 height 22
click at [1056, 217] on input "0" at bounding box center [1073, 223] width 135 height 22
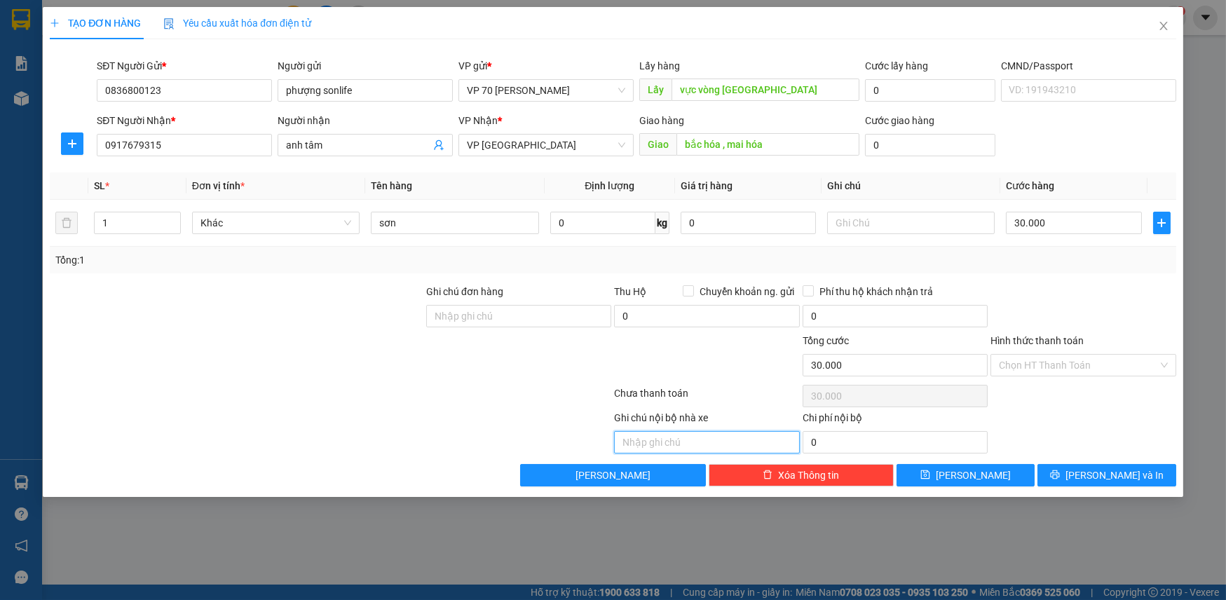
click at [671, 435] on input "text" at bounding box center [706, 442] width 185 height 22
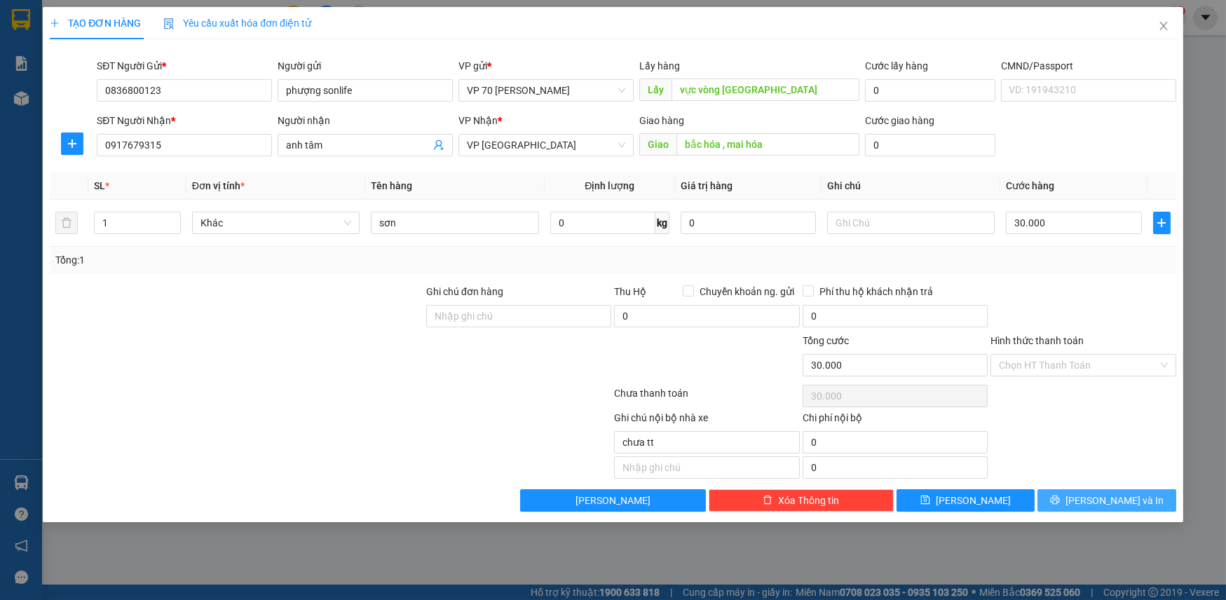
click at [1049, 492] on button "[PERSON_NAME] và In" at bounding box center [1107, 500] width 138 height 22
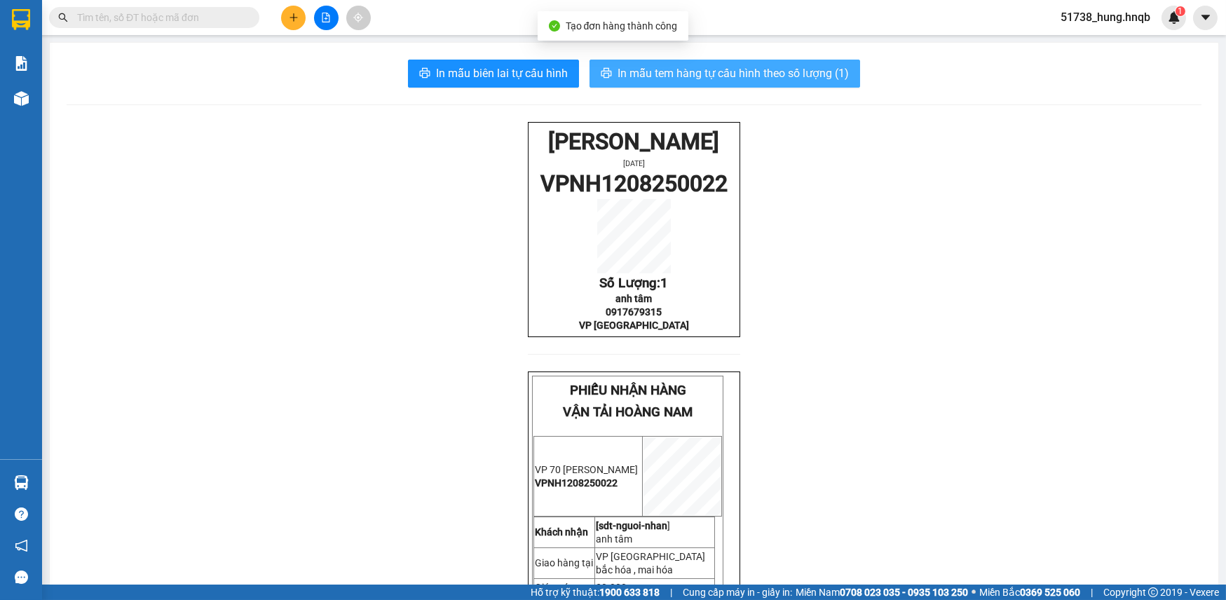
click at [652, 77] on span "In mẫu tem hàng tự cấu hình theo số lượng (1)" at bounding box center [733, 74] width 231 height 18
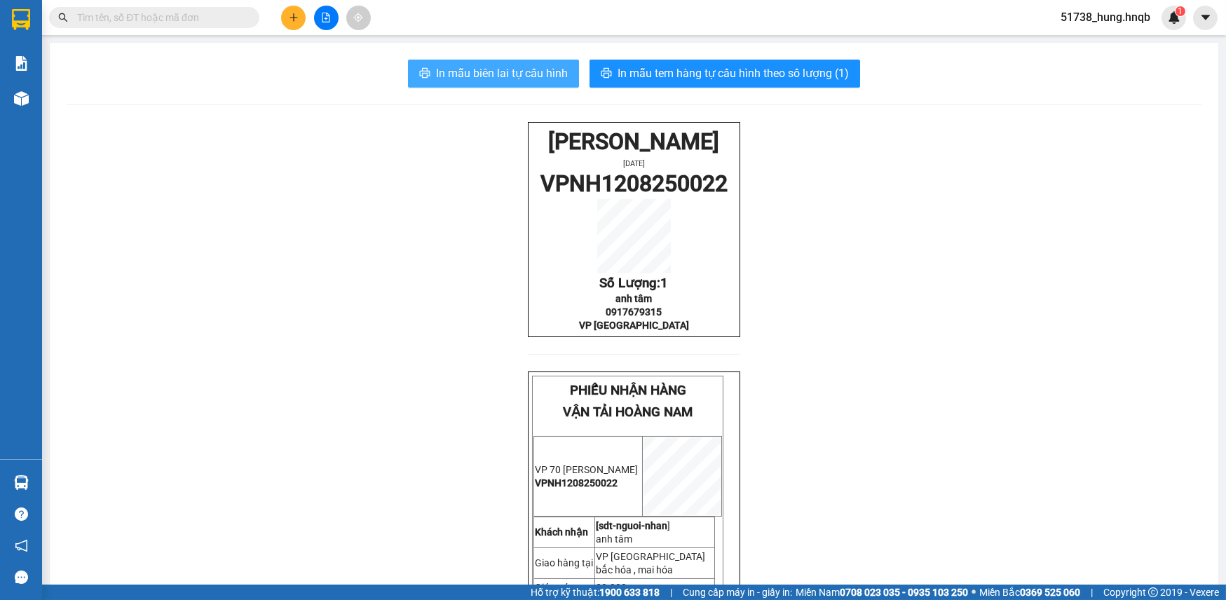
click at [490, 75] on span "In mẫu biên lai tự cấu hình" at bounding box center [502, 74] width 132 height 18
click at [289, 22] on icon "plus" at bounding box center [294, 18] width 10 height 10
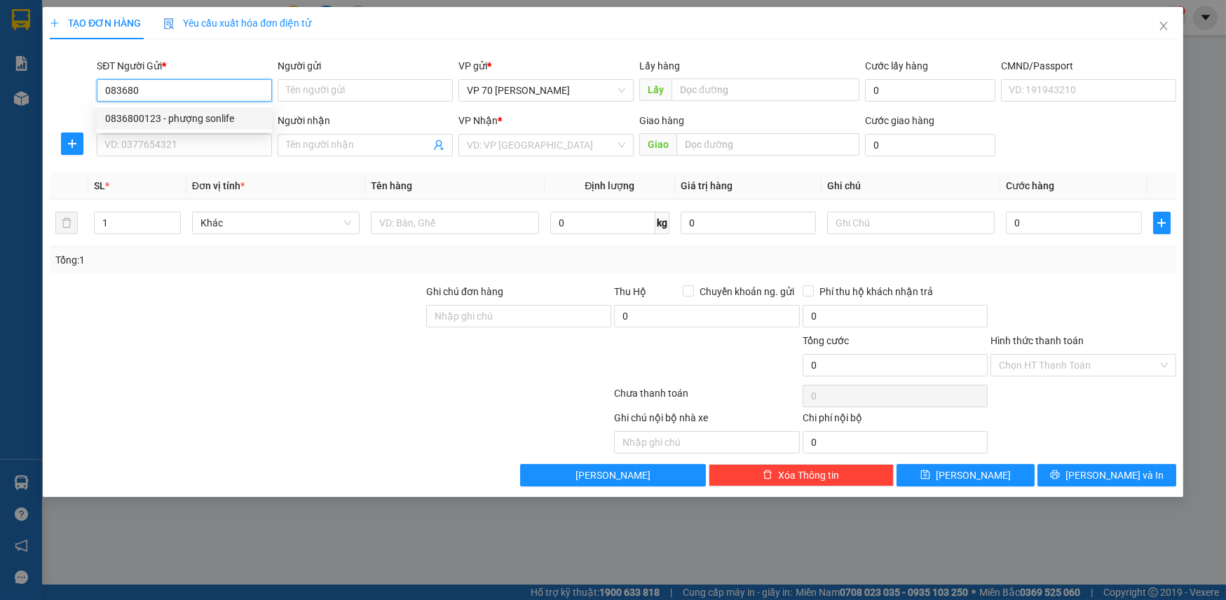
click at [231, 116] on div "0836800123 - phượng sonlife" at bounding box center [184, 118] width 158 height 15
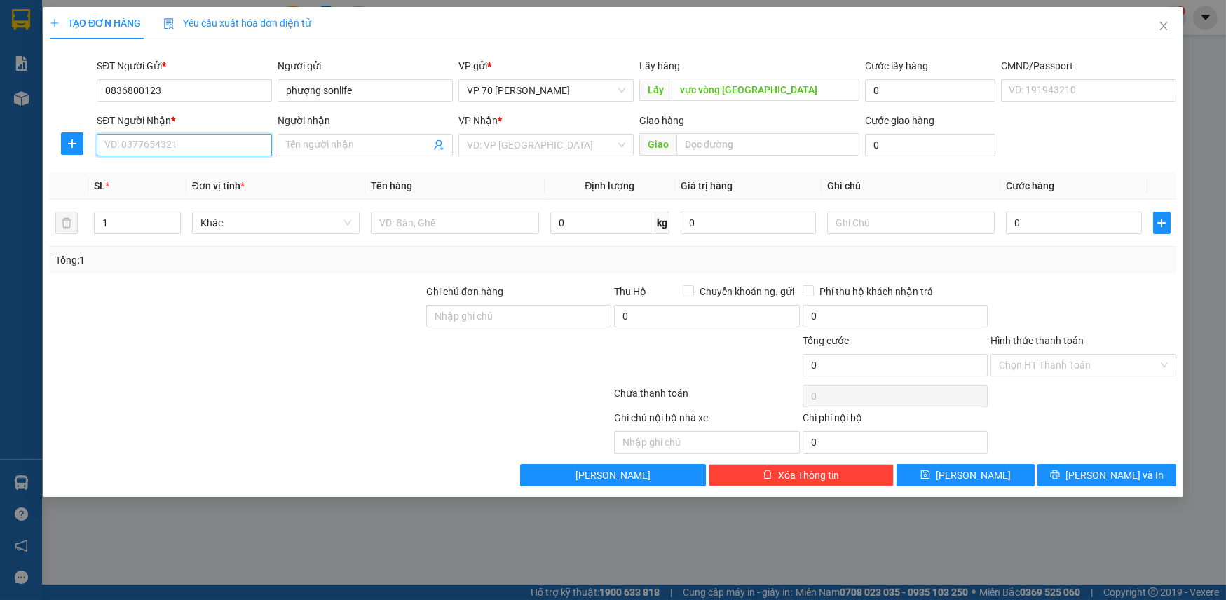
click at [196, 151] on input "SĐT Người Nhận *" at bounding box center [184, 145] width 175 height 22
click at [158, 168] on div "0385468880 - NPP Tuấn Toàn" at bounding box center [184, 172] width 158 height 15
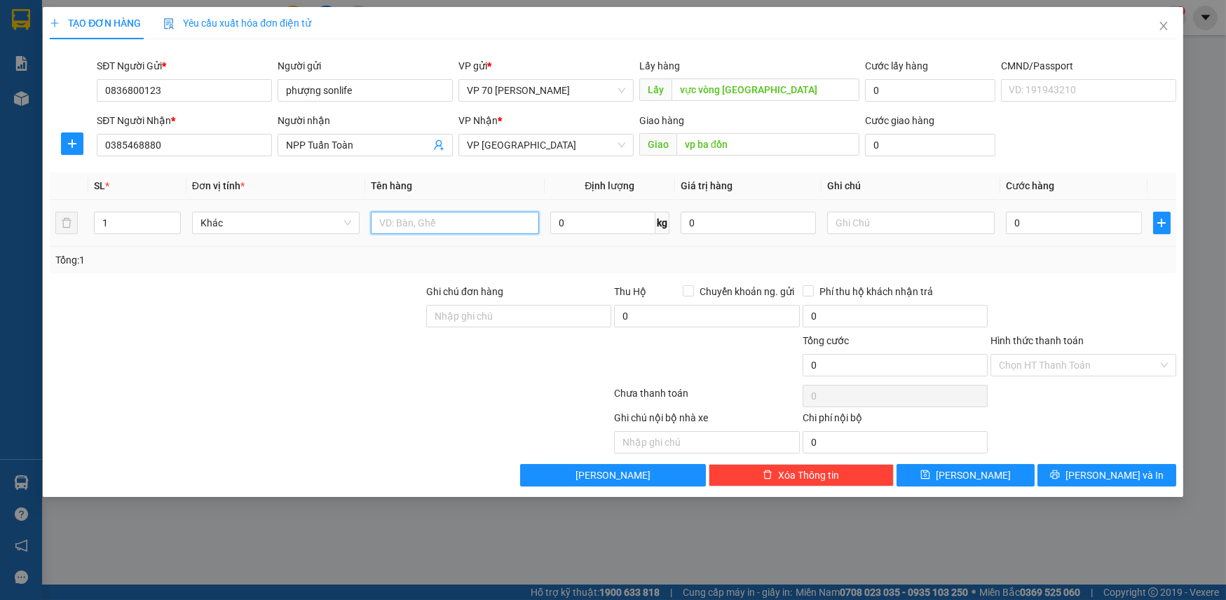
click at [426, 226] on input "text" at bounding box center [455, 223] width 168 height 22
click at [792, 150] on input "vp ba đồn" at bounding box center [768, 144] width 183 height 22
click at [484, 215] on input "text" at bounding box center [455, 223] width 168 height 22
click at [1094, 224] on input "0" at bounding box center [1073, 223] width 135 height 22
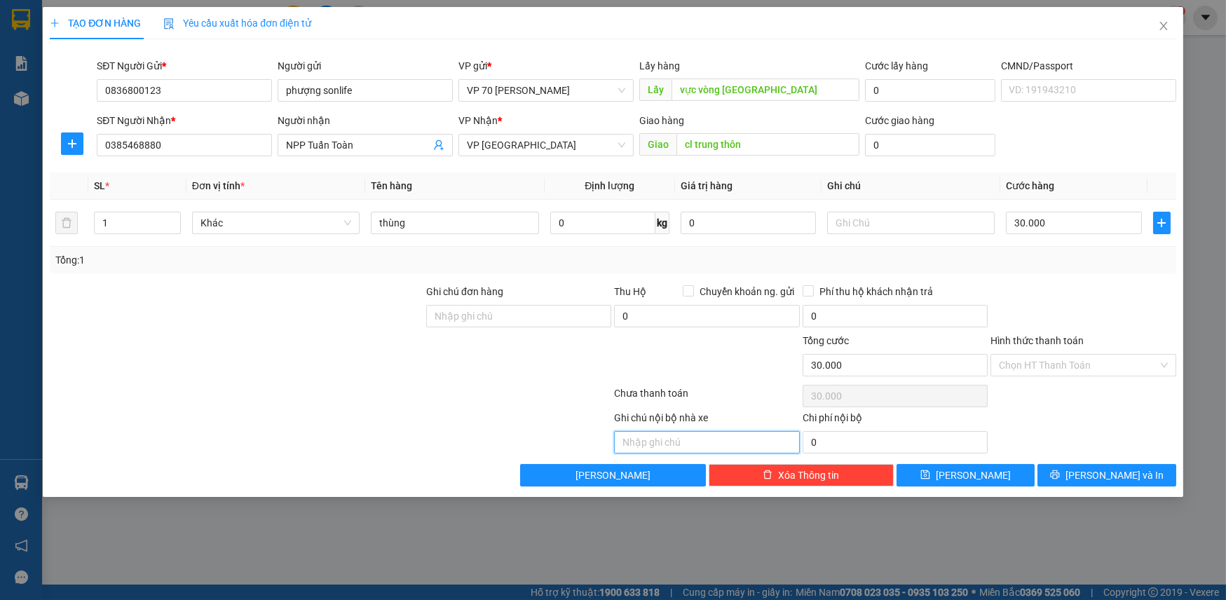
click at [653, 442] on input "text" at bounding box center [706, 442] width 185 height 22
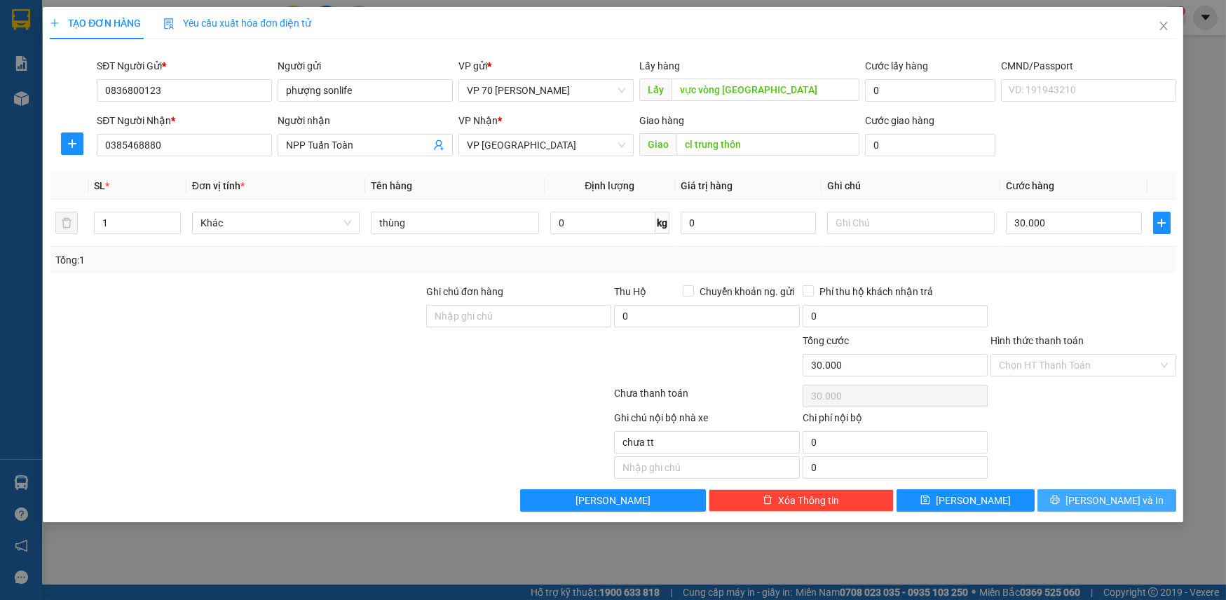
click at [1058, 503] on button "[PERSON_NAME] và In" at bounding box center [1107, 500] width 138 height 22
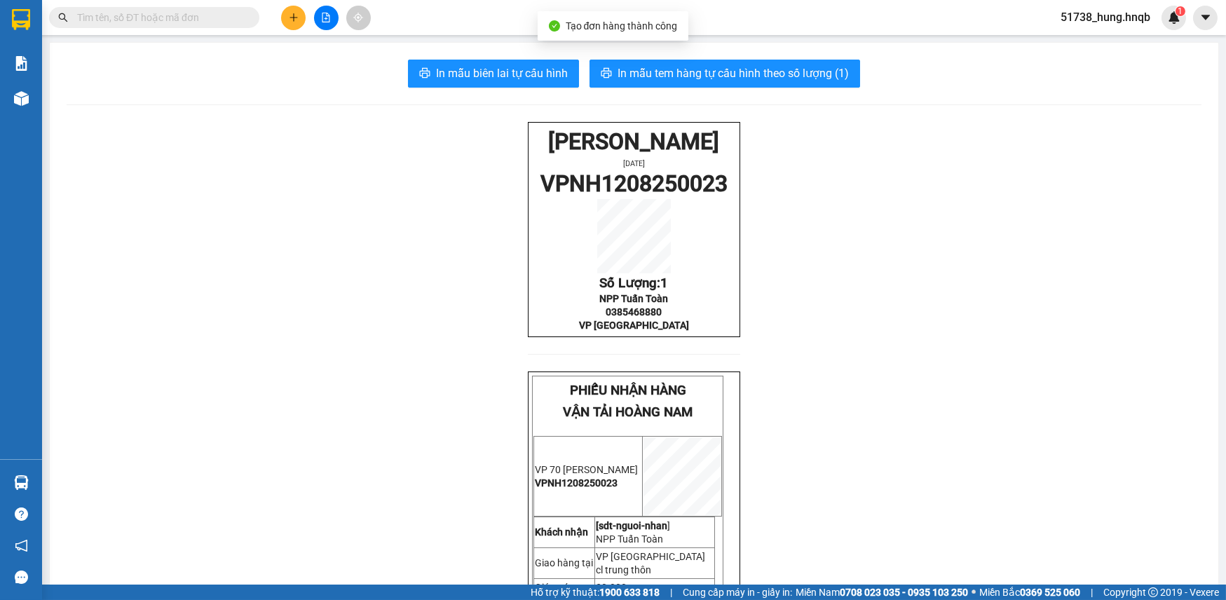
click at [764, 93] on div "In mẫu biên lai tự cấu hình In mẫu tem hàng tự cấu hình theo số lượng (1) HOÀNG…" at bounding box center [634, 421] width 1169 height 757
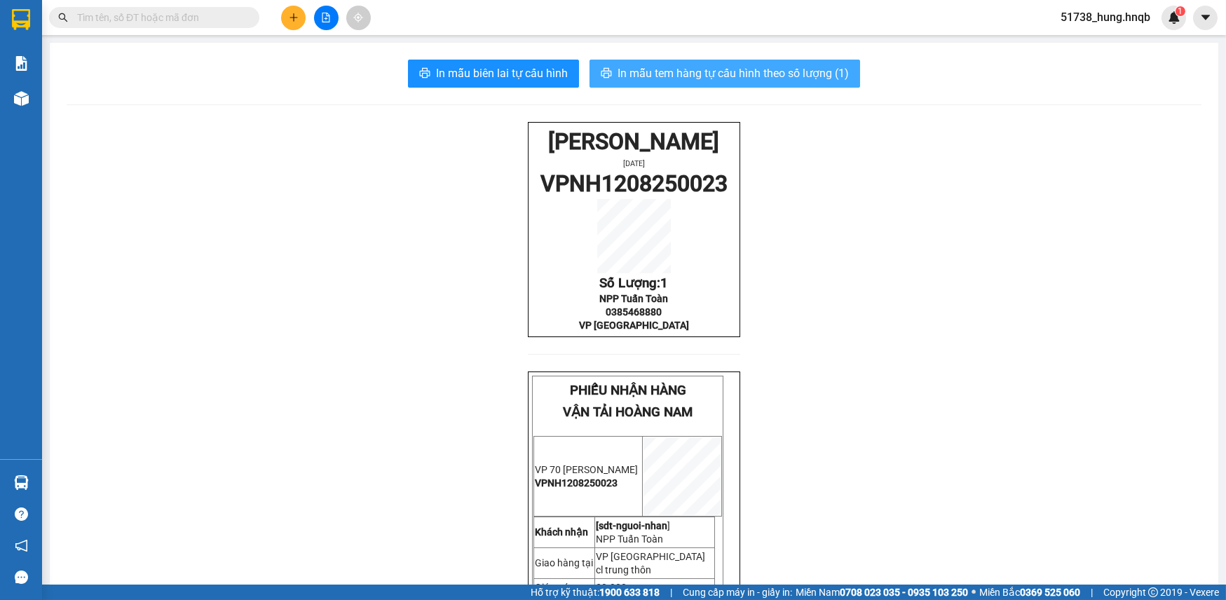
click at [774, 74] on span "In mẫu tem hàng tự cấu hình theo số lượng (1)" at bounding box center [733, 74] width 231 height 18
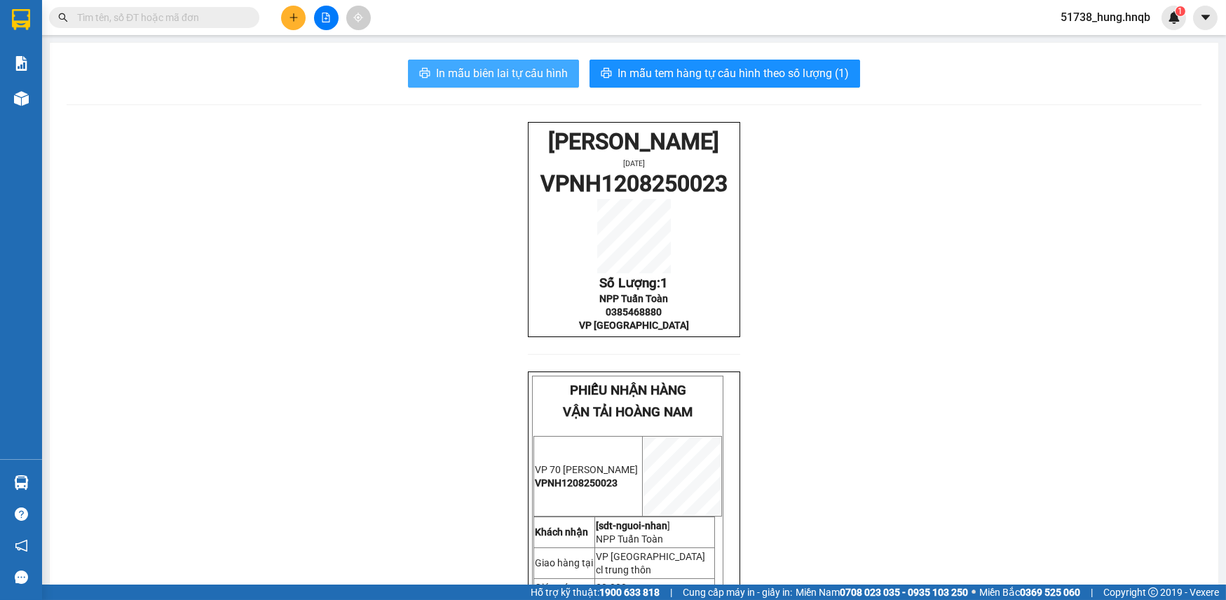
click at [484, 66] on span "In mẫu biên lai tự cấu hình" at bounding box center [502, 74] width 132 height 18
click at [283, 19] on button at bounding box center [293, 18] width 25 height 25
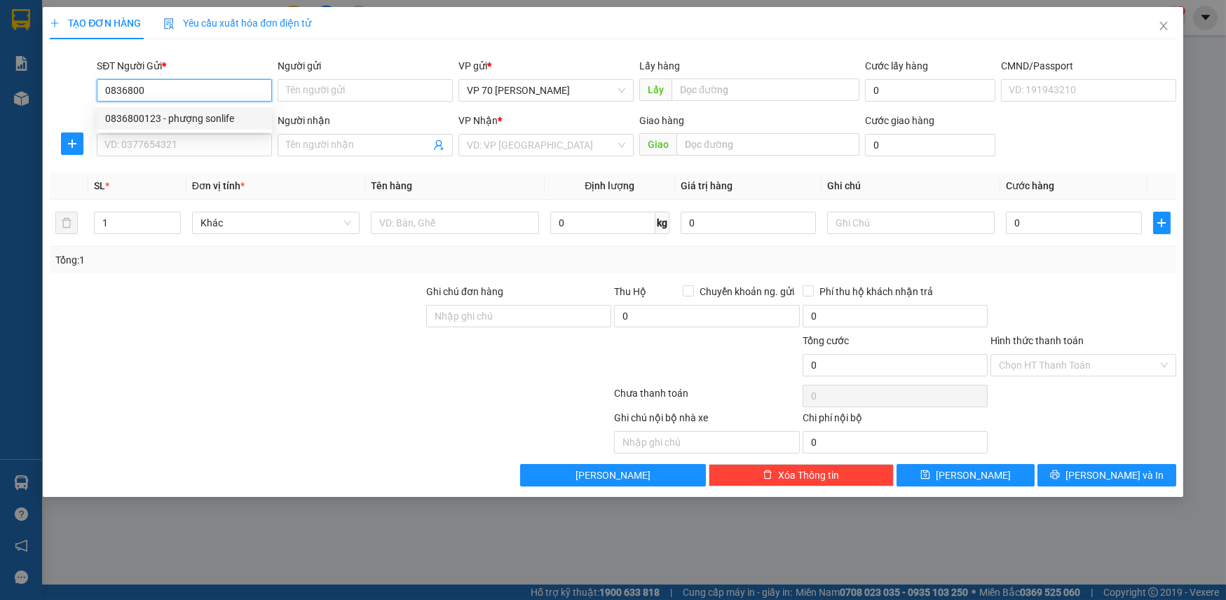
click at [184, 112] on div "0836800123 - phượng sonlife" at bounding box center [184, 118] width 158 height 15
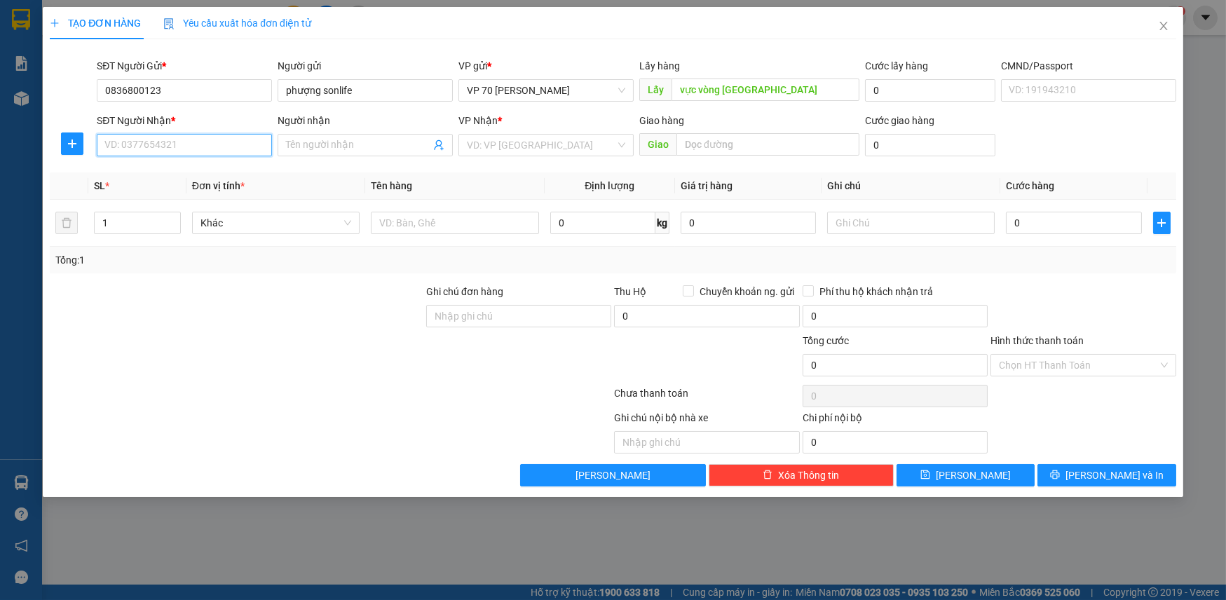
click at [177, 138] on input "SĐT Người Nhận *" at bounding box center [184, 145] width 175 height 22
click at [198, 171] on div "0916940666 - NPP Toàn Cầu" at bounding box center [184, 172] width 158 height 15
click at [132, 217] on input "1" at bounding box center [137, 222] width 85 height 21
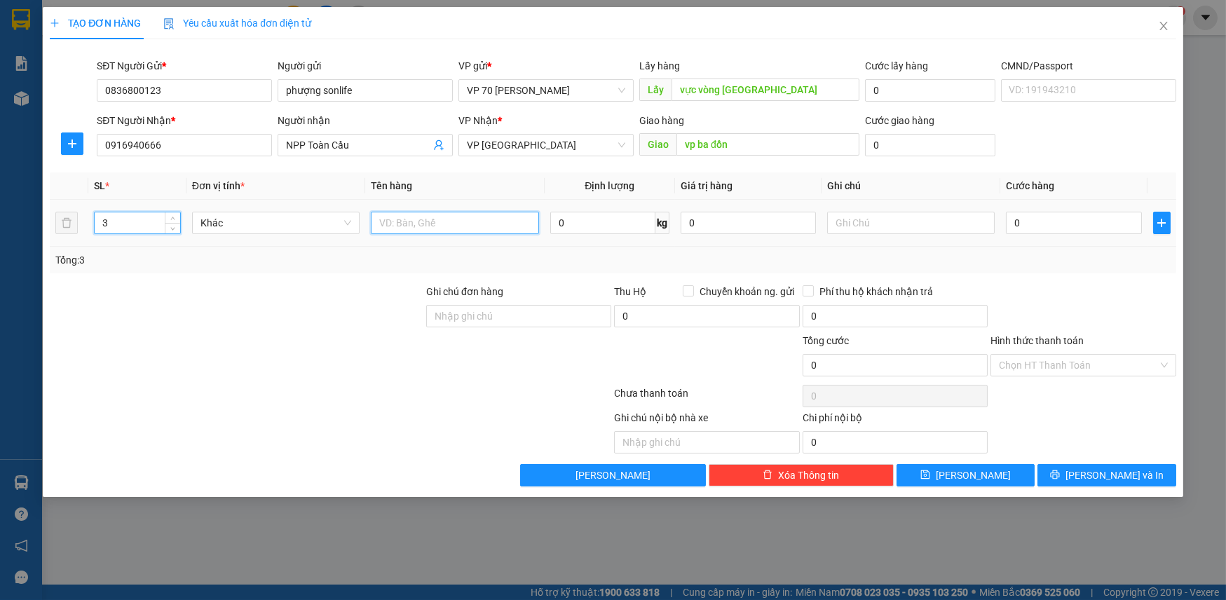
click at [449, 217] on input "text" at bounding box center [455, 223] width 168 height 22
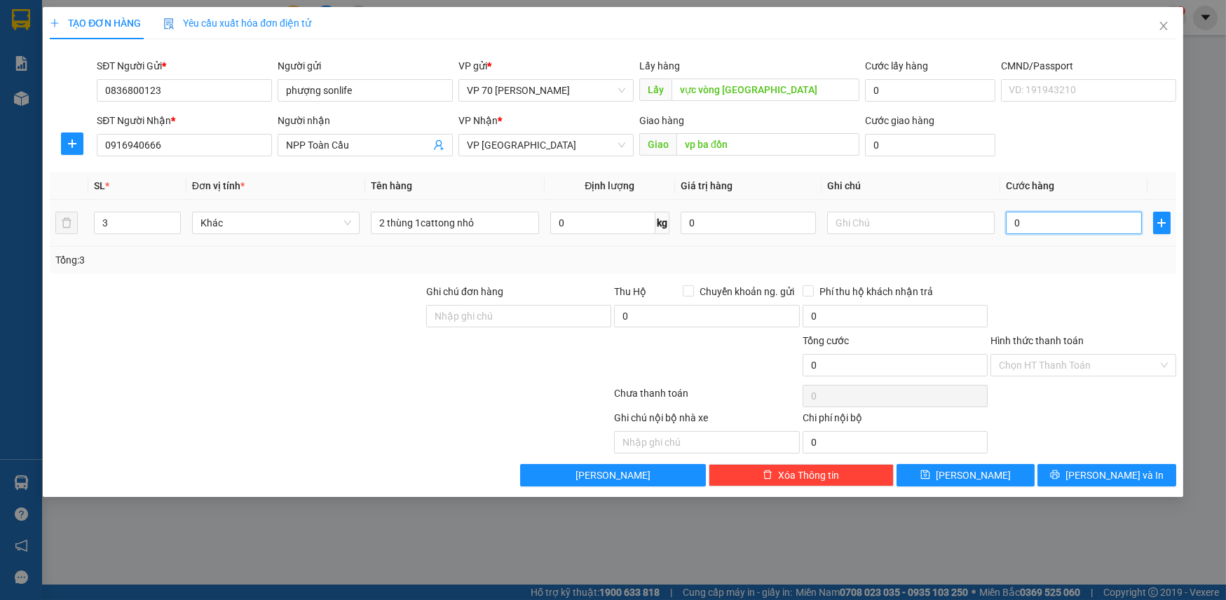
click at [1066, 226] on input "0" at bounding box center [1073, 223] width 135 height 22
click at [715, 435] on input "text" at bounding box center [706, 442] width 185 height 22
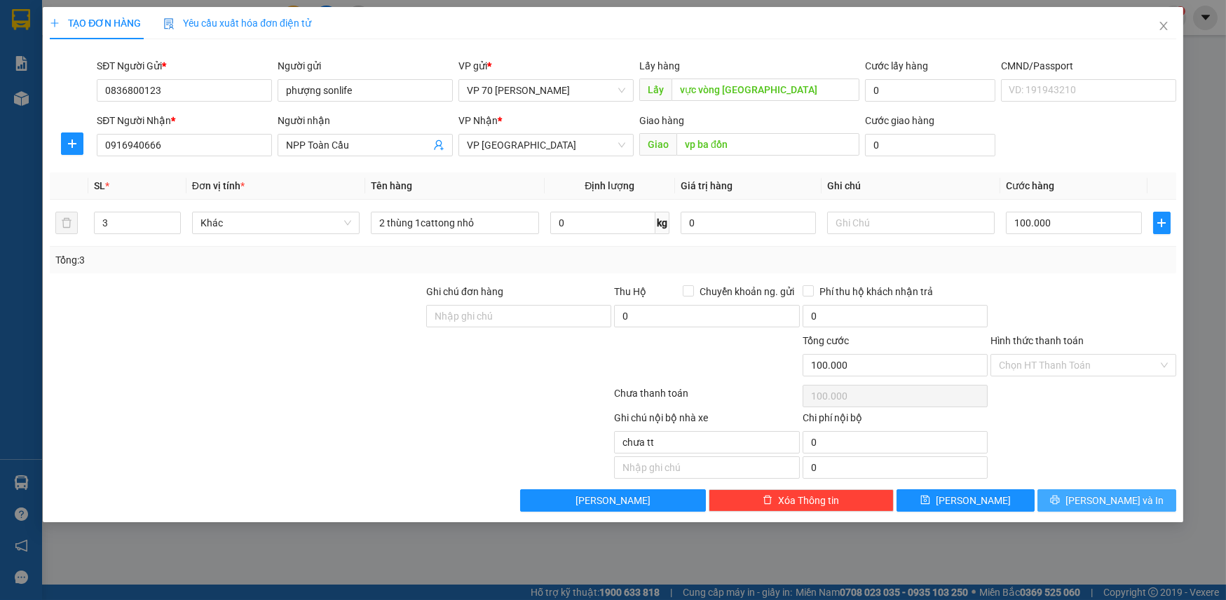
click at [1090, 498] on button "[PERSON_NAME] và In" at bounding box center [1107, 500] width 138 height 22
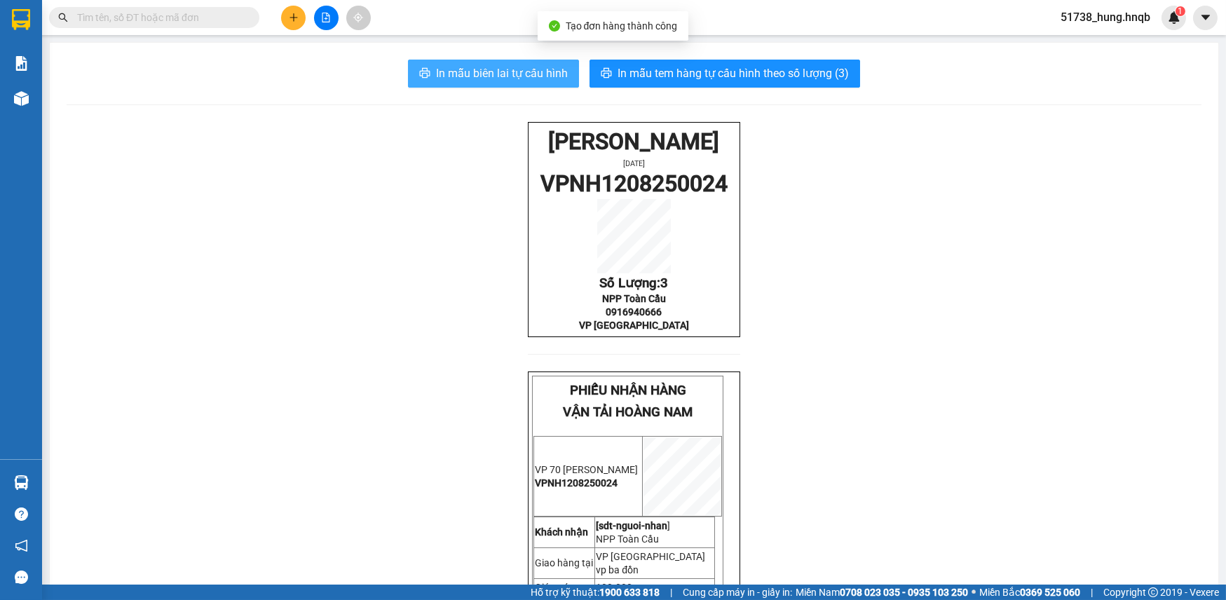
click at [473, 70] on span "In mẫu biên lai tự cấu hình" at bounding box center [502, 74] width 132 height 18
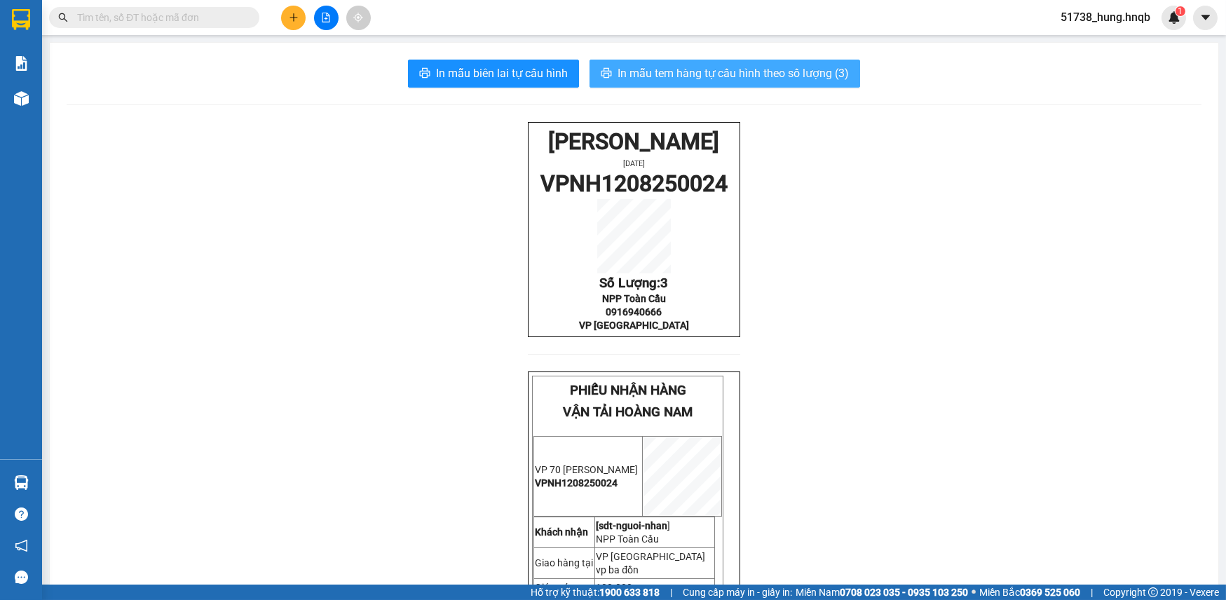
click at [710, 76] on span "In mẫu tem hàng tự cấu hình theo số lượng (3)" at bounding box center [733, 74] width 231 height 18
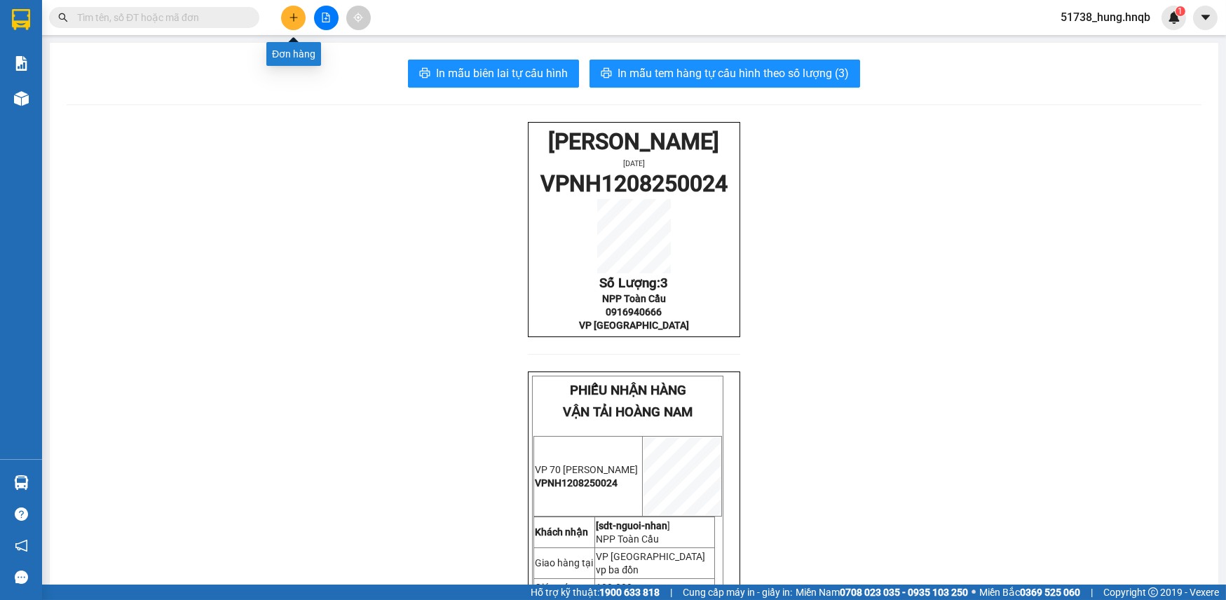
click at [299, 24] on button at bounding box center [293, 18] width 25 height 25
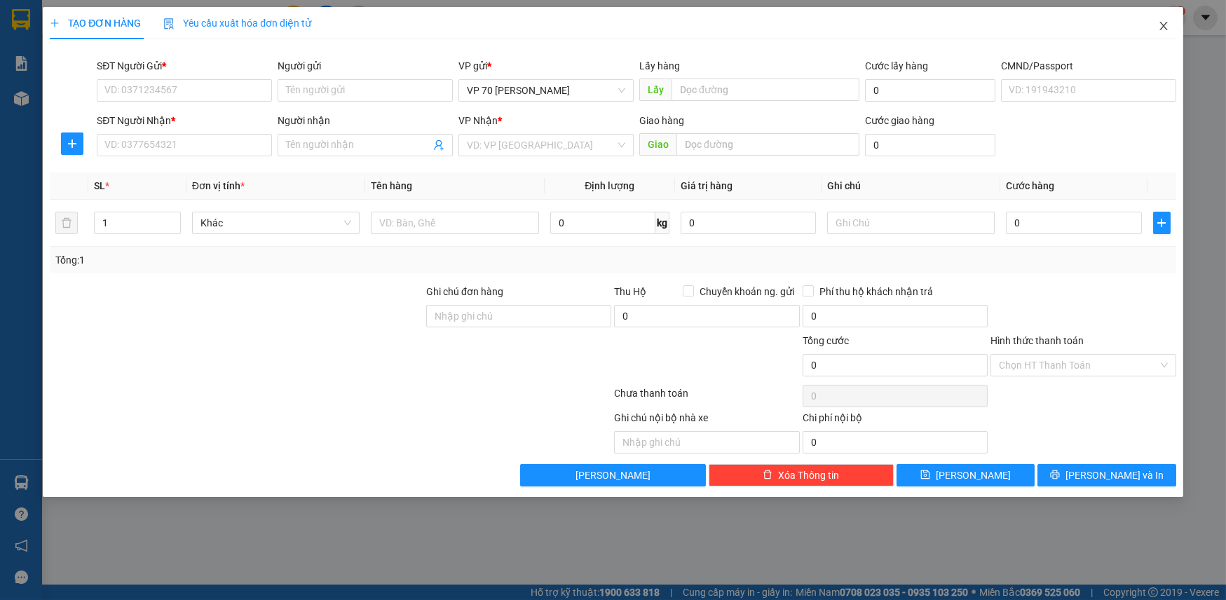
click at [1169, 21] on icon "close" at bounding box center [1163, 25] width 11 height 11
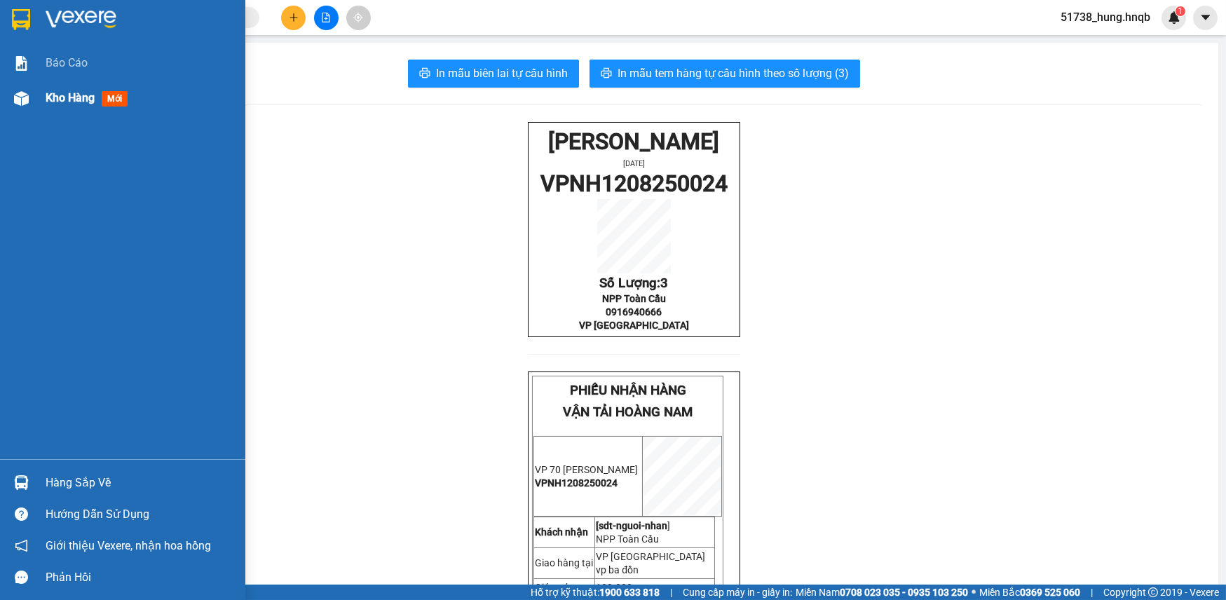
click at [28, 98] on div at bounding box center [21, 98] width 25 height 25
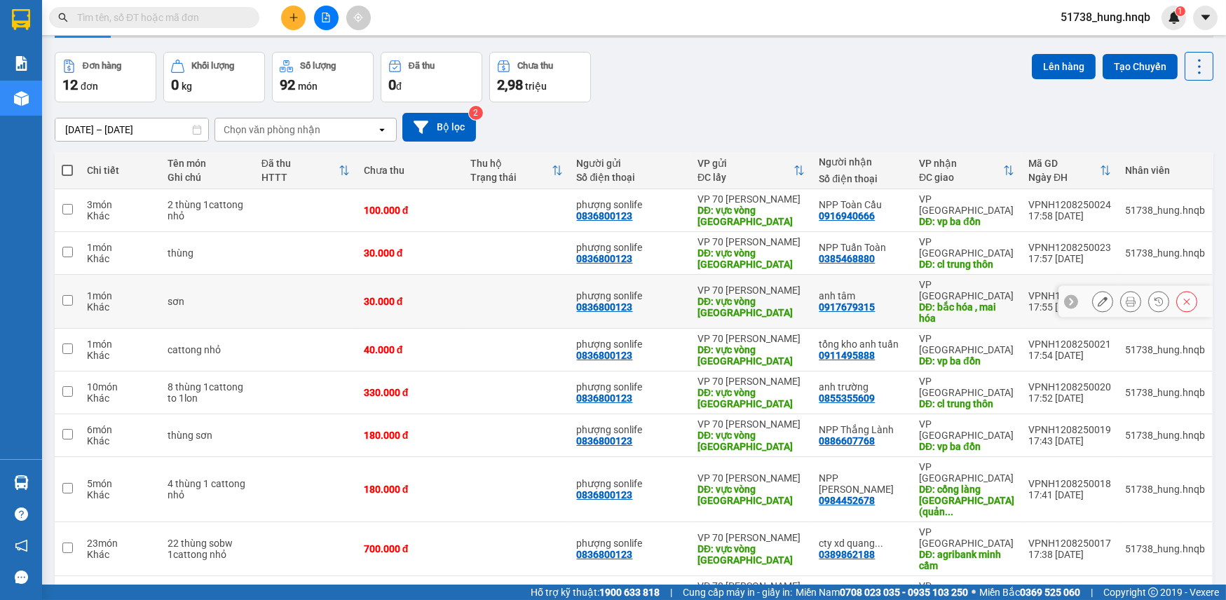
scroll to position [67, 0]
